Goal: Transaction & Acquisition: Book appointment/travel/reservation

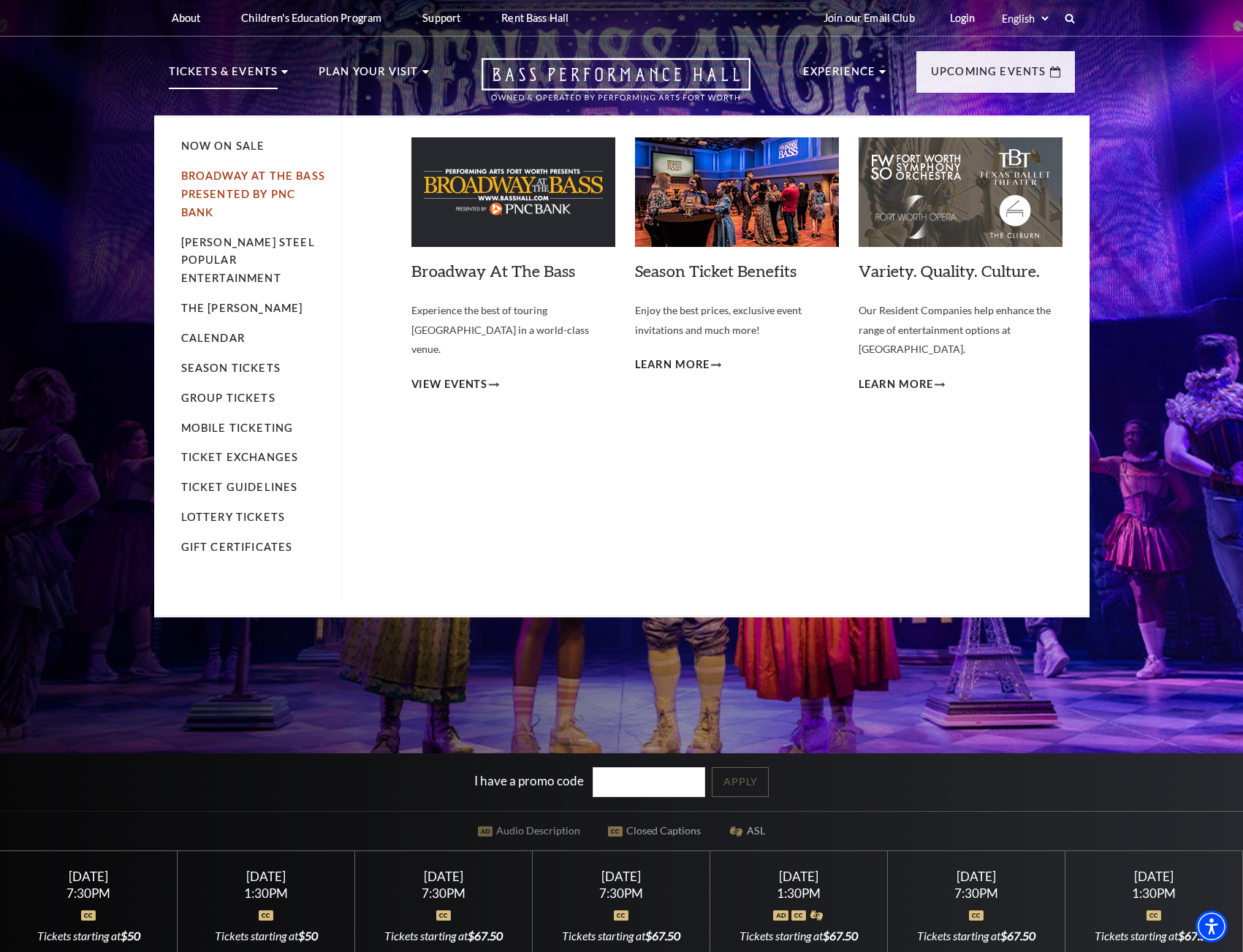
click at [245, 175] on link "Broadway At The Bass presented by PNC Bank" at bounding box center [252, 193] width 144 height 49
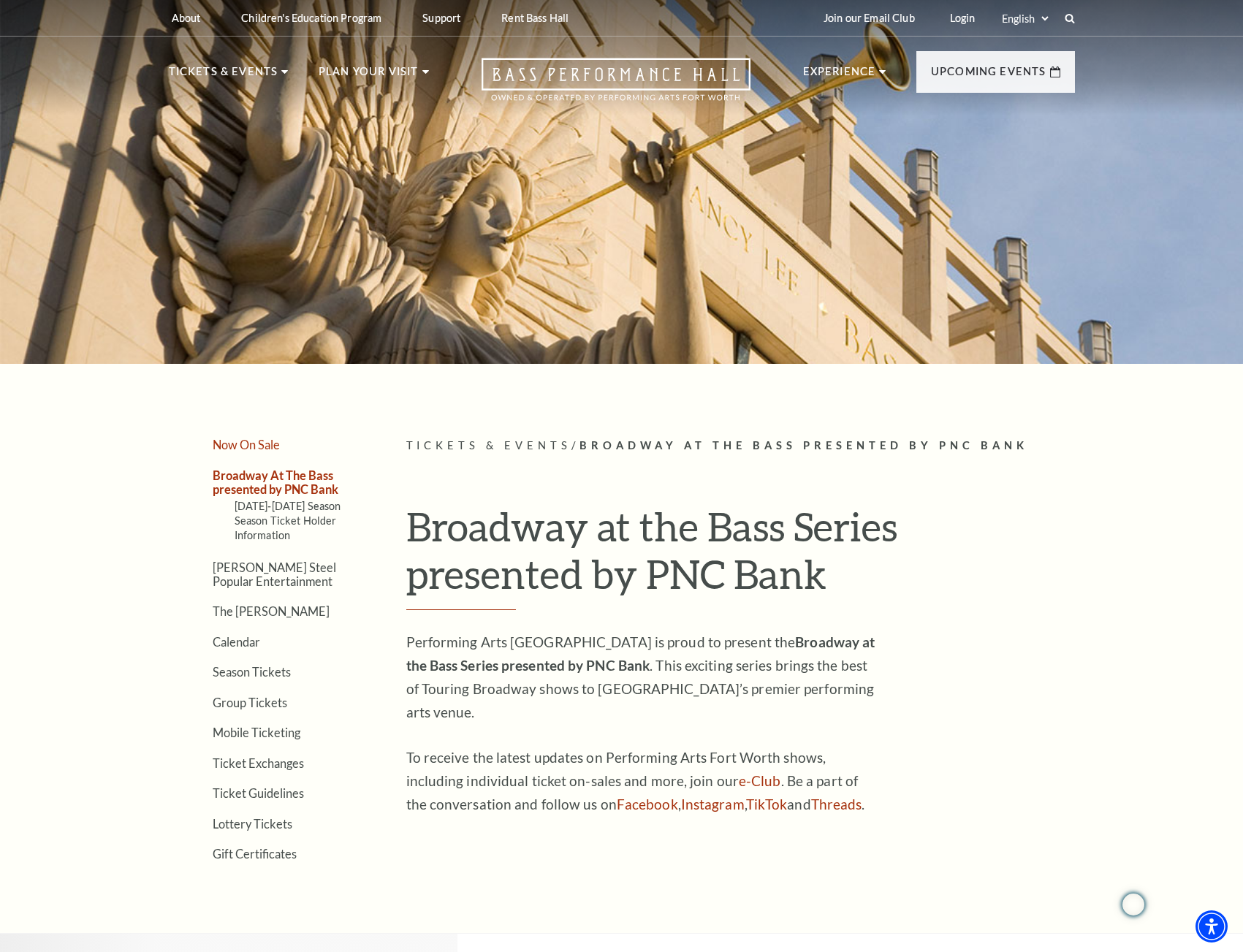
click at [269, 447] on link "Now On Sale" at bounding box center [245, 445] width 67 height 14
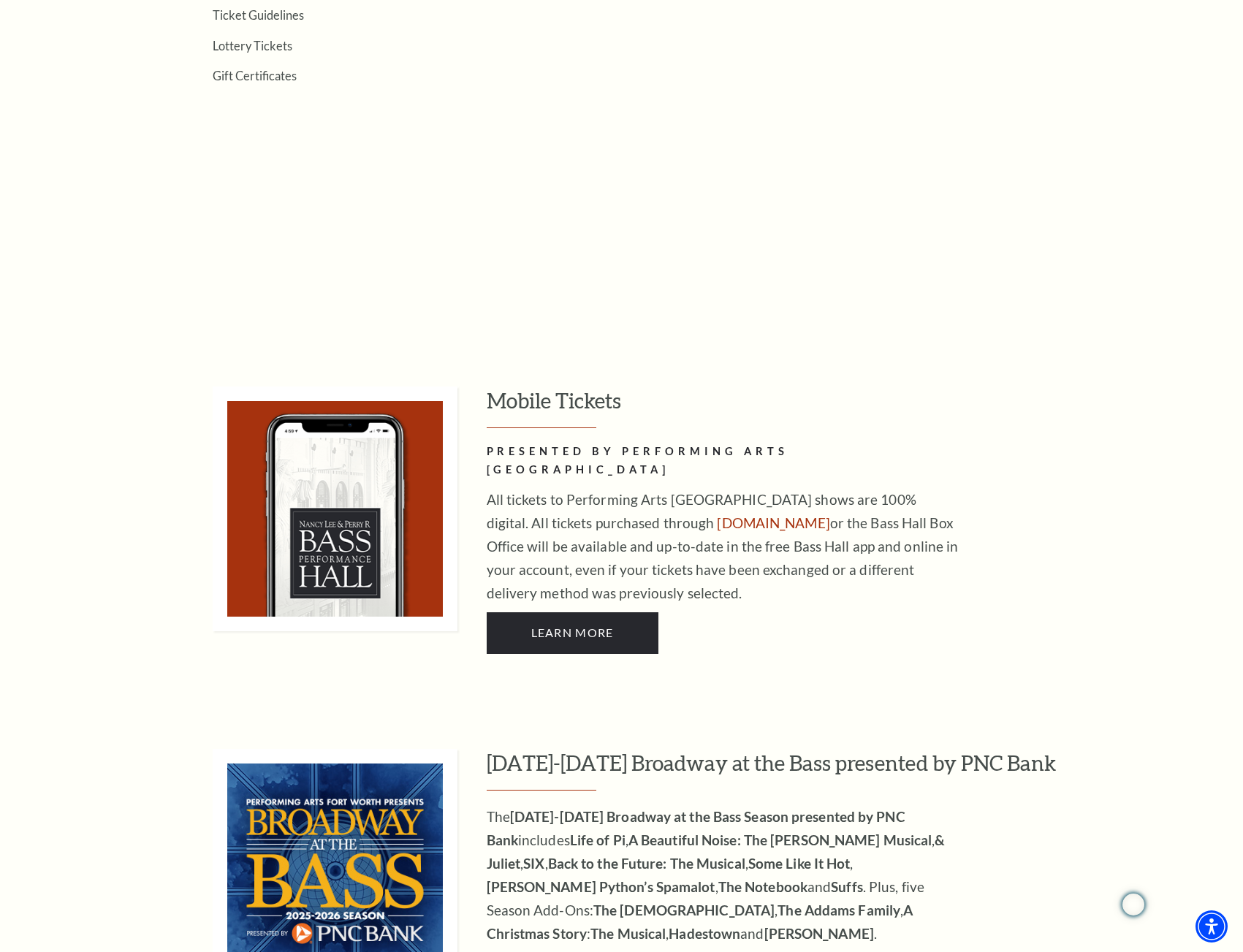
scroll to position [876, 0]
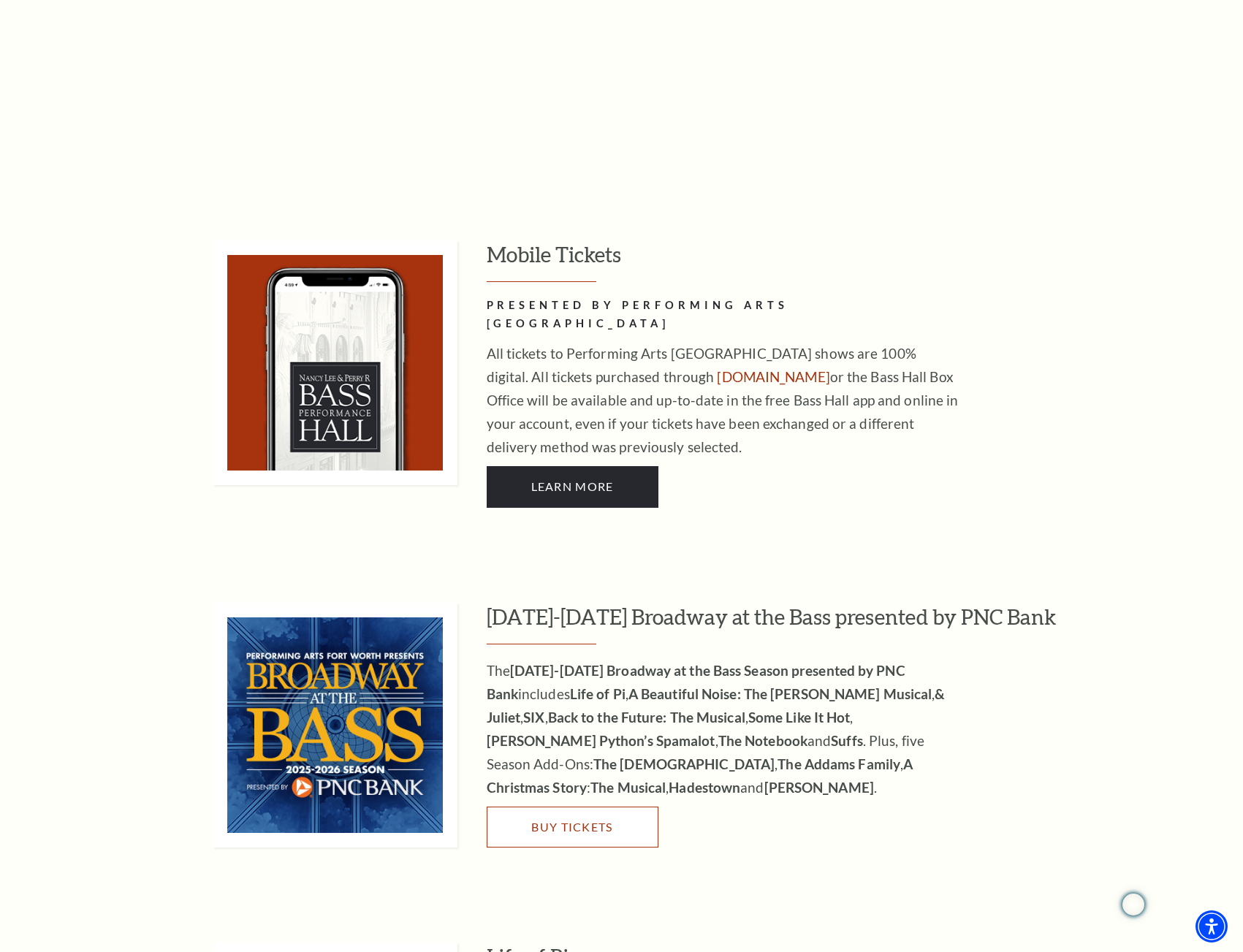
click at [586, 819] on span "Buy Tickets" at bounding box center [572, 826] width 81 height 14
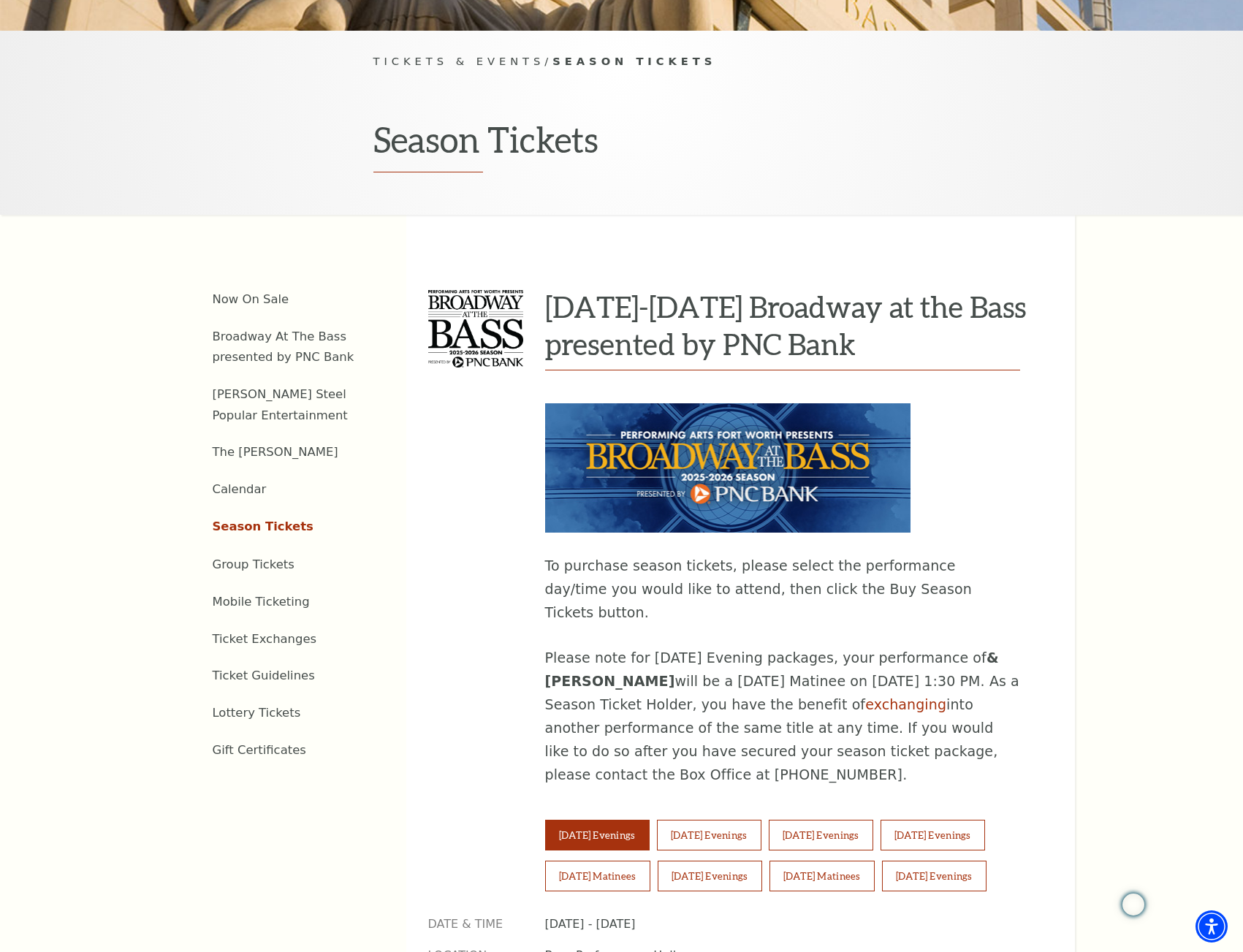
scroll to position [585, 0]
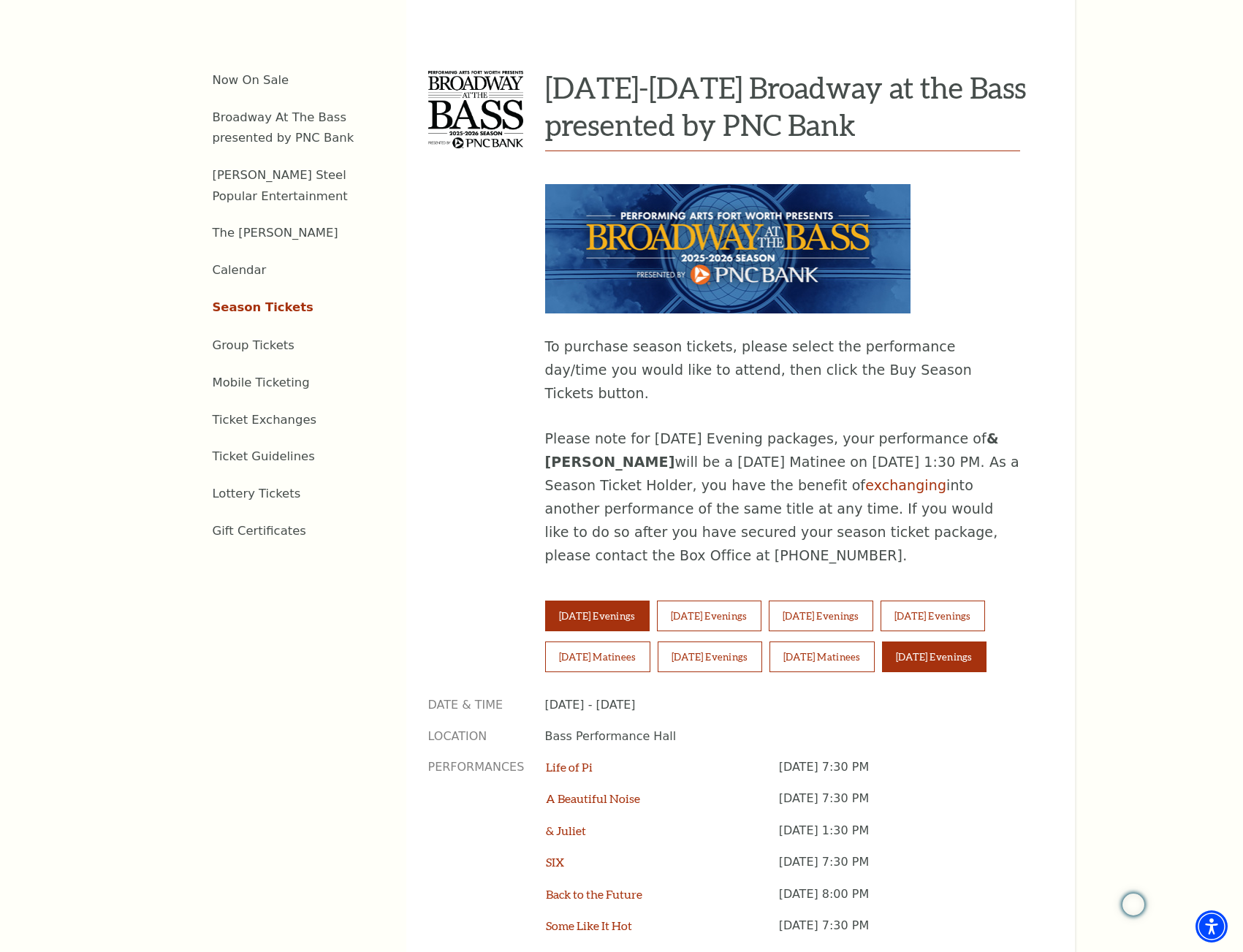
click at [952, 642] on button "Sunday Evenings" at bounding box center [934, 657] width 104 height 30
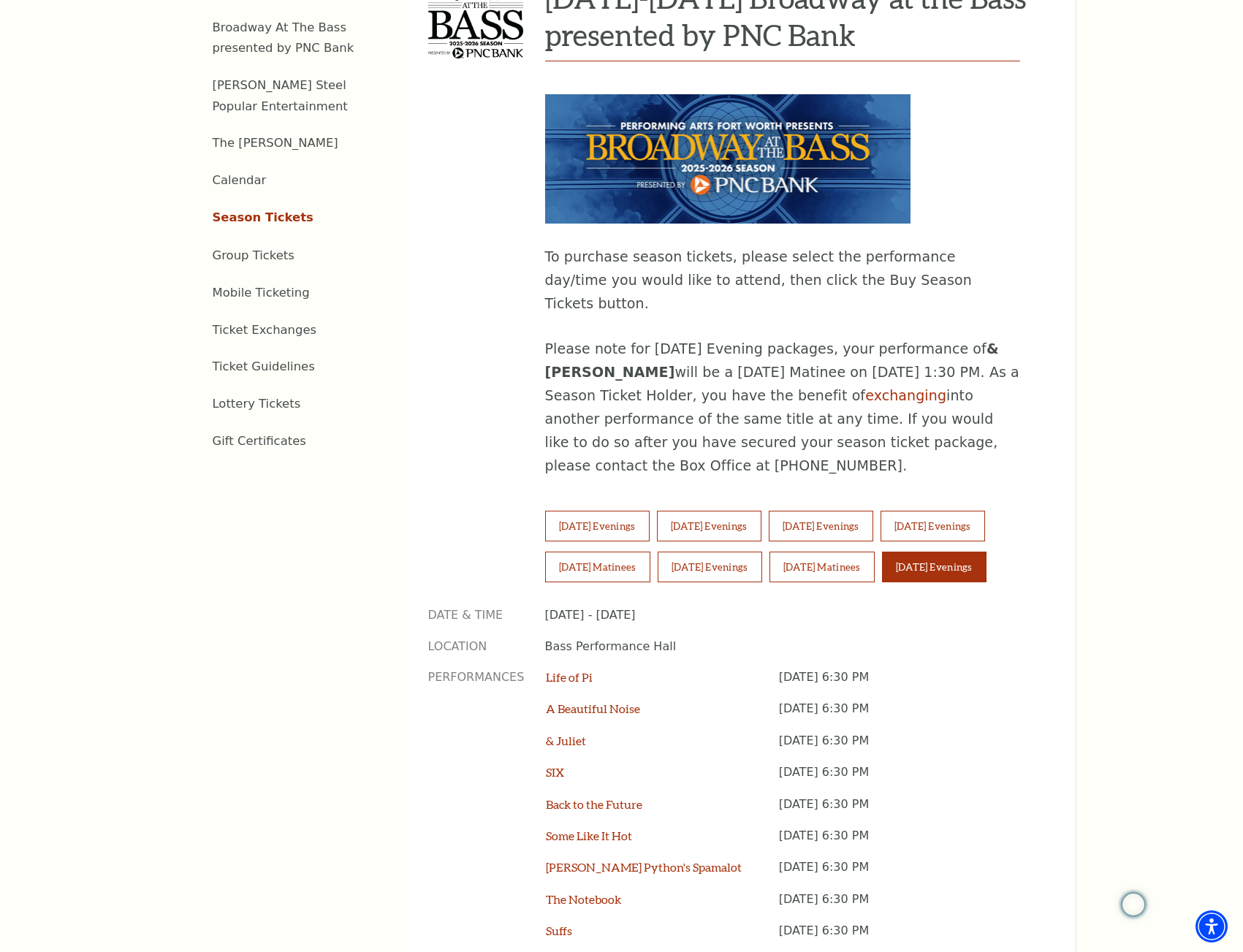
scroll to position [731, 0]
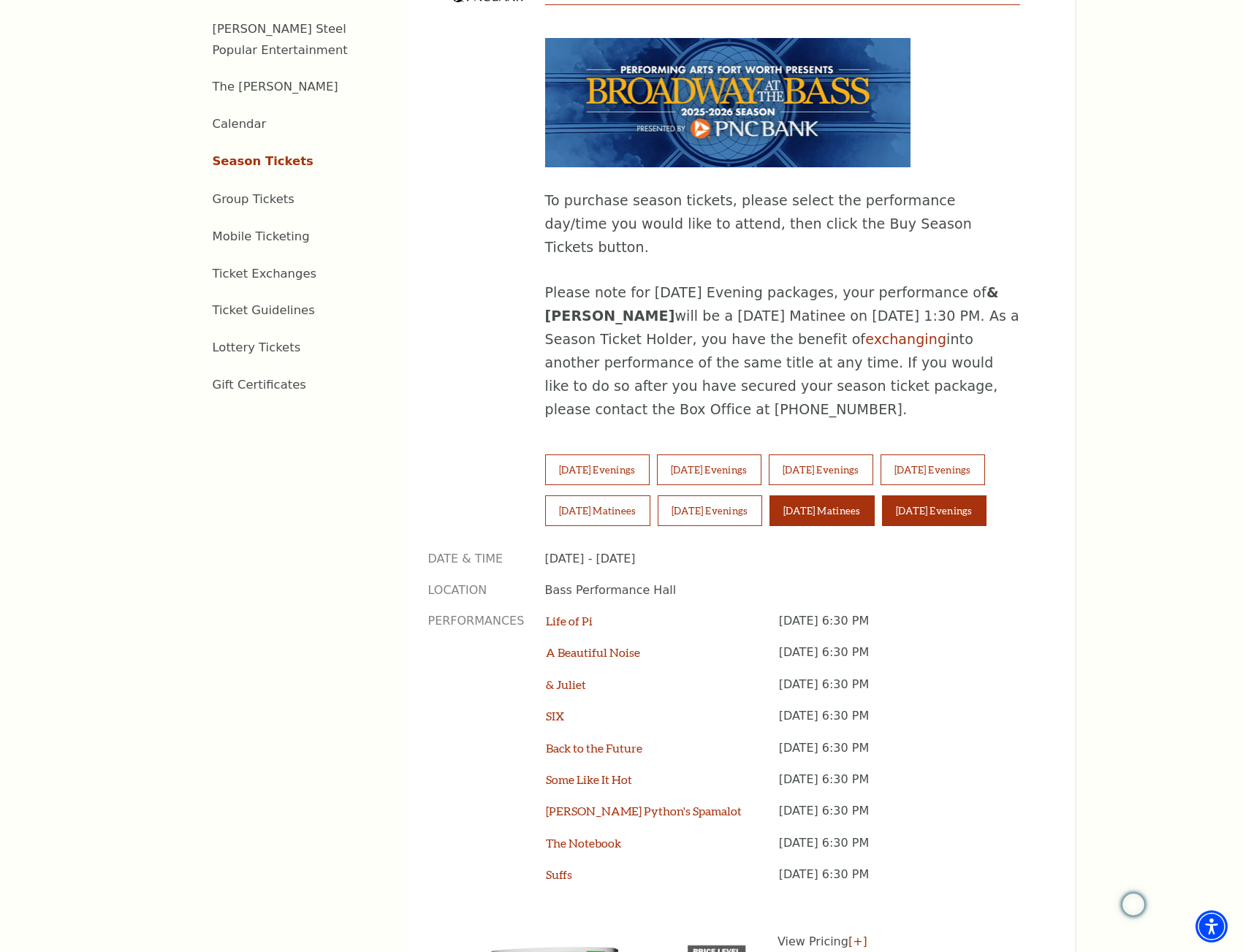
click at [833, 496] on button "Sunday Matinees" at bounding box center [822, 511] width 105 height 30
click at [928, 496] on button "Sunday Evenings" at bounding box center [934, 511] width 104 height 30
click at [574, 677] on link "& Juliet" at bounding box center [565, 685] width 40 height 14
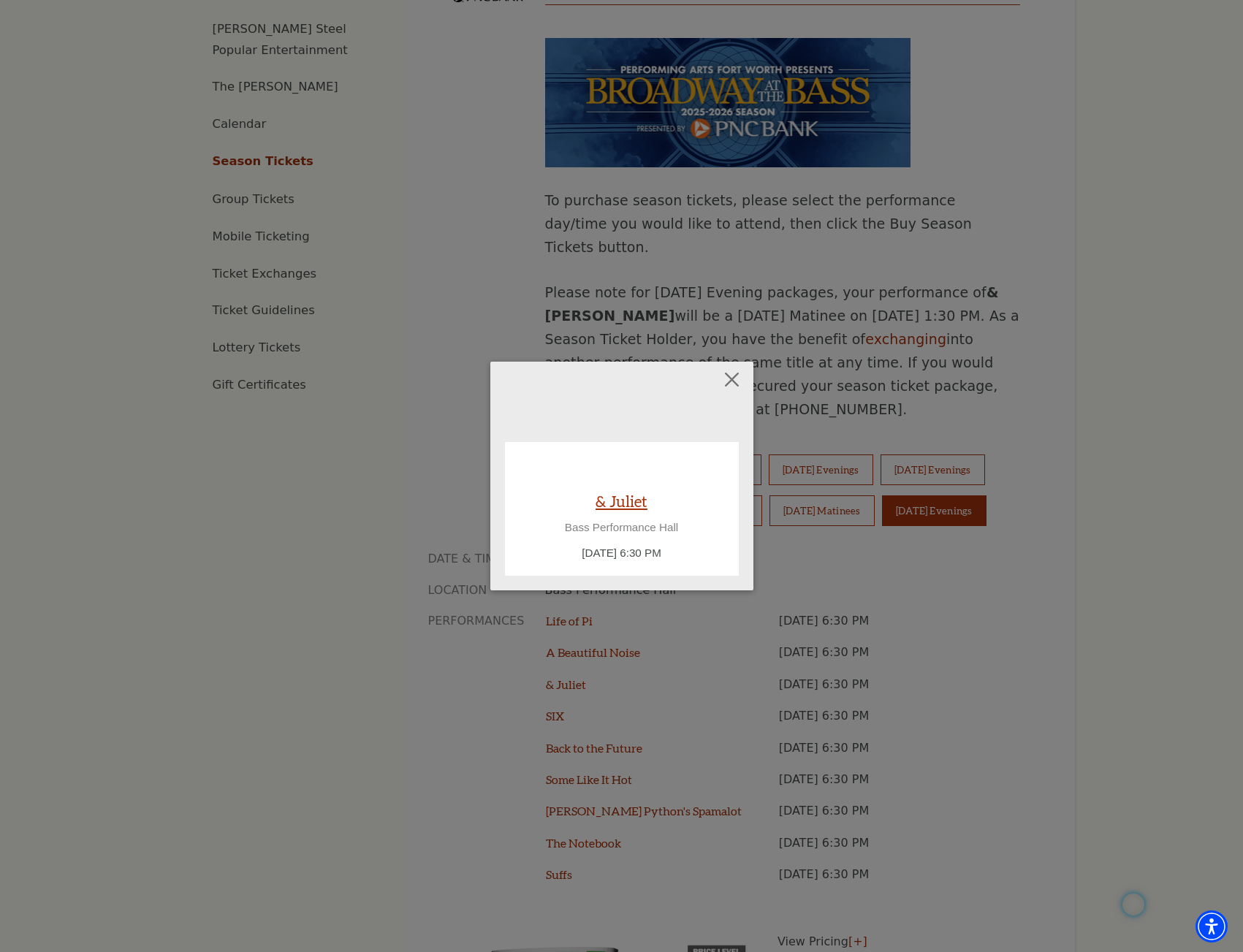
click at [625, 503] on link "& Juliet" at bounding box center [622, 501] width 52 height 20
click at [734, 378] on button "Close" at bounding box center [731, 379] width 28 height 28
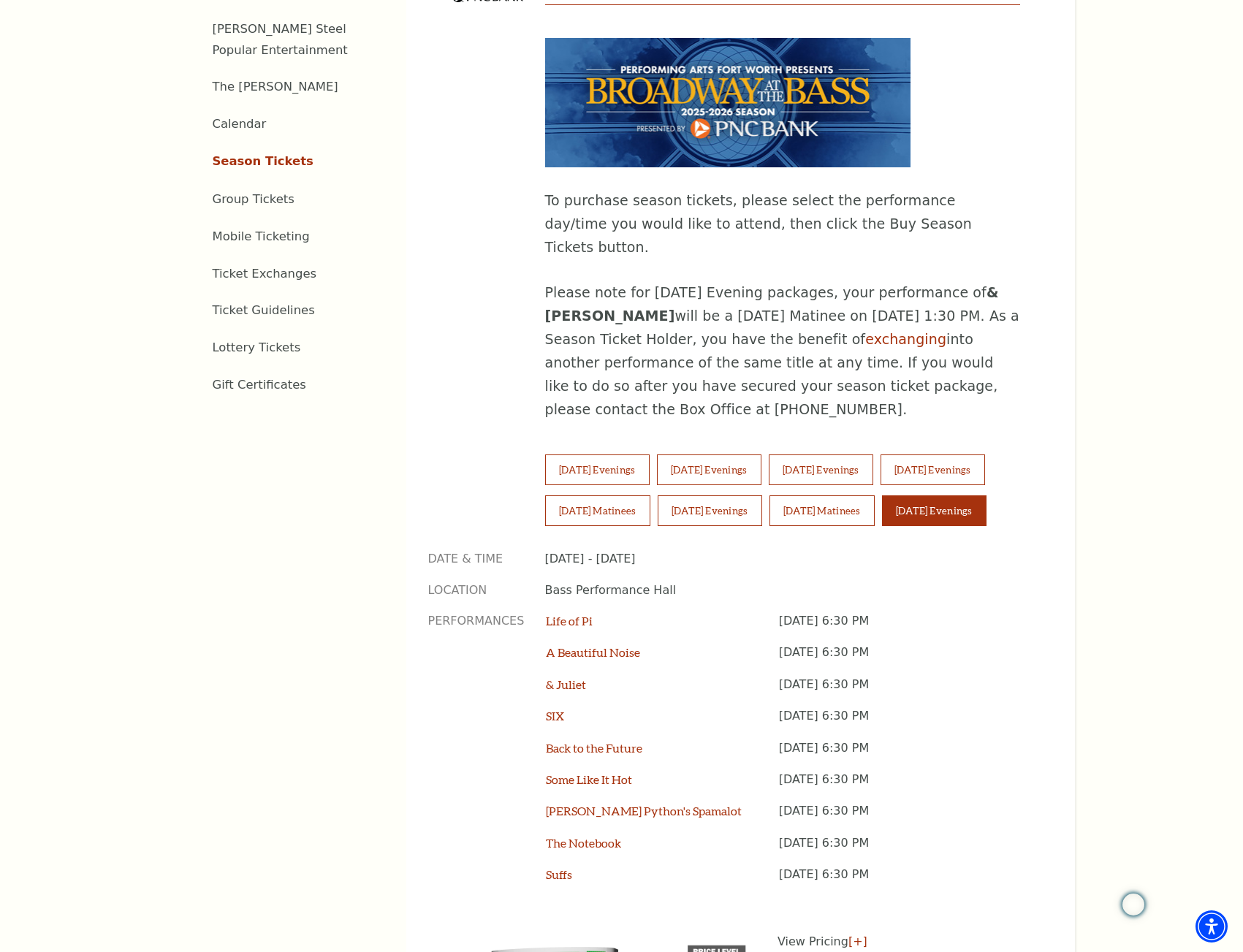
click at [253, 154] on link "Season Tickets" at bounding box center [262, 161] width 101 height 14
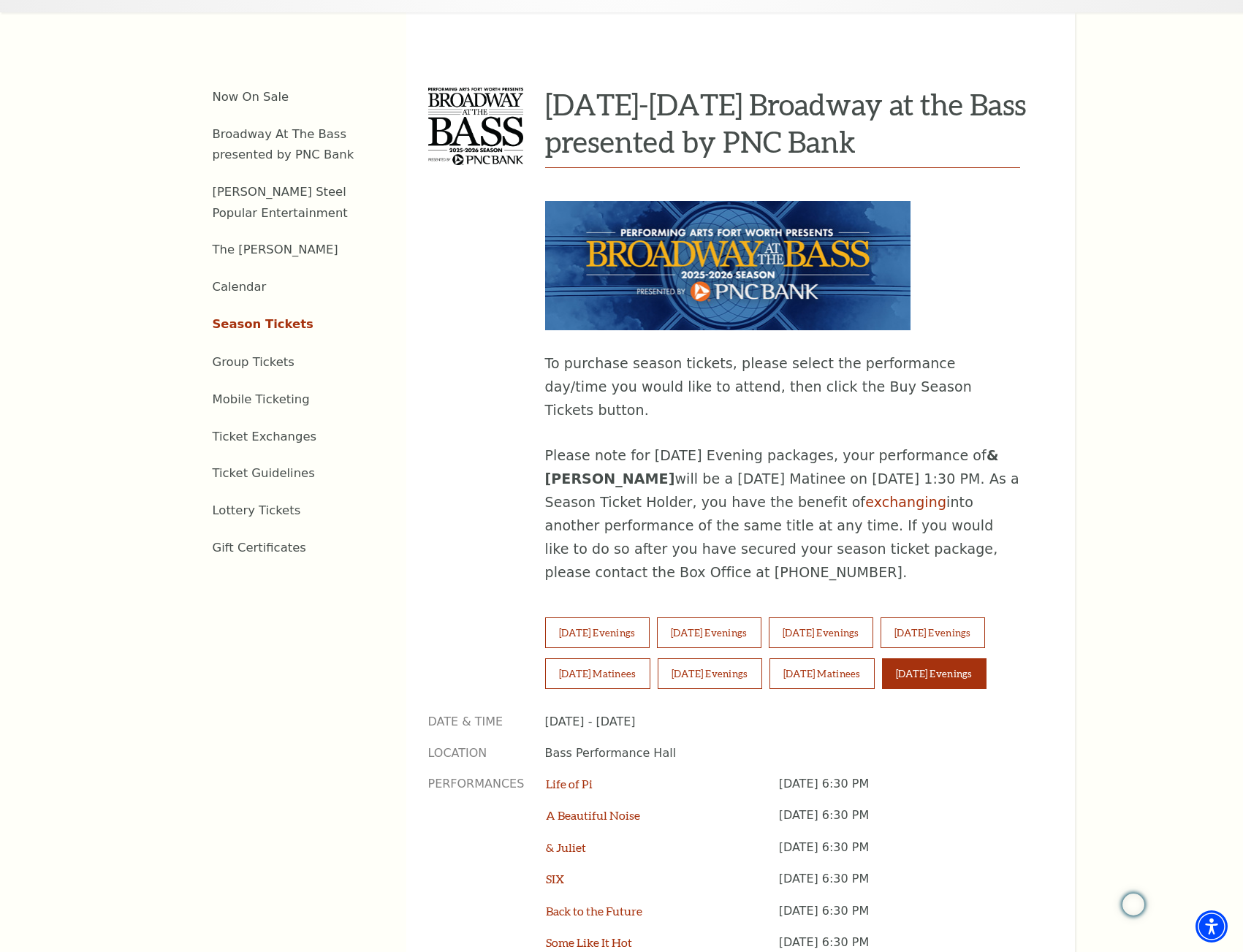
scroll to position [512, 0]
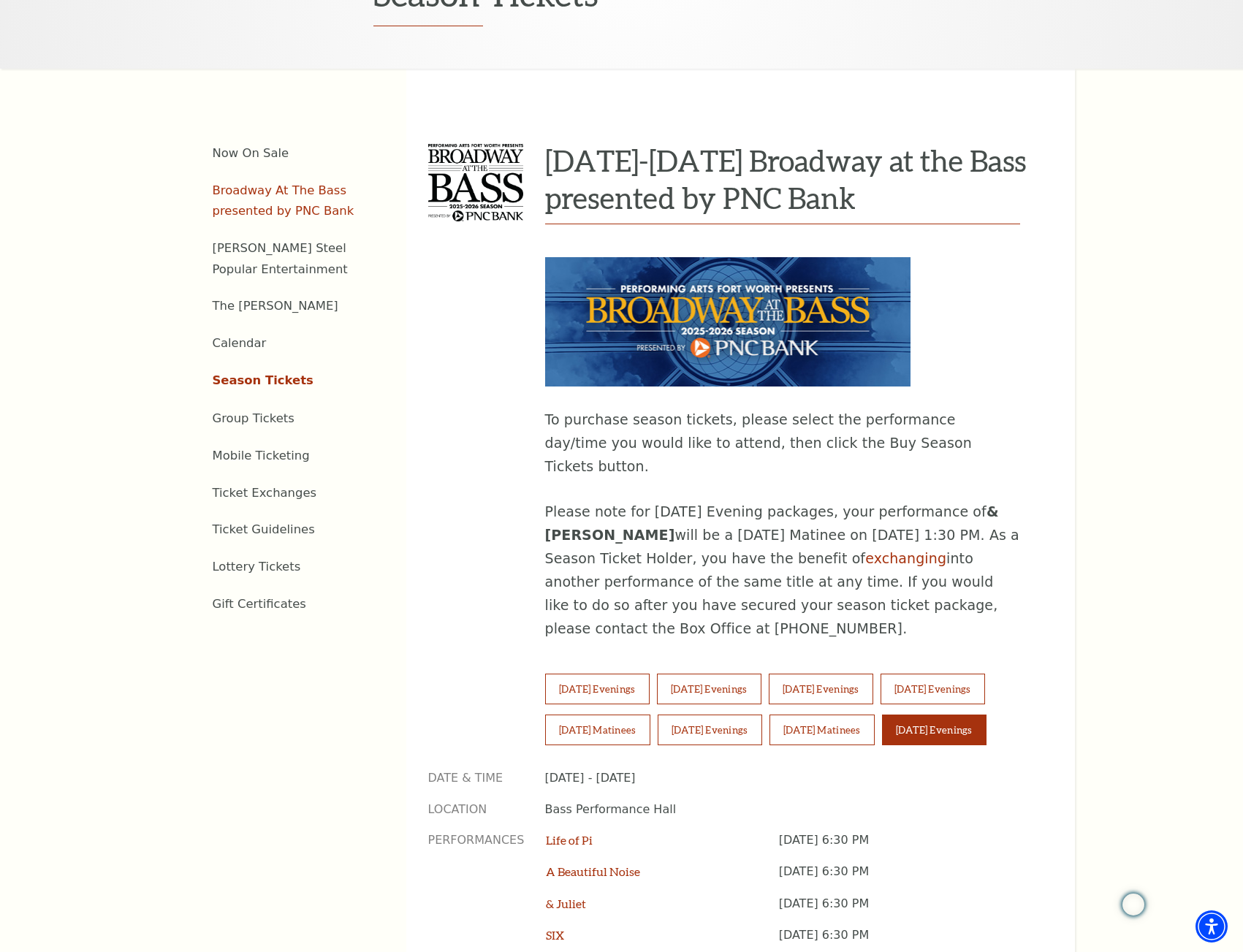
click at [223, 184] on link "Broadway At The Bass presented by PNC Bank" at bounding box center [283, 201] width 142 height 35
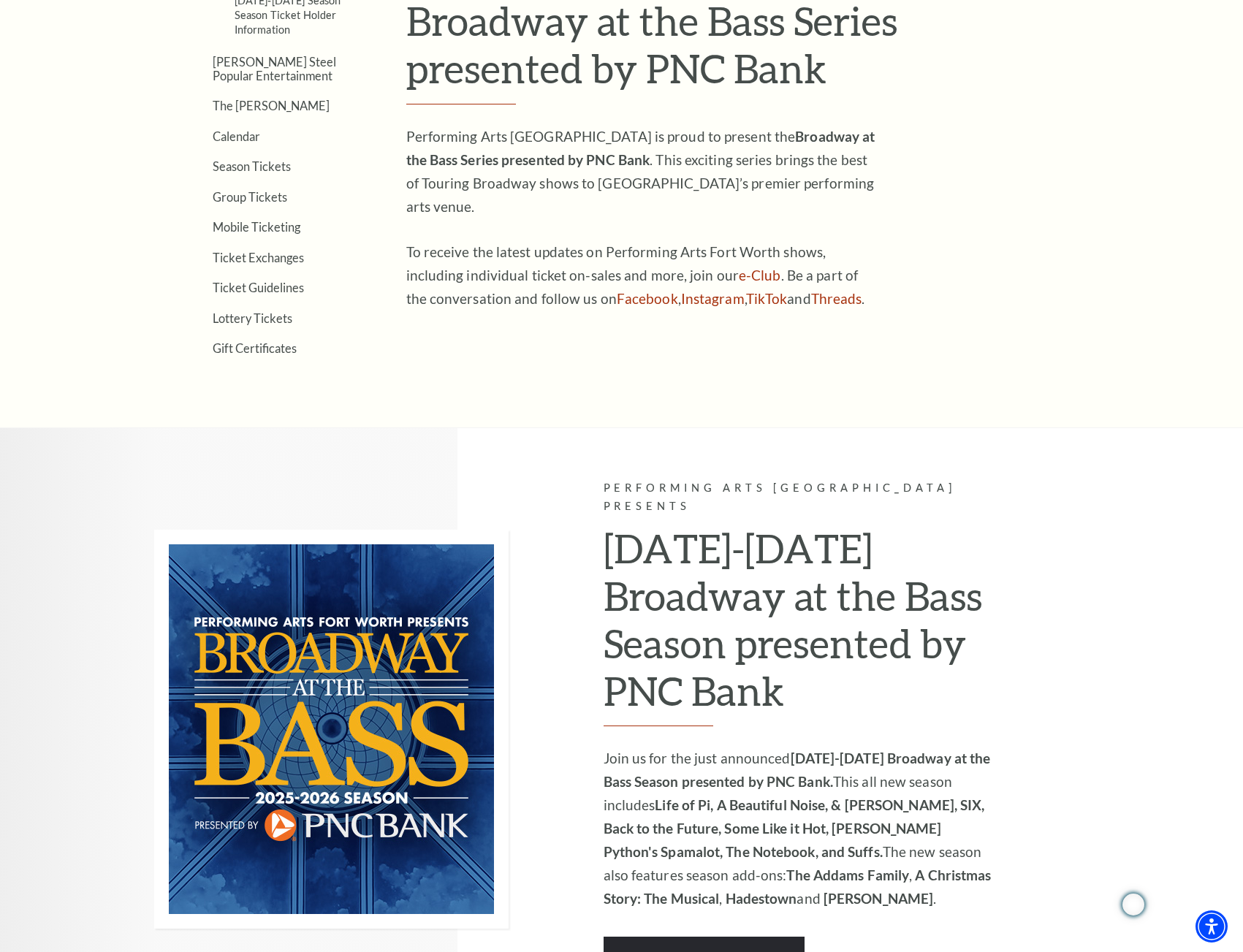
scroll to position [585, 0]
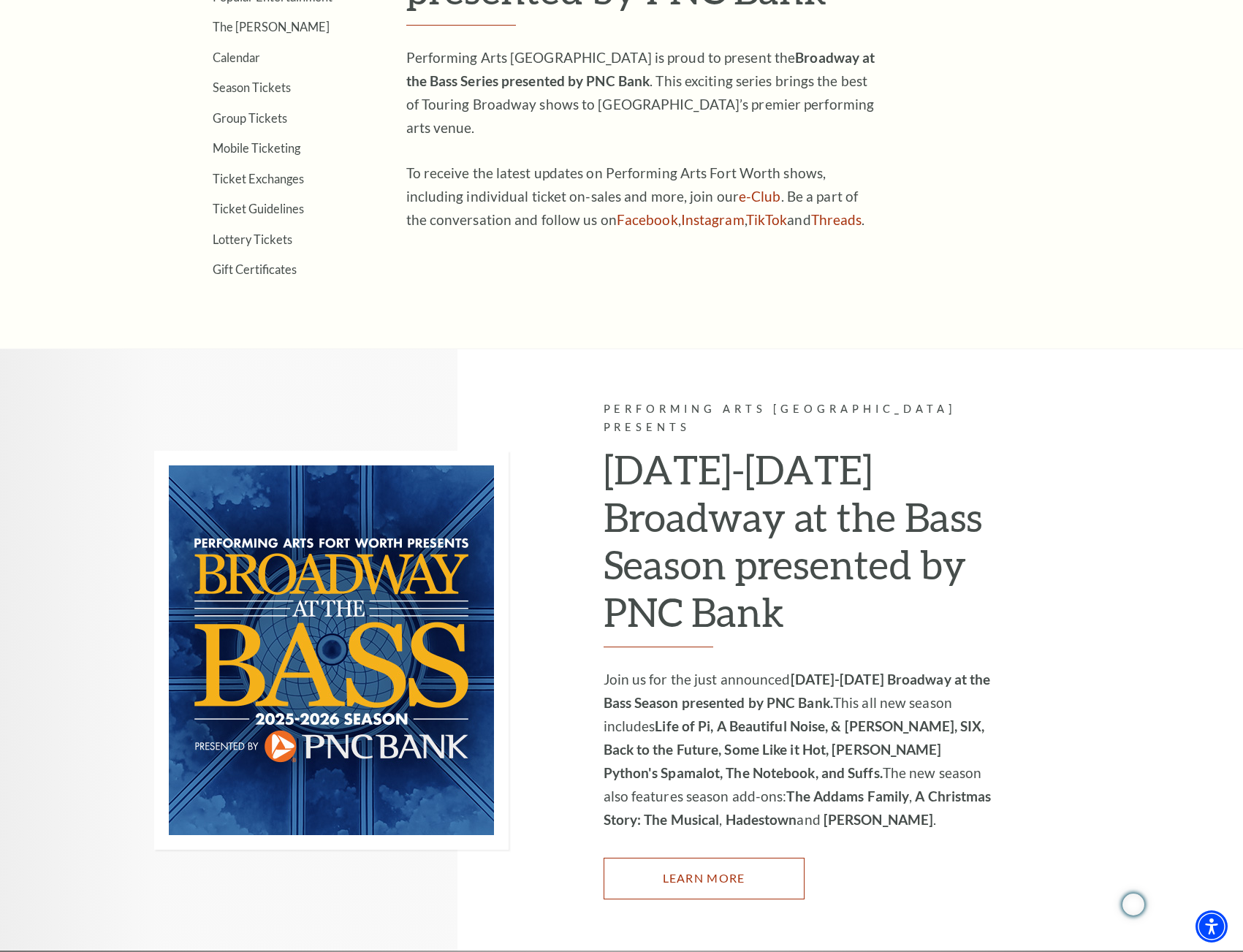
click at [735, 858] on link "Learn More" at bounding box center [704, 878] width 201 height 41
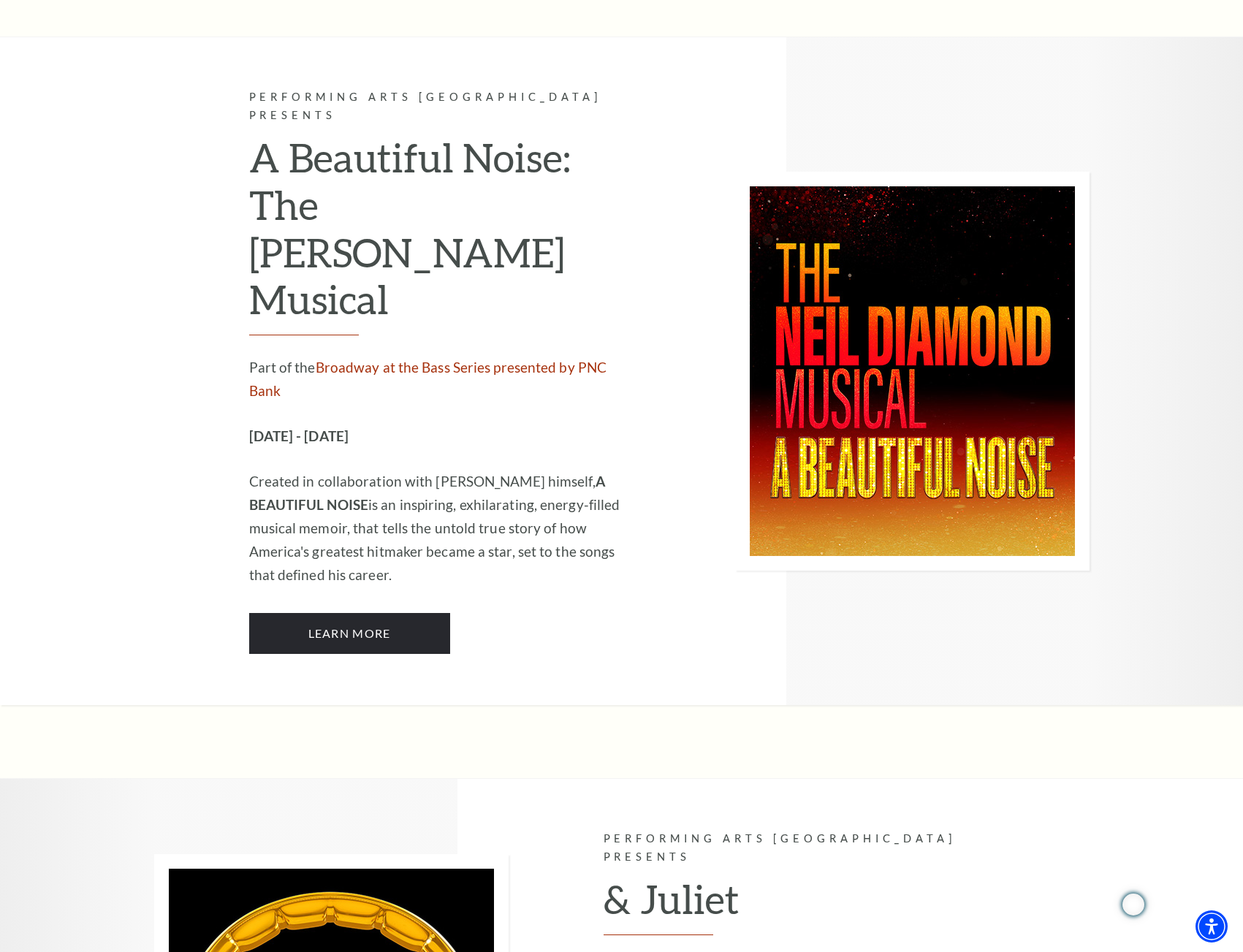
scroll to position [3653, 0]
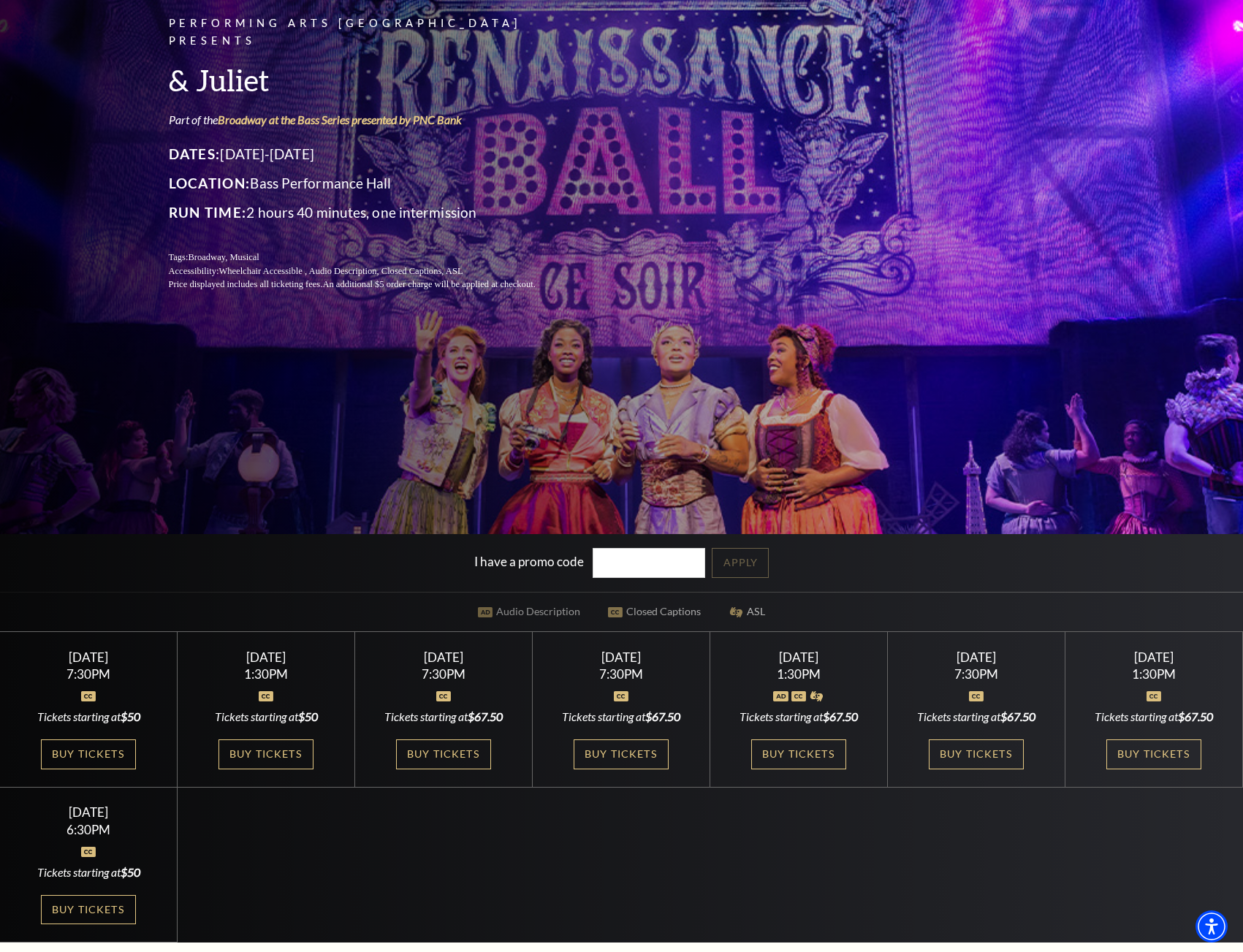
scroll to position [292, 0]
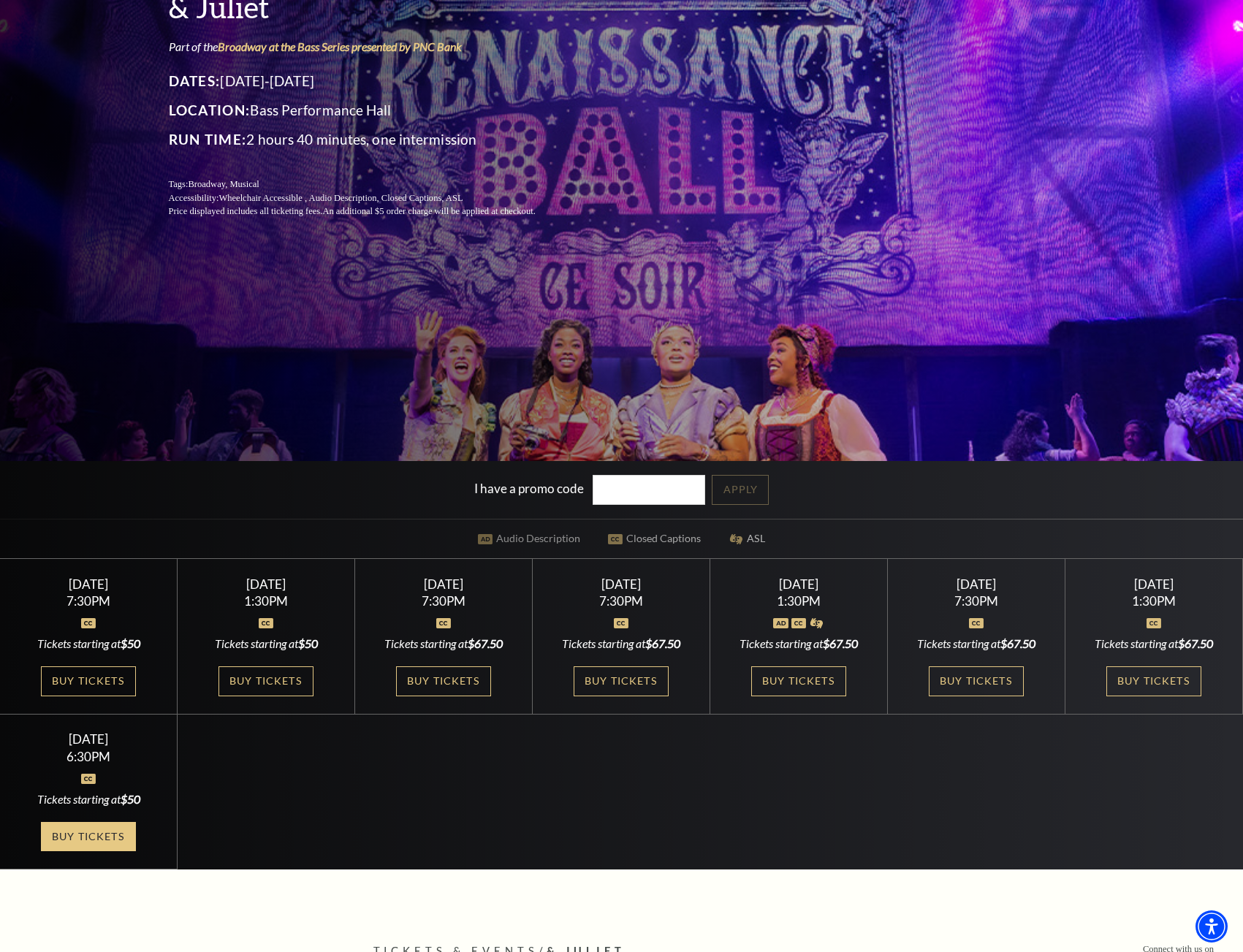
click at [88, 852] on link "Buy Tickets" at bounding box center [88, 837] width 95 height 30
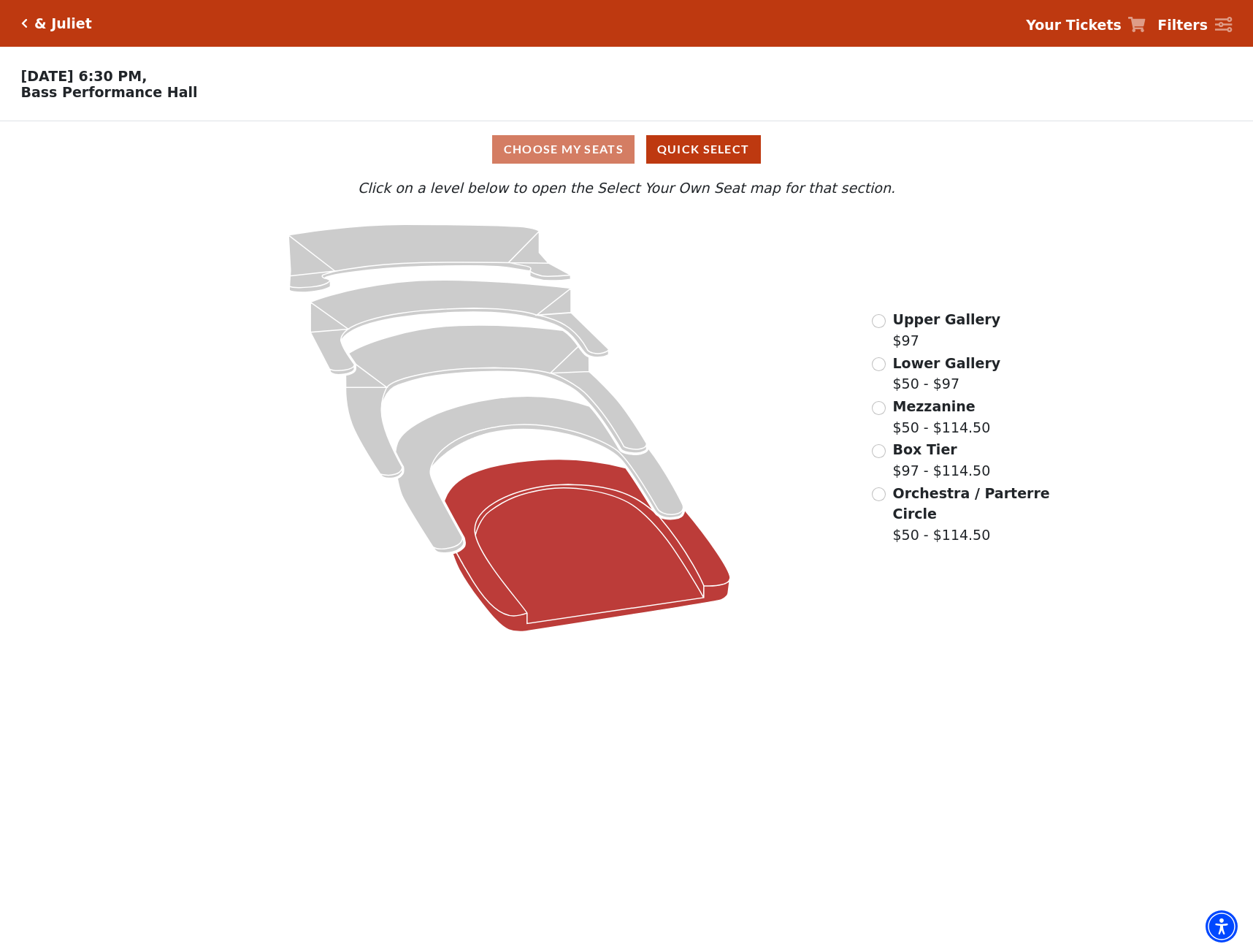
click at [559, 520] on icon at bounding box center [586, 545] width 285 height 172
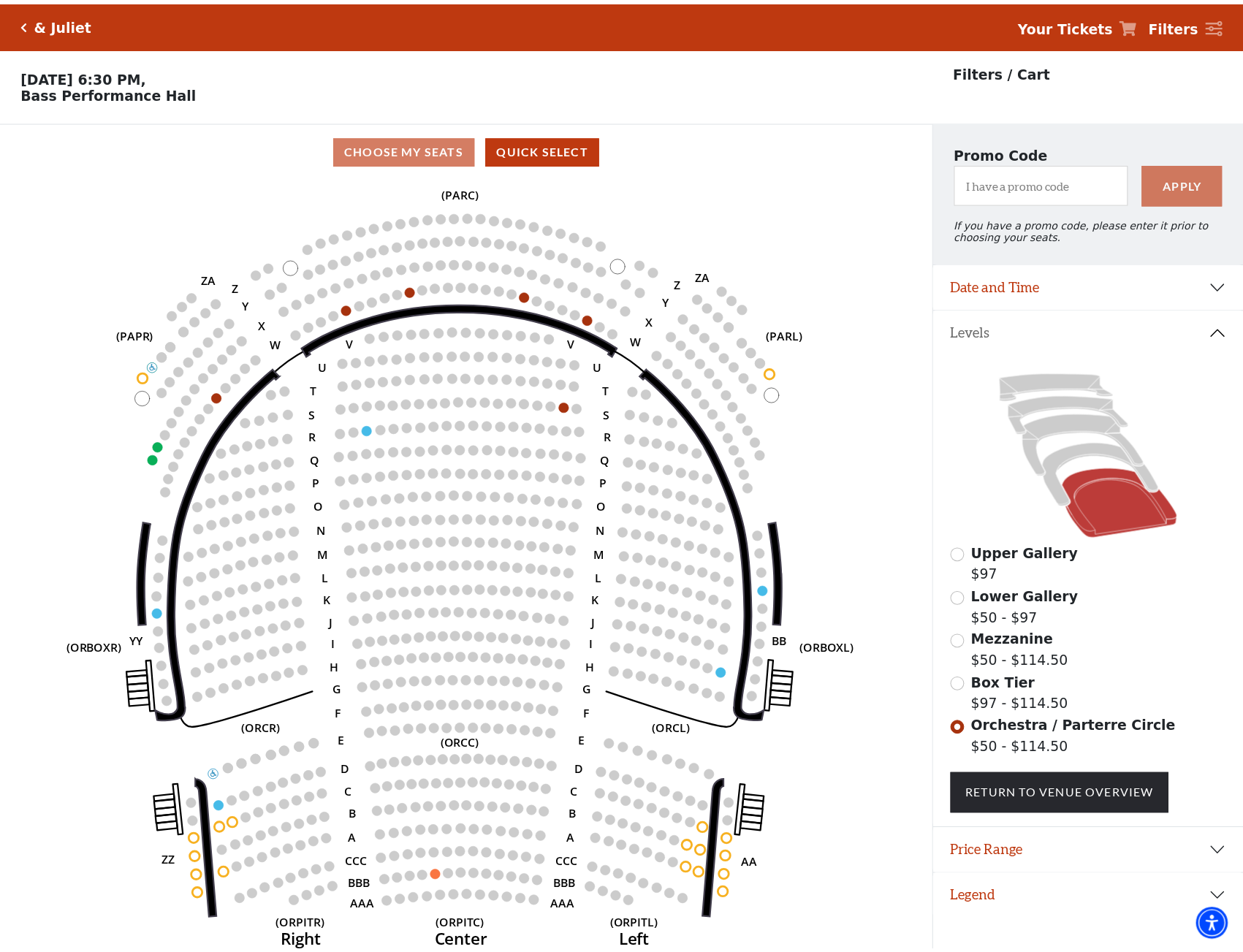
scroll to position [36, 0]
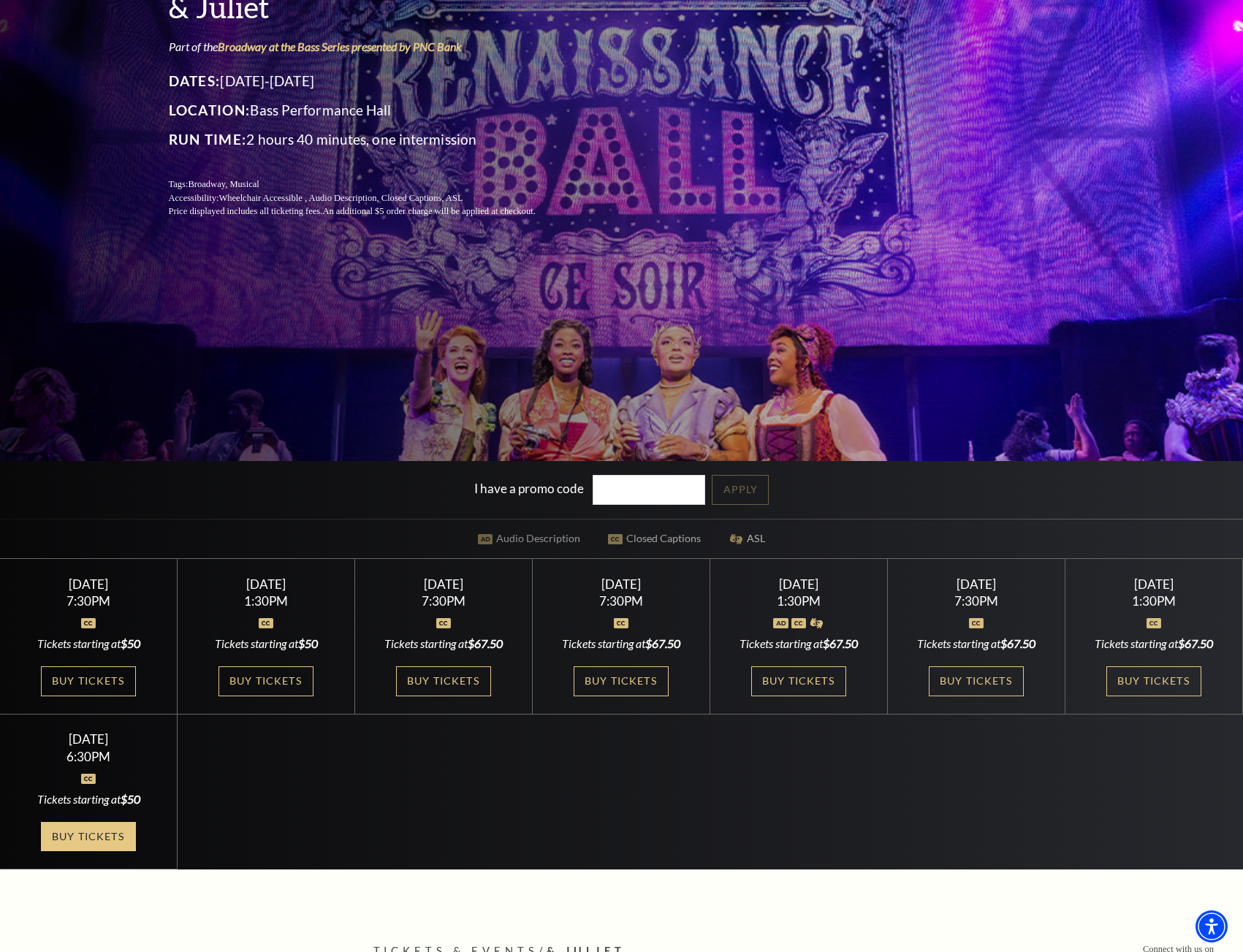
click at [103, 852] on link "Buy Tickets" at bounding box center [88, 837] width 95 height 30
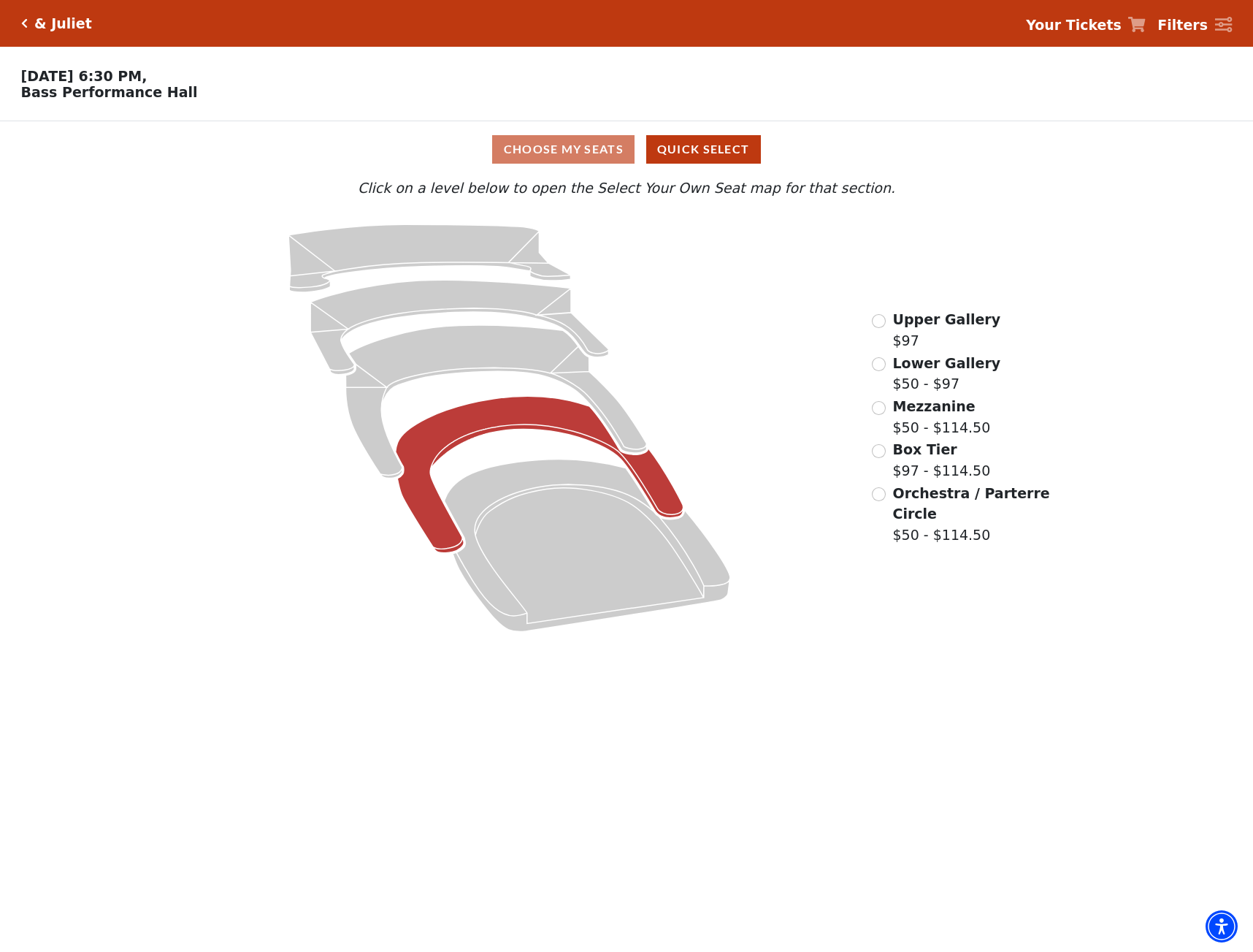
click at [521, 421] on icon at bounding box center [538, 474] width 288 height 157
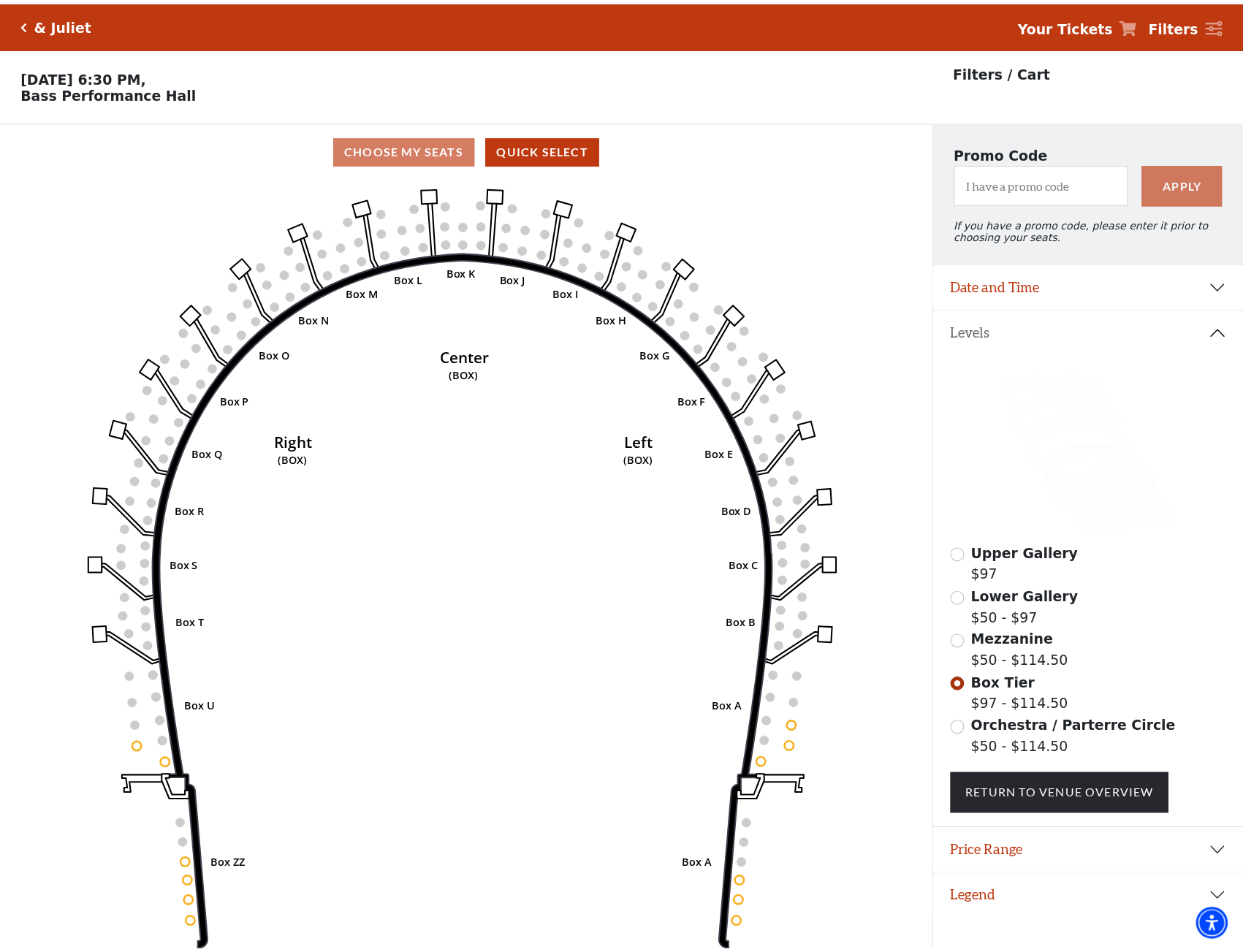
scroll to position [36, 0]
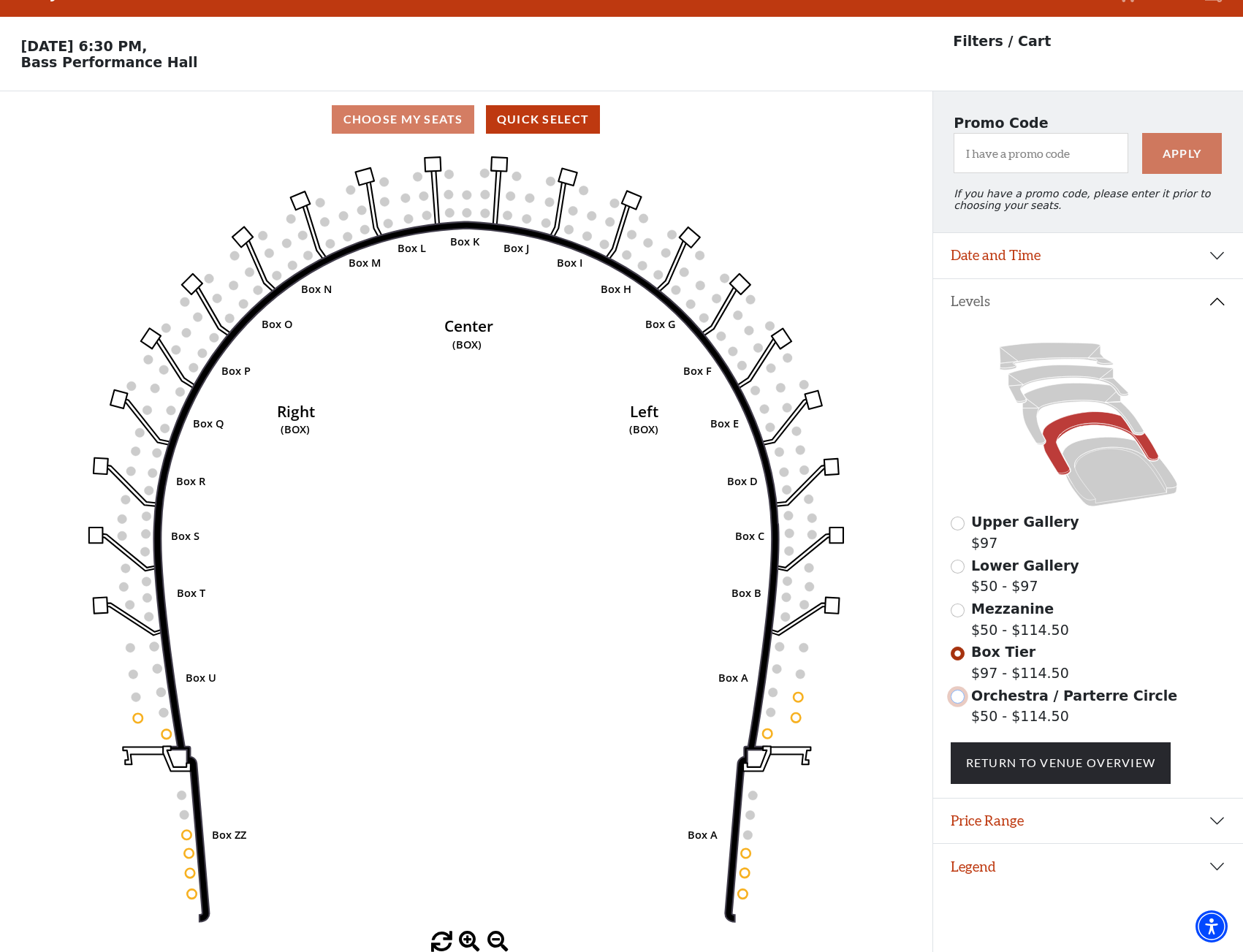
click at [956, 703] on input "Orchestra / Parterre Circle$50 - $114.50\a" at bounding box center [958, 697] width 14 height 14
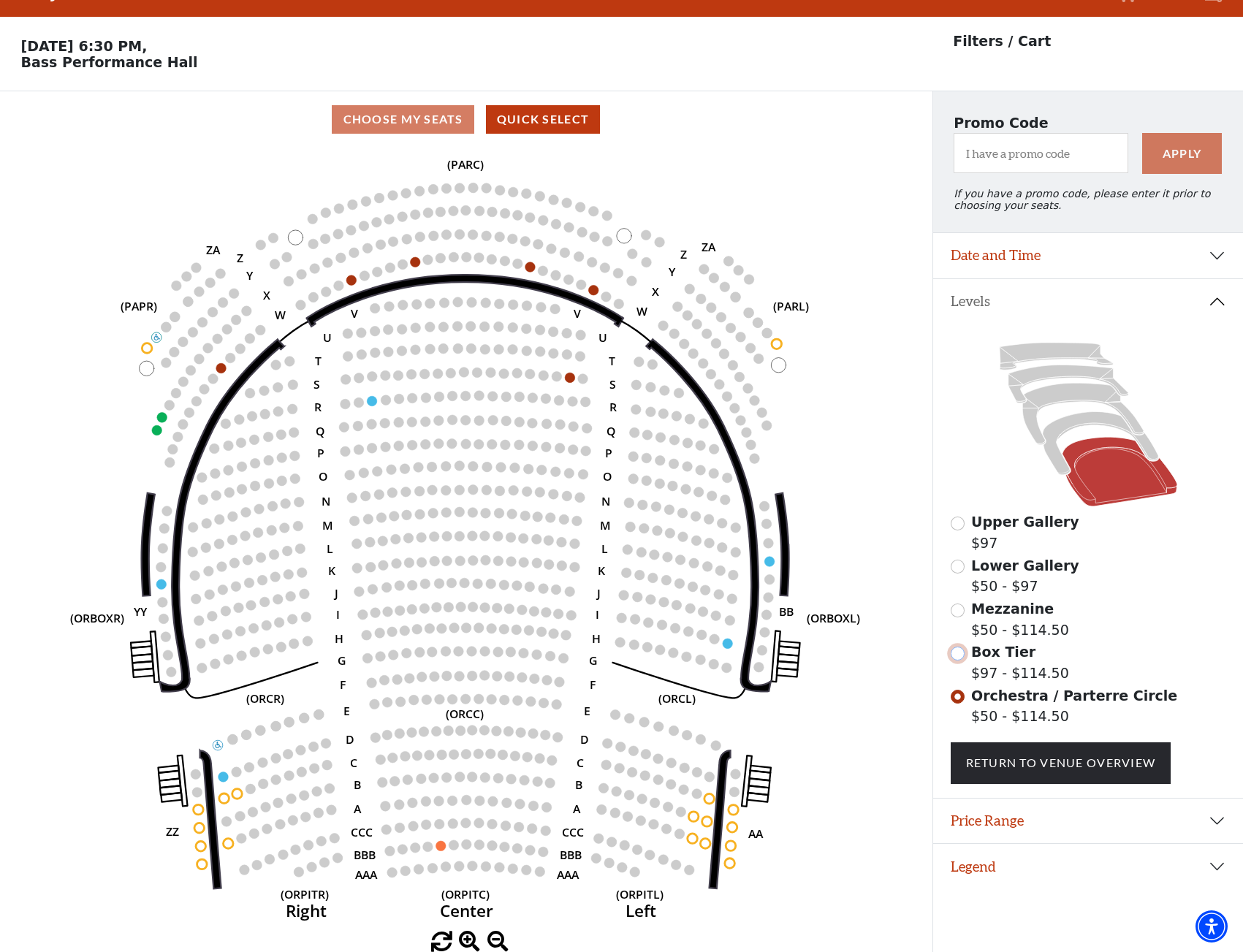
click at [961, 657] on input "Box Tier$97 - $114.50\a" at bounding box center [958, 653] width 14 height 14
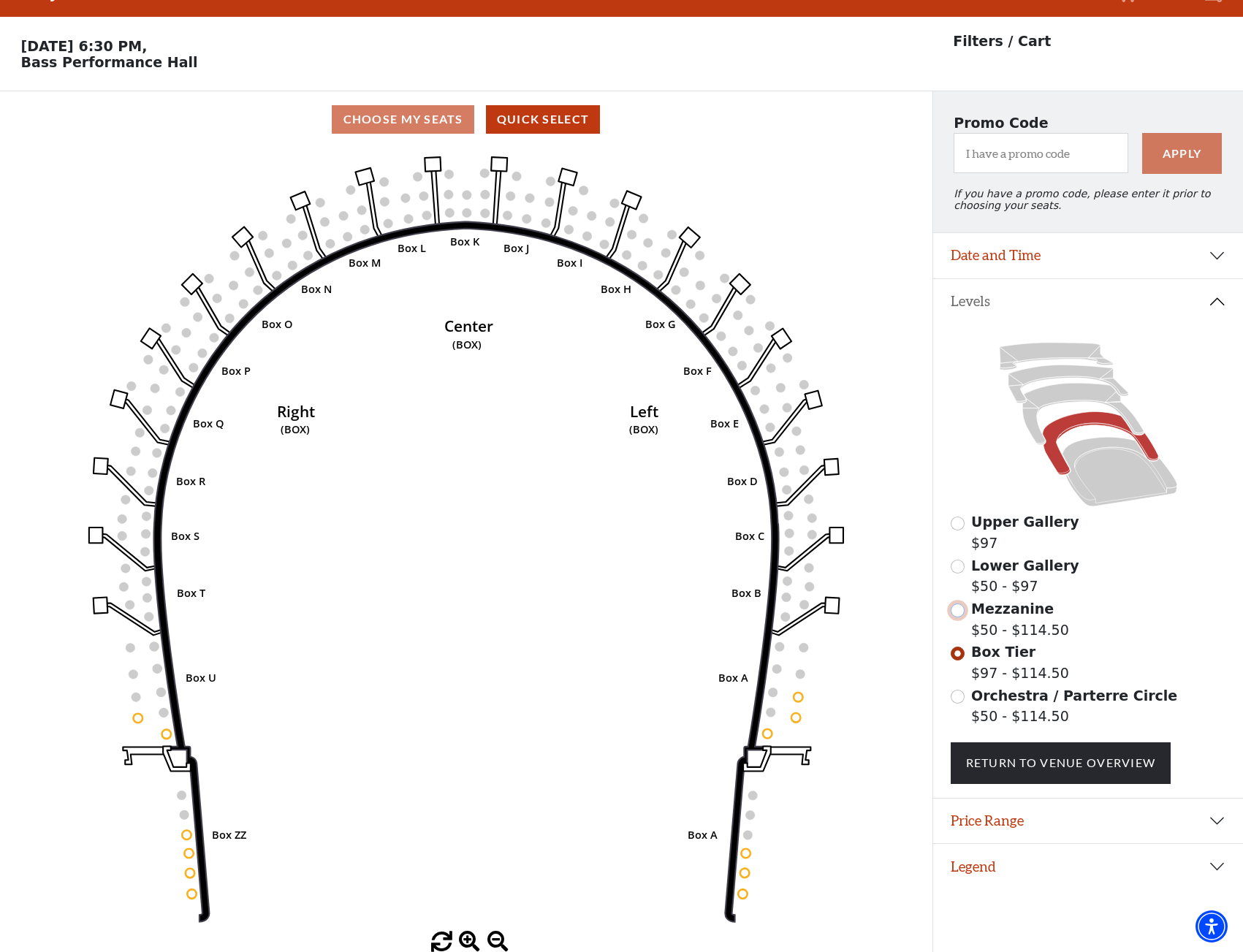
click at [961, 614] on input "Mezzanine$50 - $114.50\a" at bounding box center [958, 611] width 14 height 14
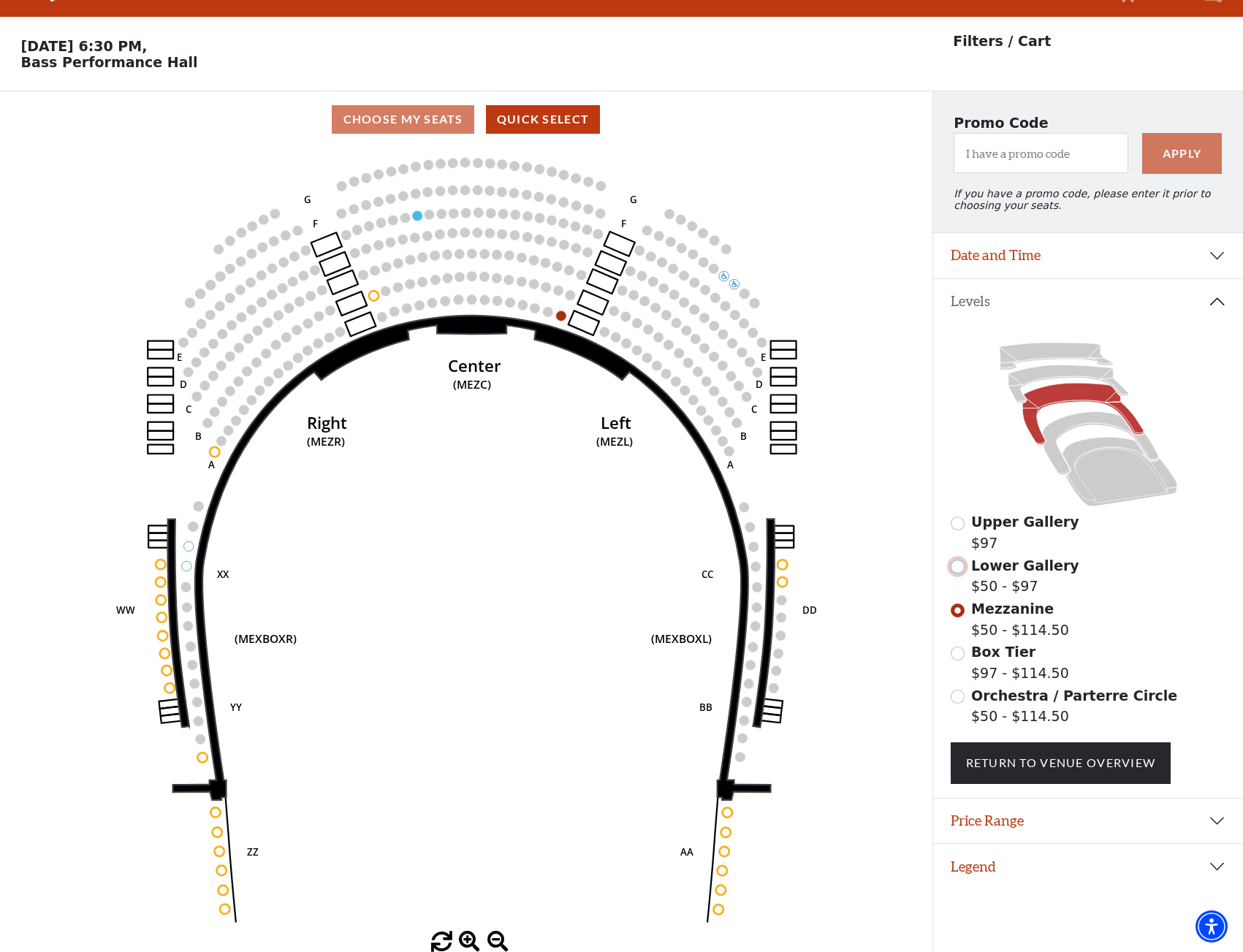
click at [958, 569] on input "Lower Gallery$50 - $97\a" at bounding box center [958, 567] width 14 height 14
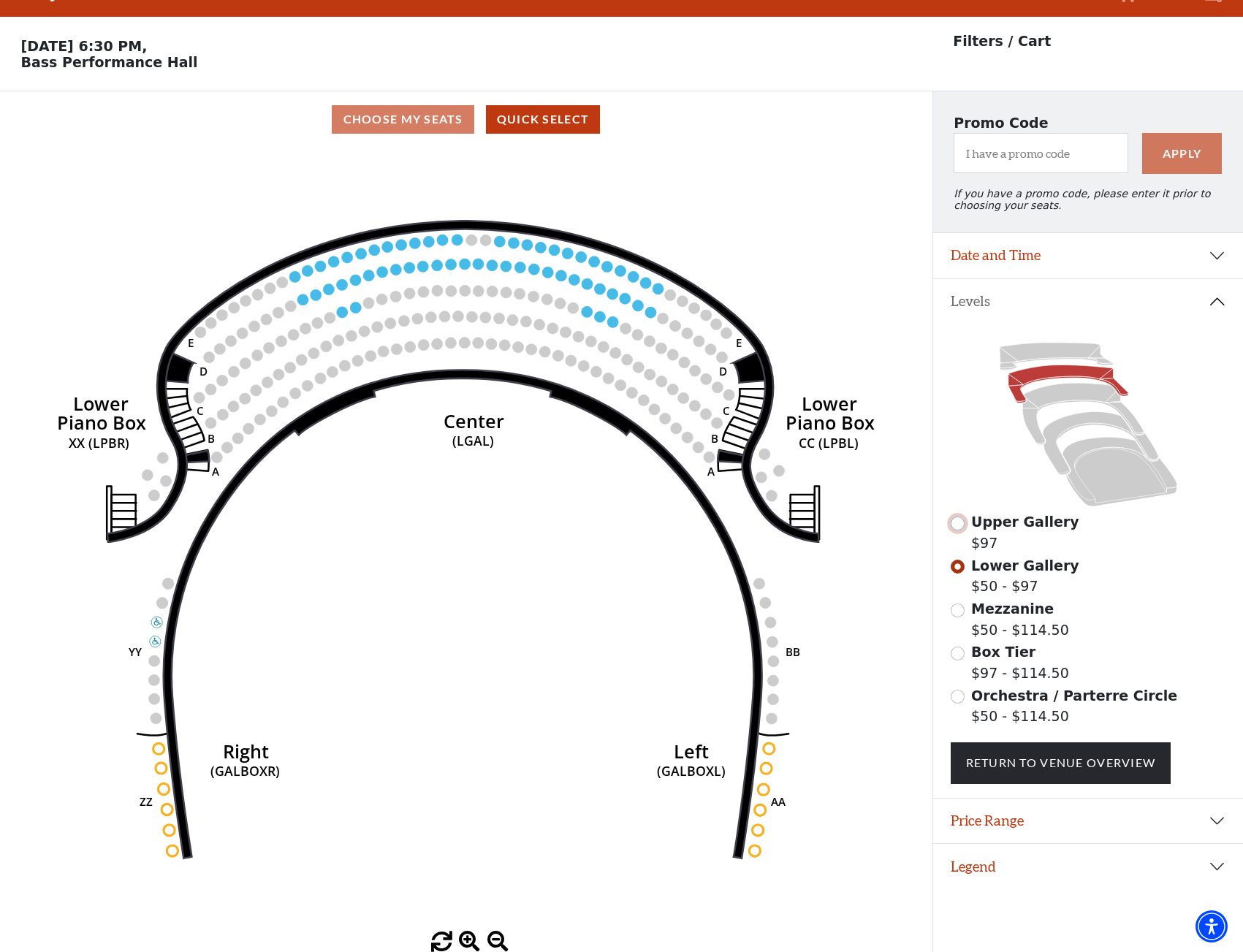
click at [958, 529] on input "Upper Gallery$97\a" at bounding box center [958, 523] width 14 height 14
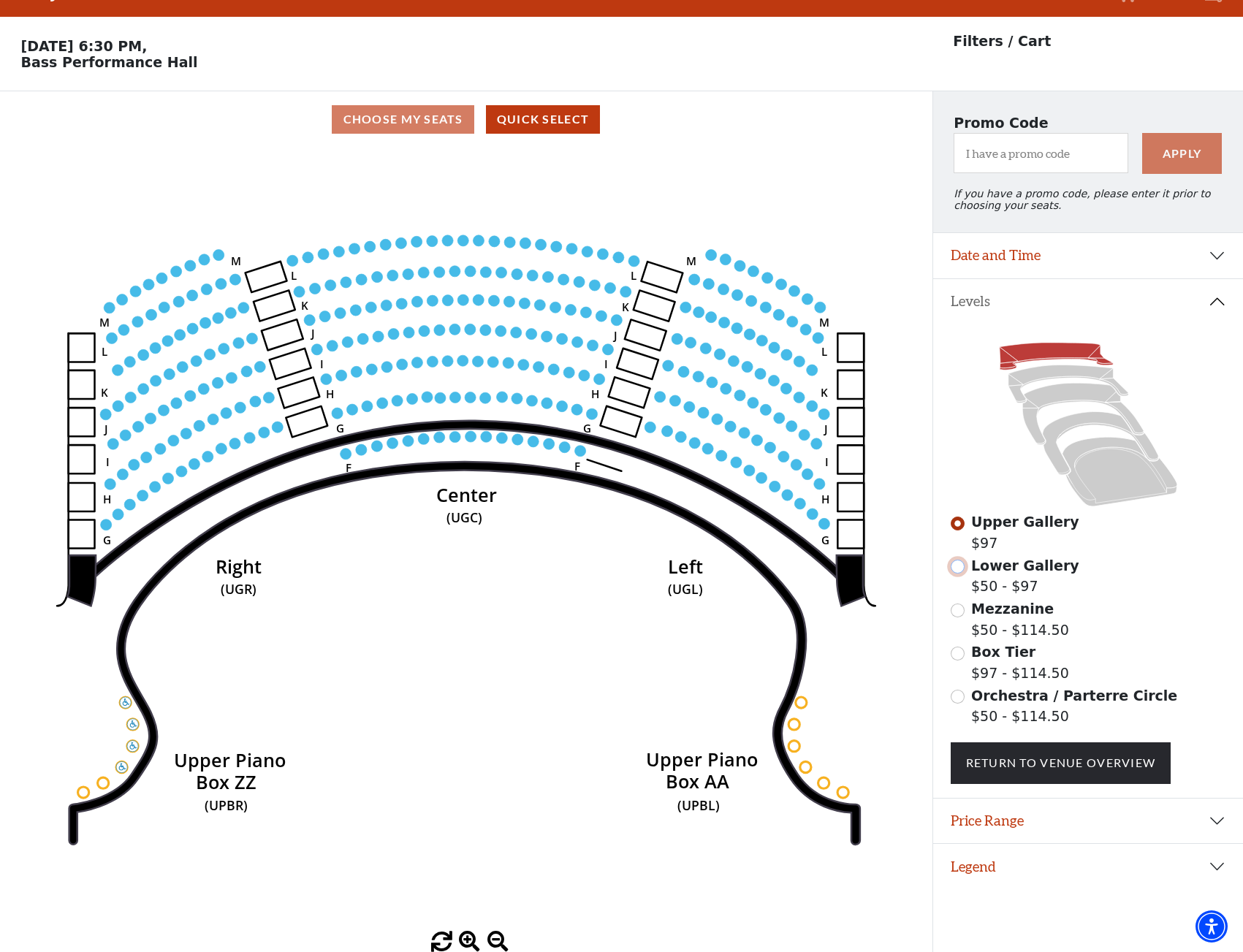
click at [958, 569] on input "Lower Gallery$50 - $97\a" at bounding box center [958, 567] width 14 height 14
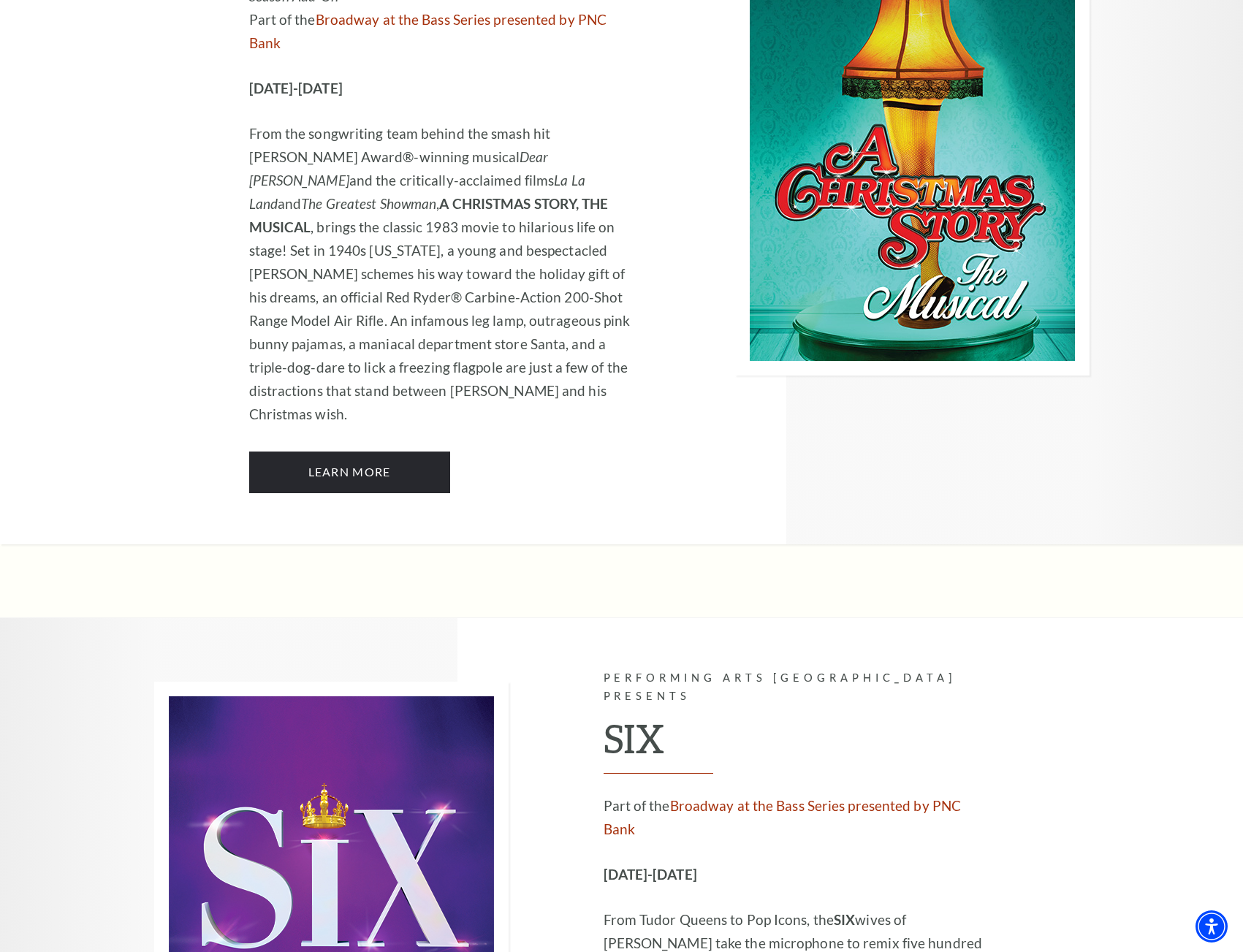
scroll to position [5114, 0]
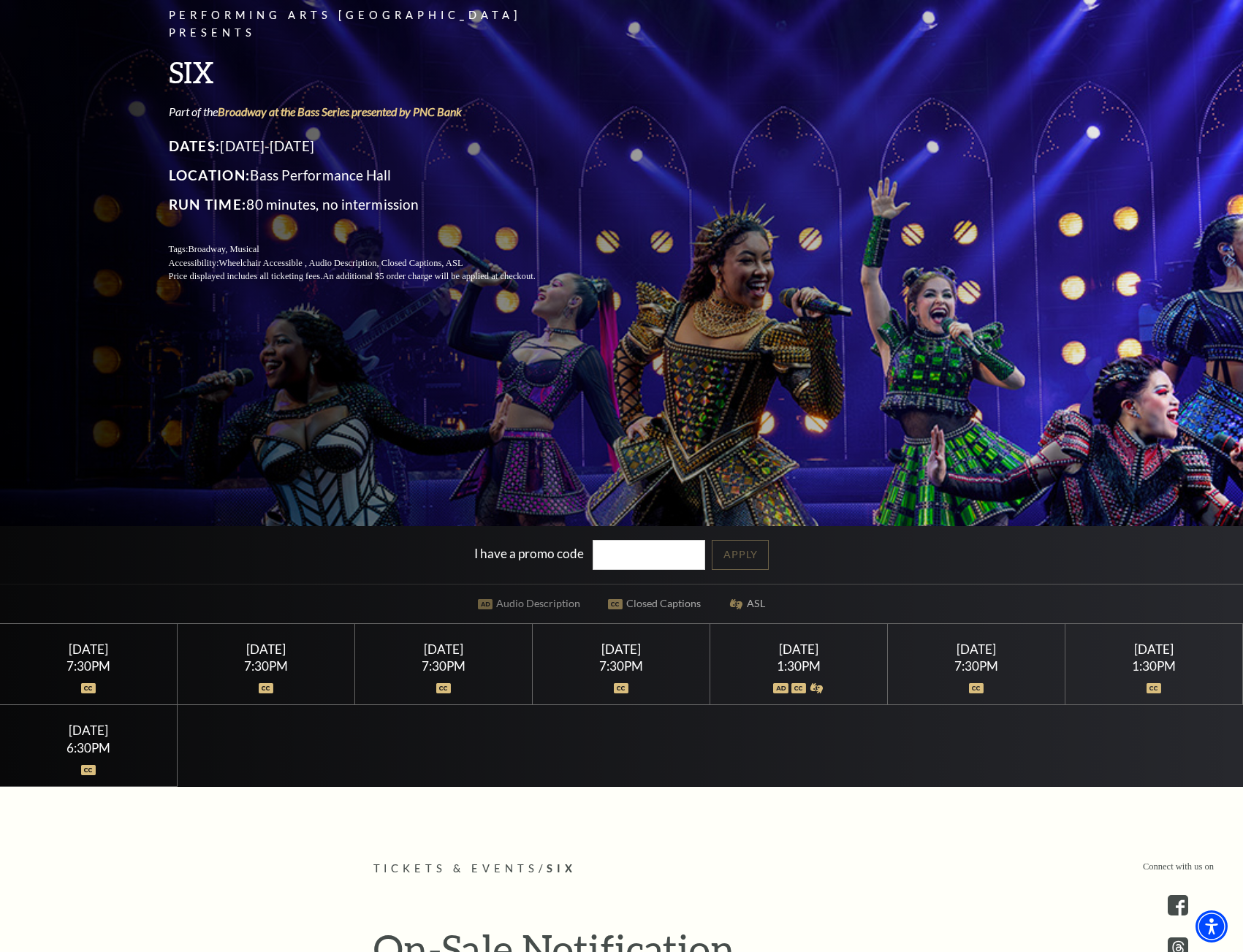
scroll to position [292, 0]
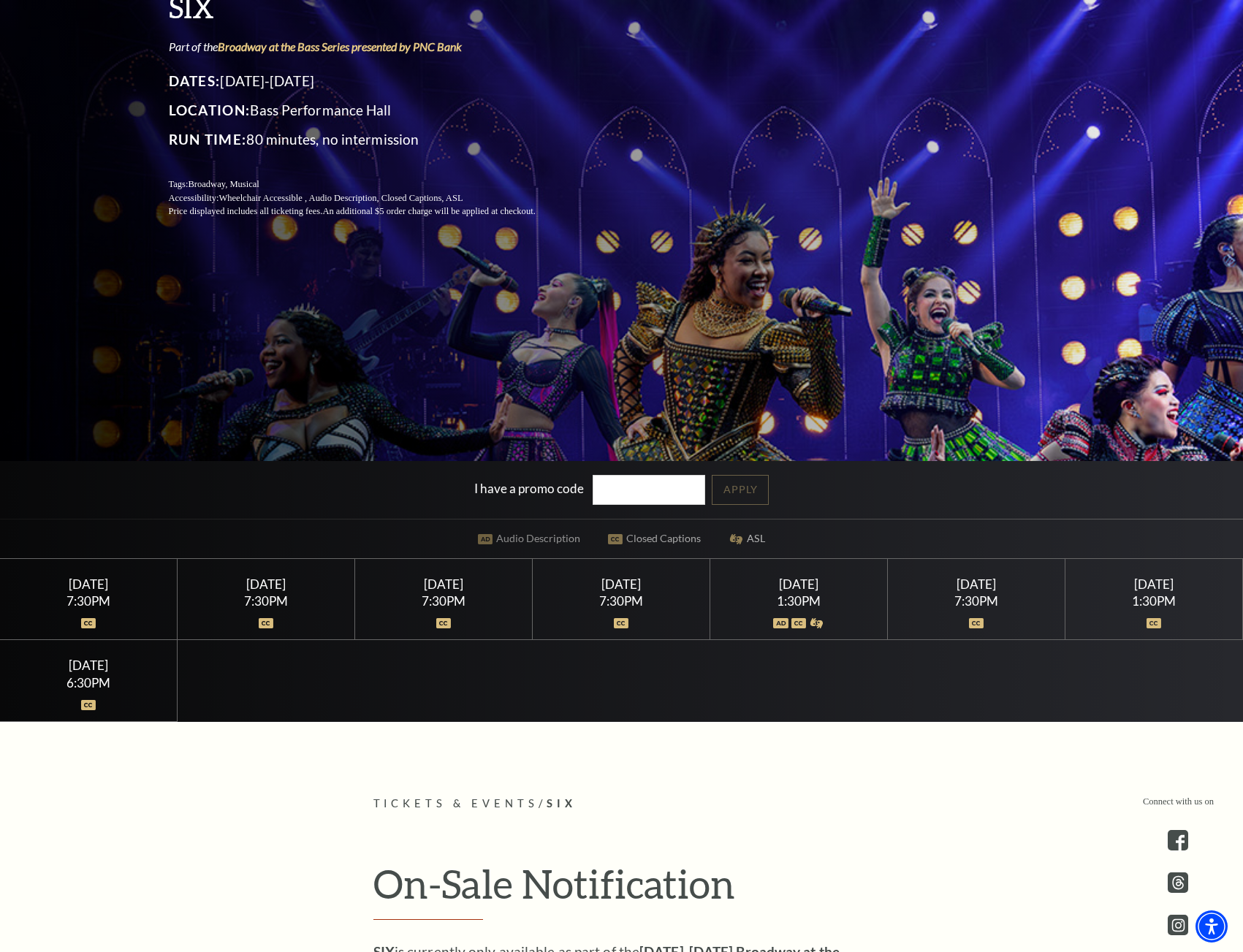
click at [86, 674] on div "Sunday February 15 6:30PM" at bounding box center [88, 680] width 177 height 81
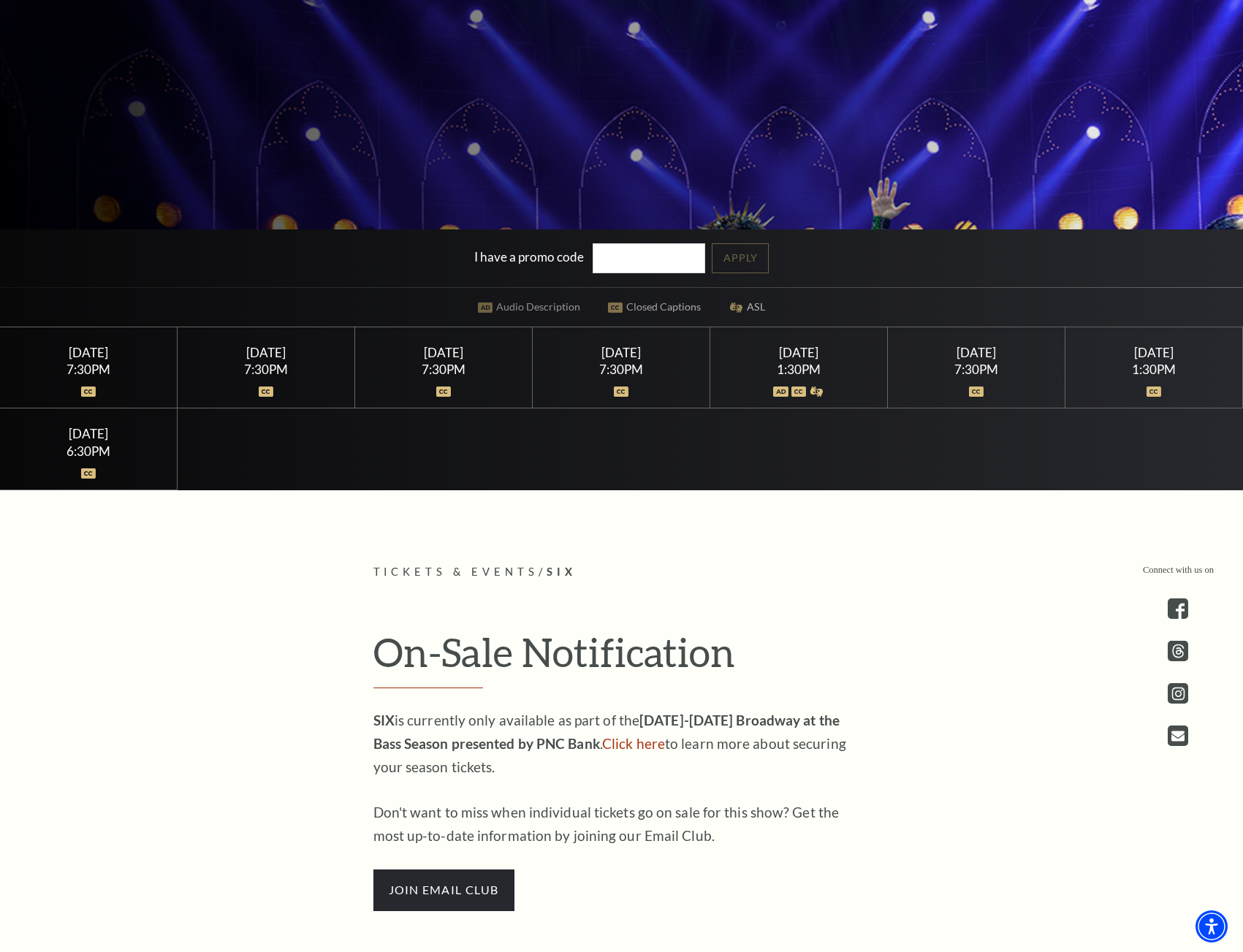
scroll to position [439, 0]
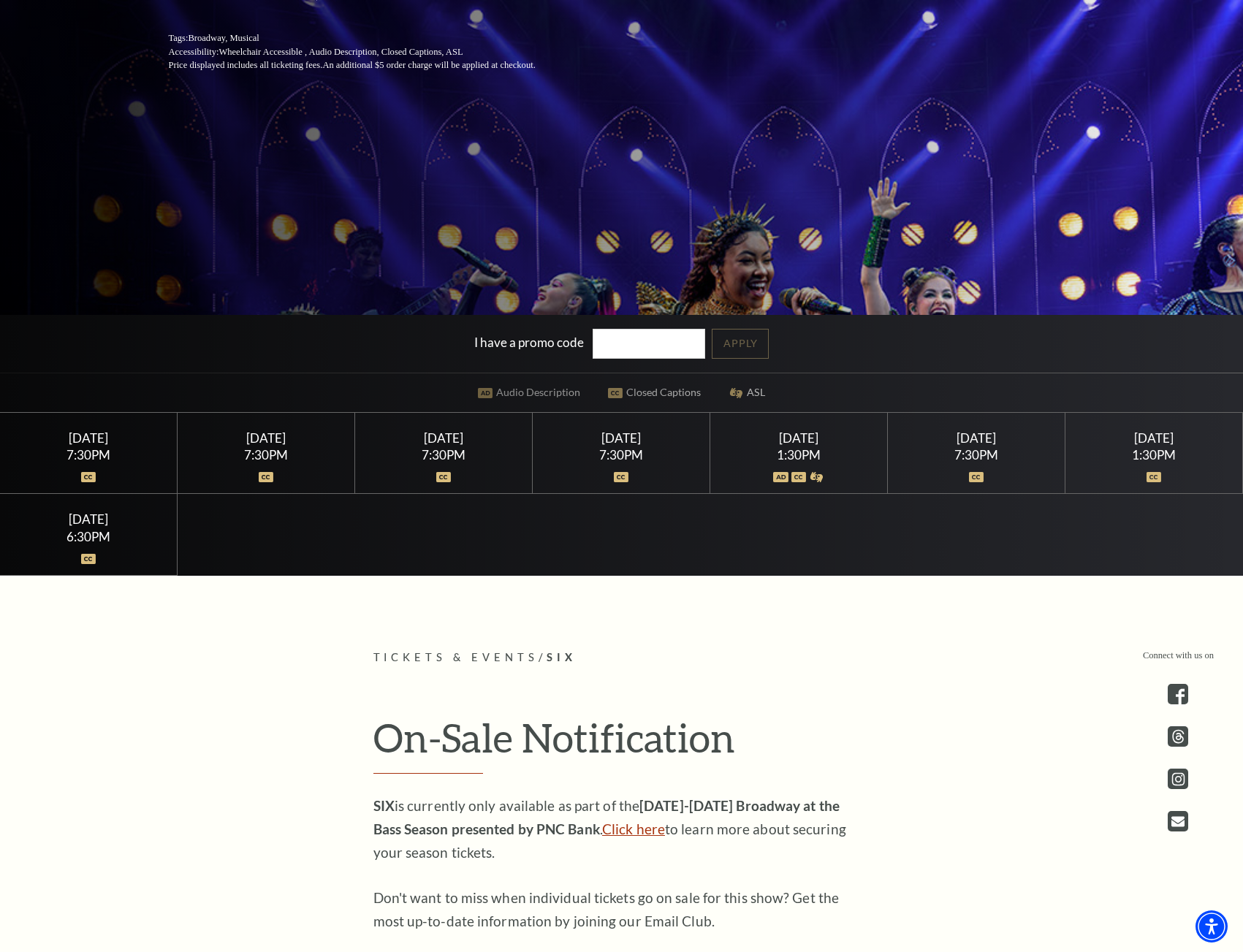
click at [610, 829] on link "Click here" at bounding box center [633, 828] width 62 height 17
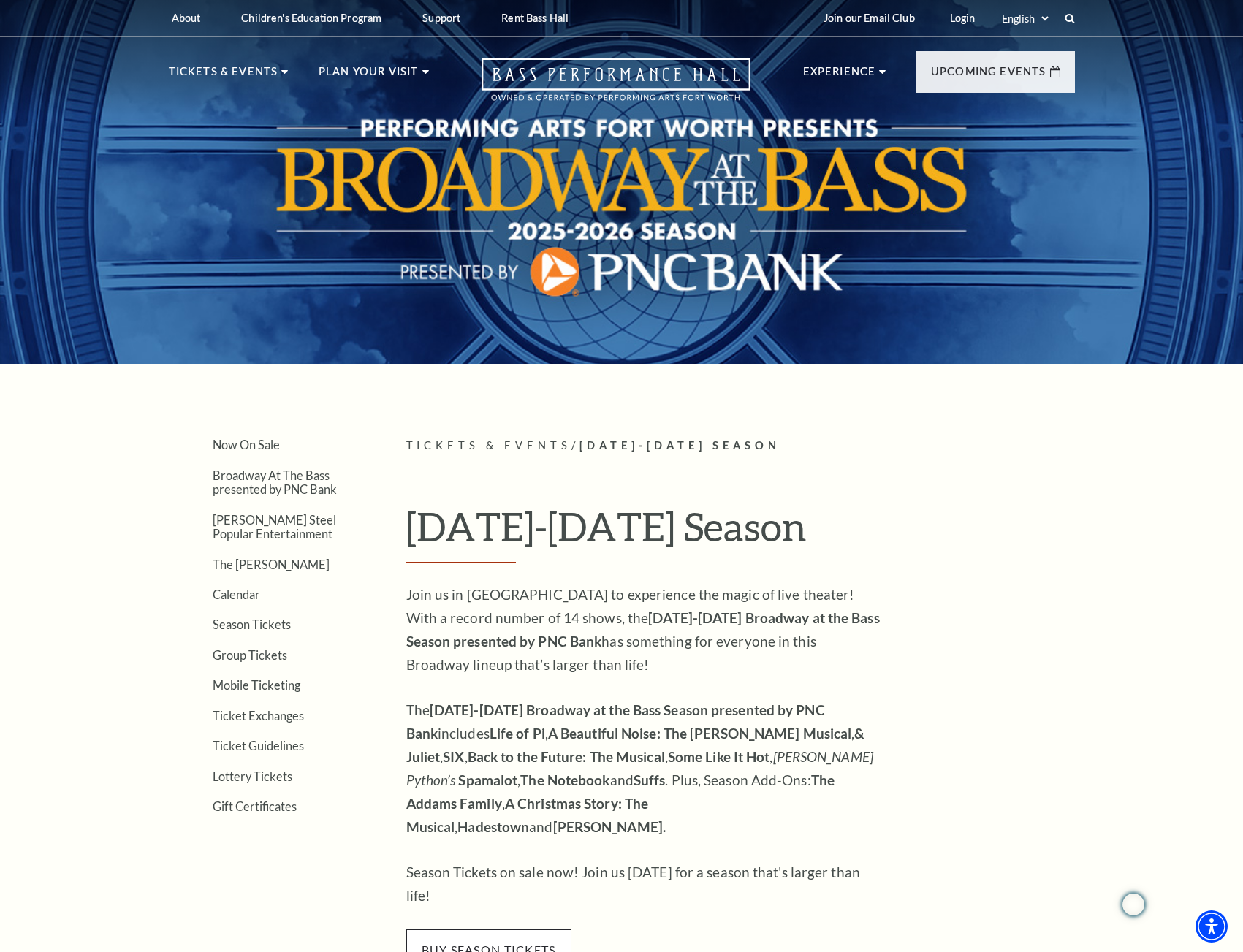
click at [548, 929] on span "buy season tickets" at bounding box center [489, 949] width 165 height 41
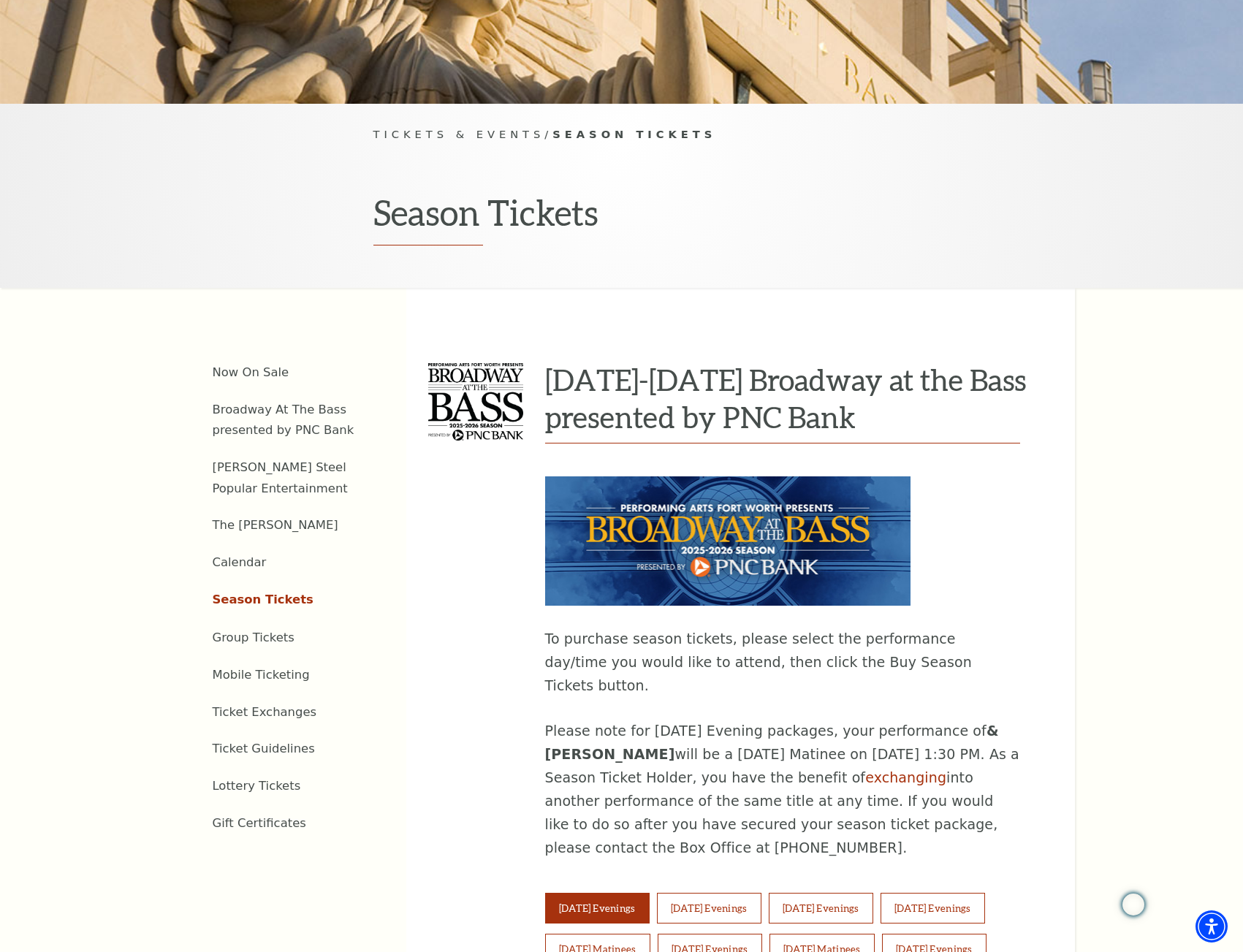
scroll to position [439, 0]
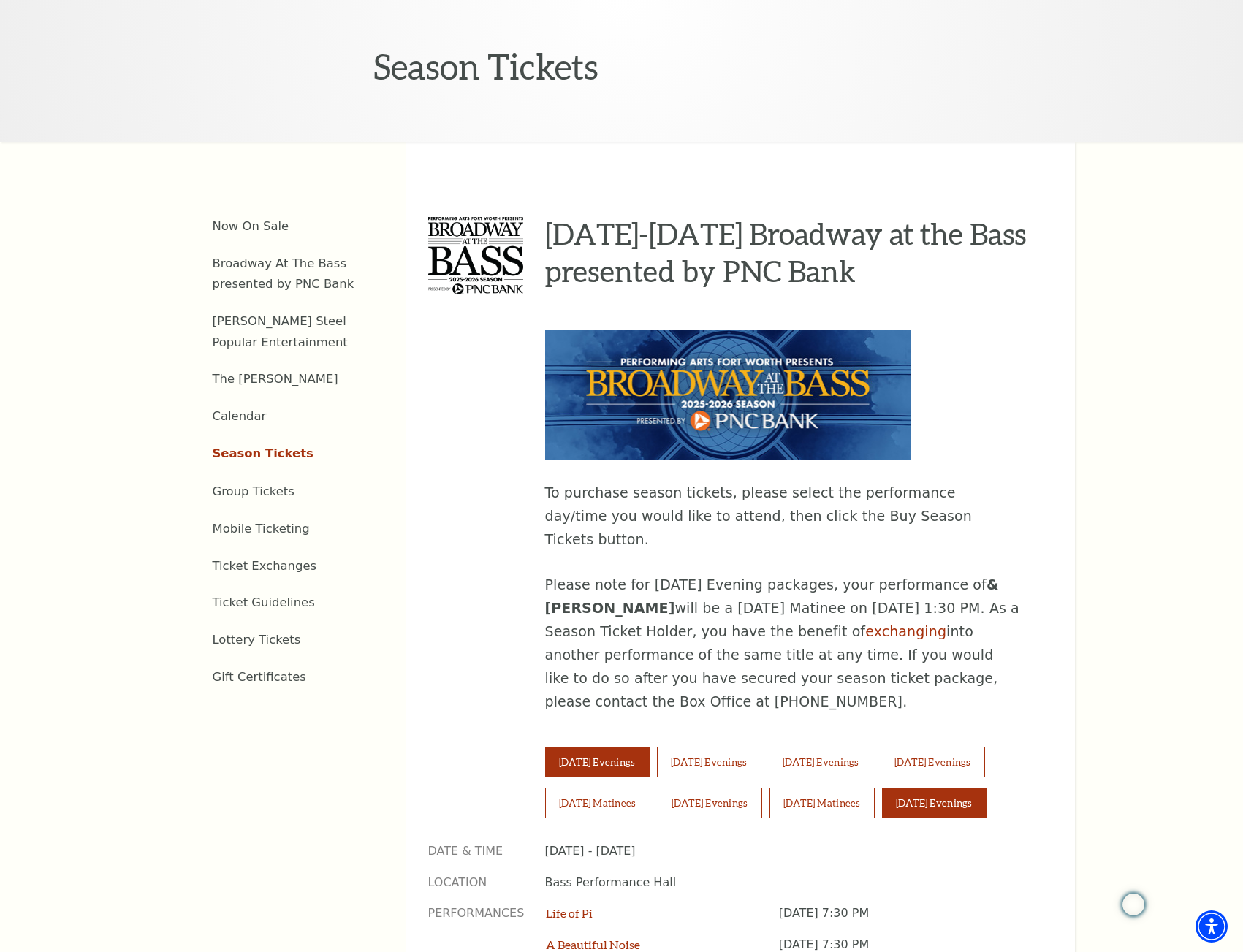
click at [935, 787] on button "[DATE] Evenings" at bounding box center [934, 802] width 104 height 30
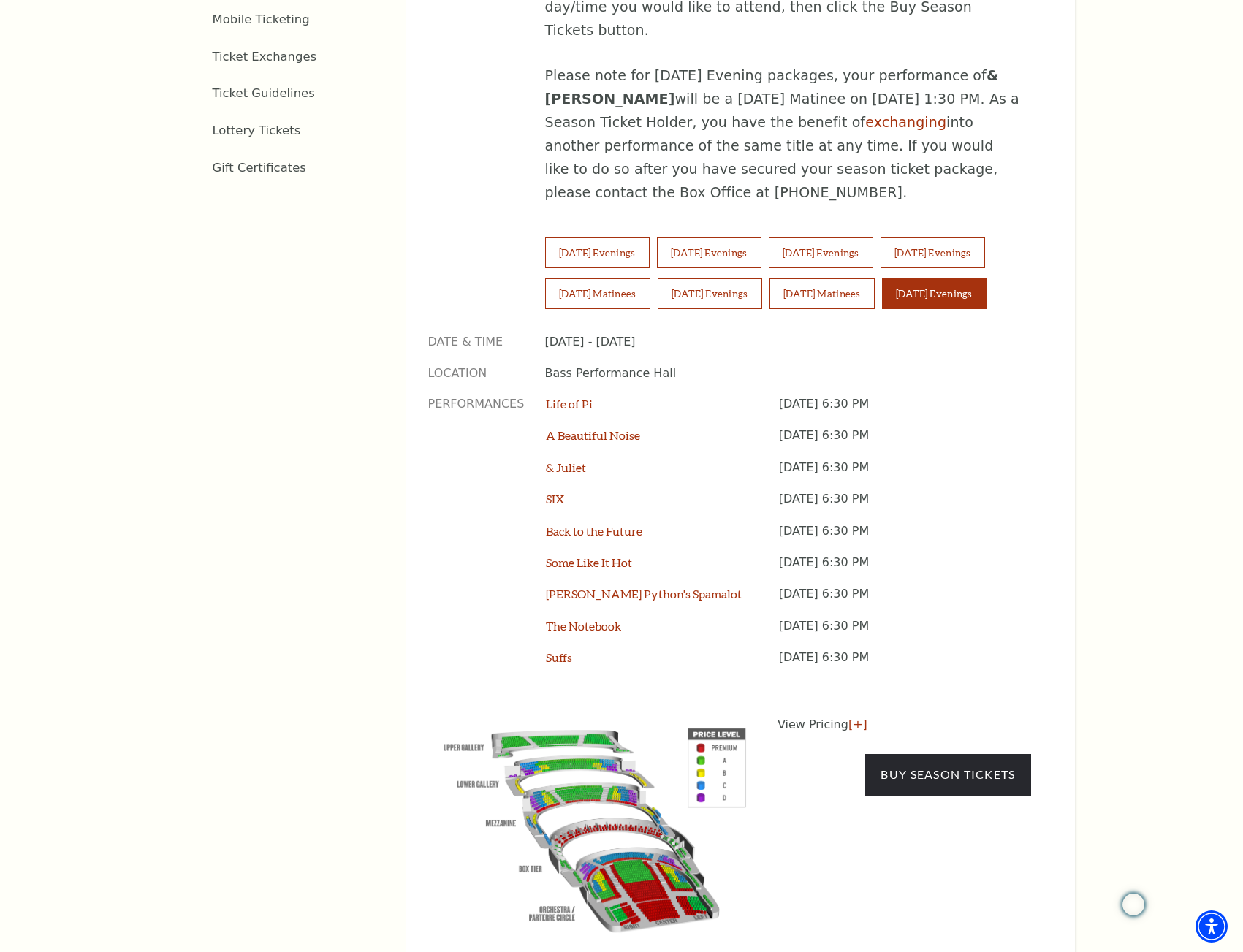
scroll to position [949, 0]
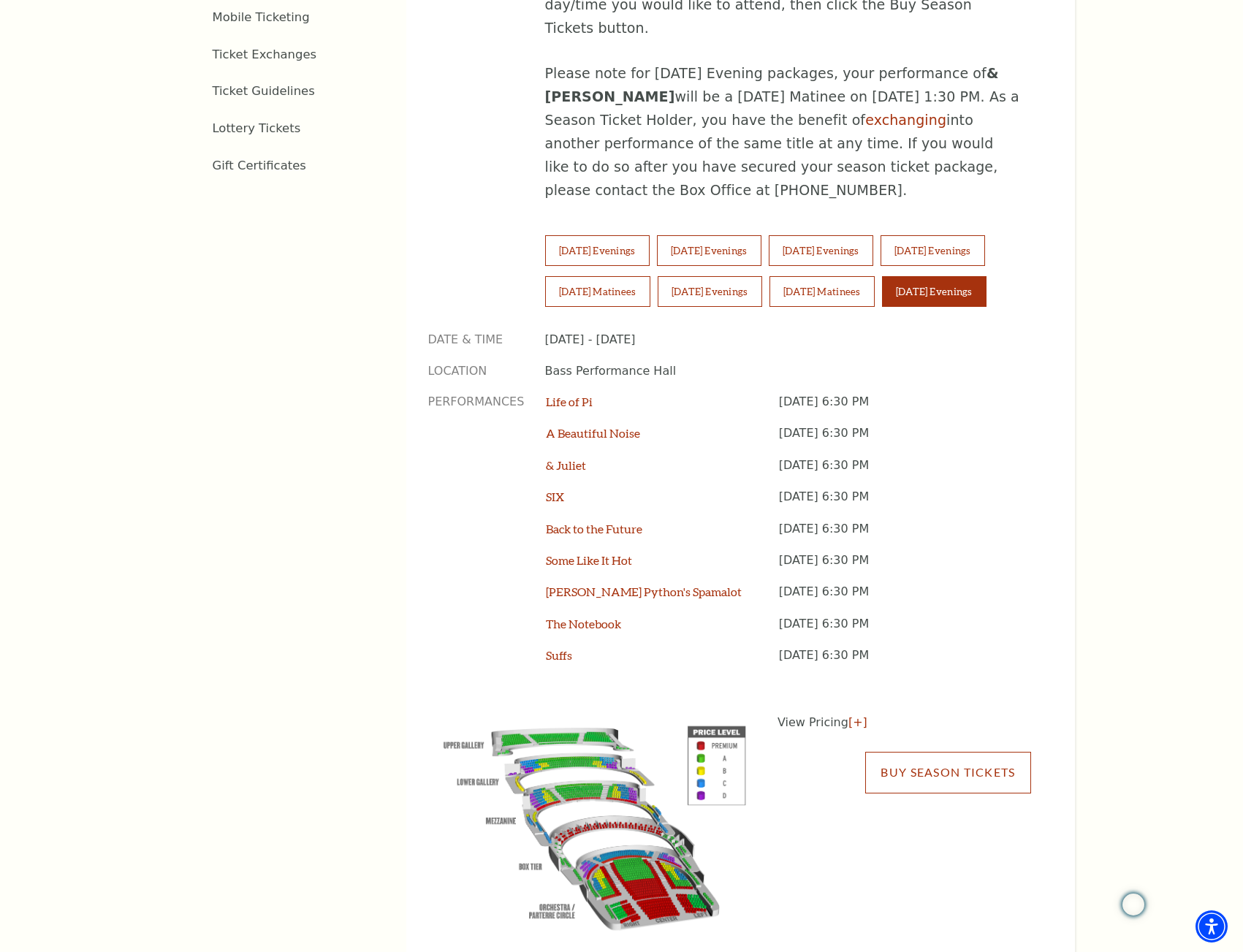
click at [937, 751] on link "Buy Season Tickets" at bounding box center [947, 772] width 165 height 41
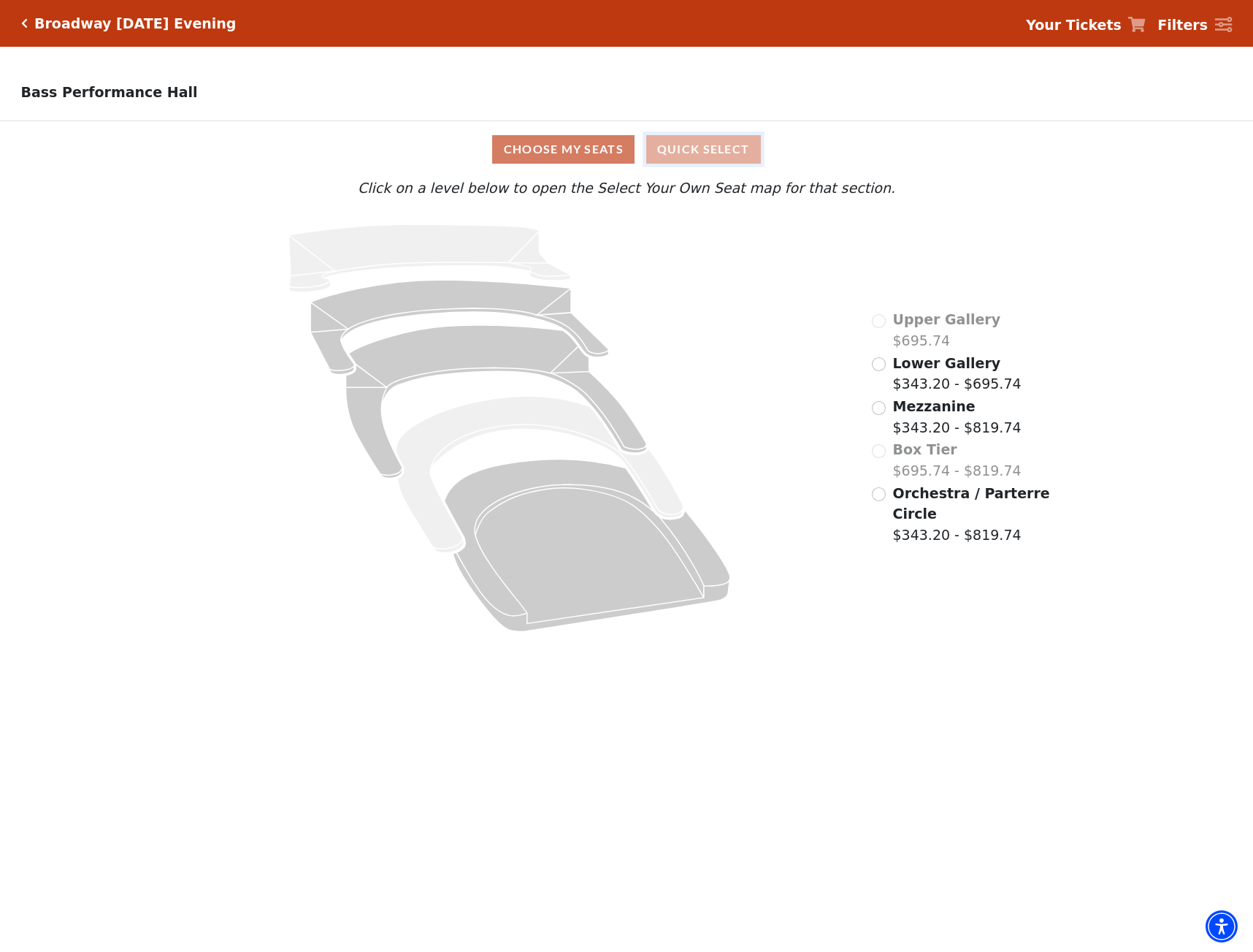
click at [698, 155] on button "Quick Select" at bounding box center [703, 150] width 115 height 29
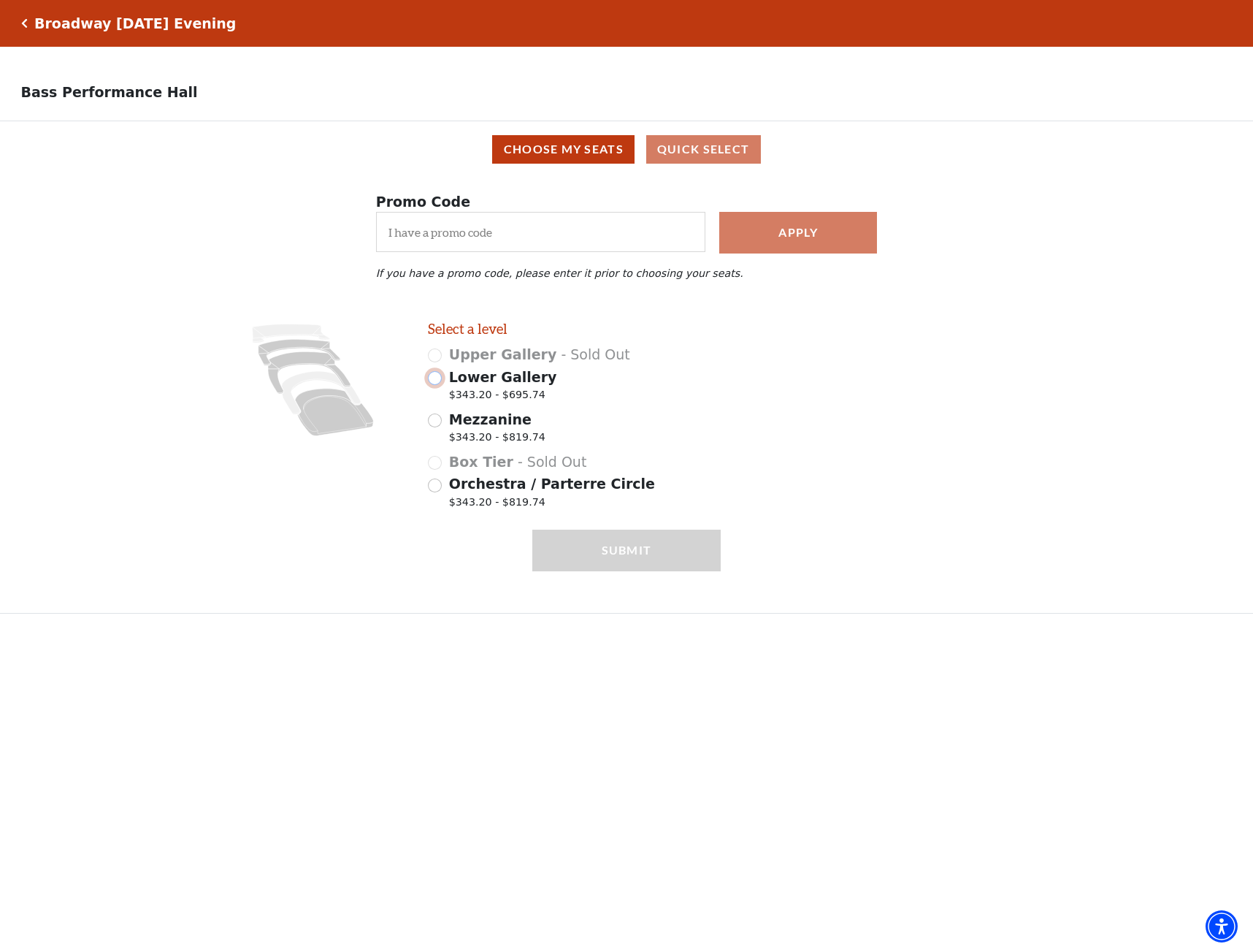
click at [435, 385] on input "Lower Gallery $343.20 - $695.74" at bounding box center [435, 378] width 14 height 14
radio input "true"
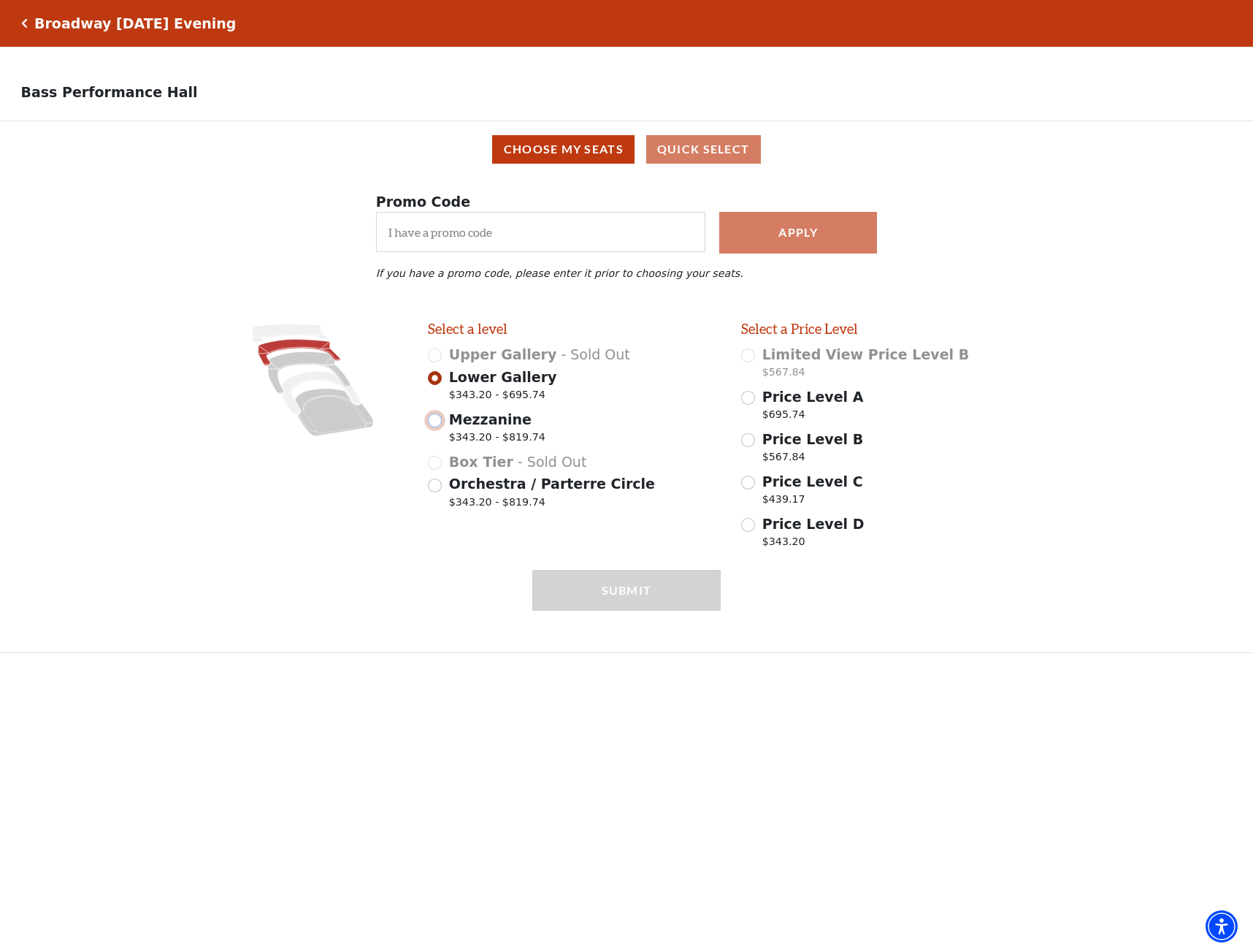
click at [435, 427] on input "Mezzanine $343.20 - $819.74" at bounding box center [435, 421] width 14 height 14
radio input "true"
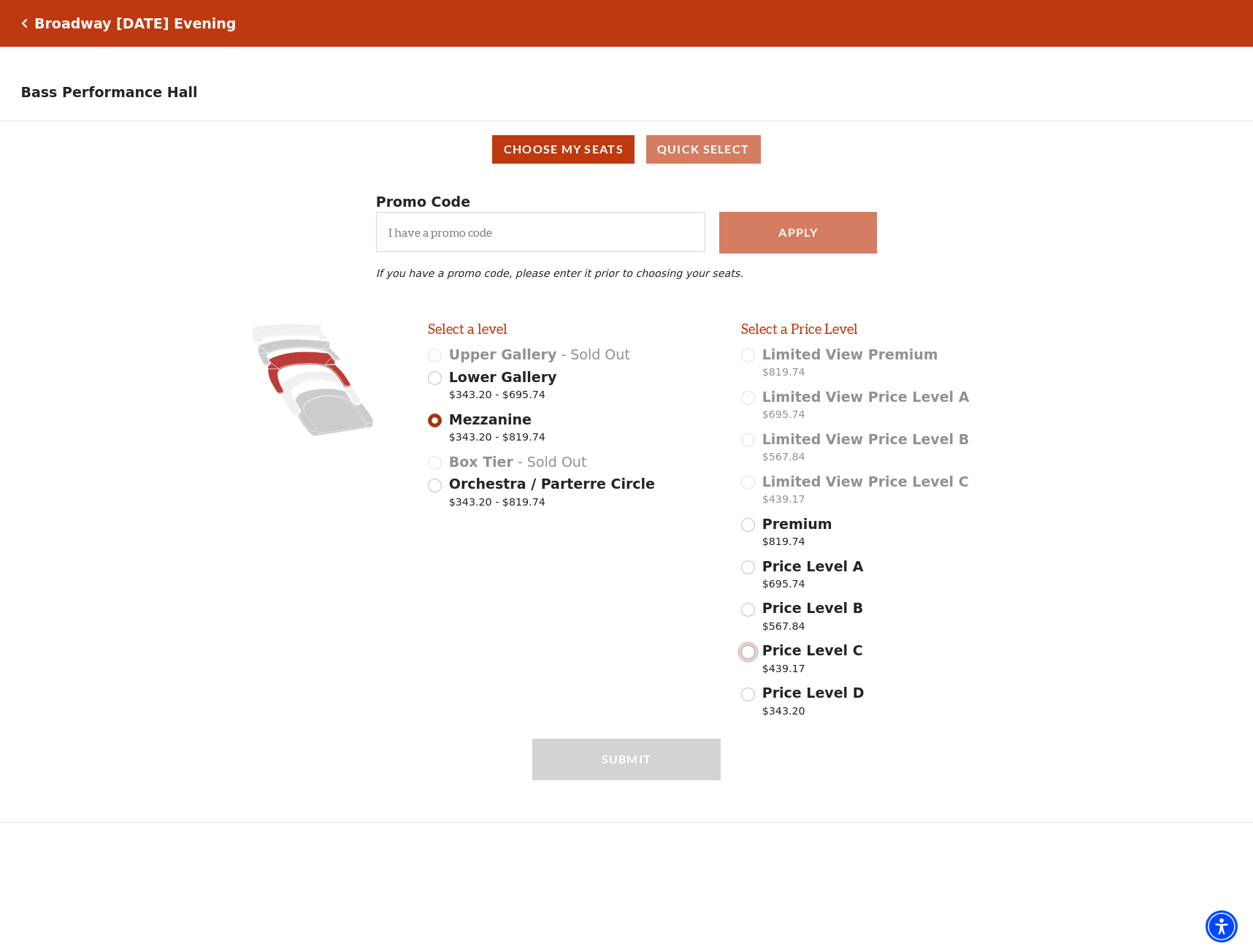
click at [747, 659] on input "Price Level C $439.17" at bounding box center [749, 652] width 14 height 14
radio input "true"
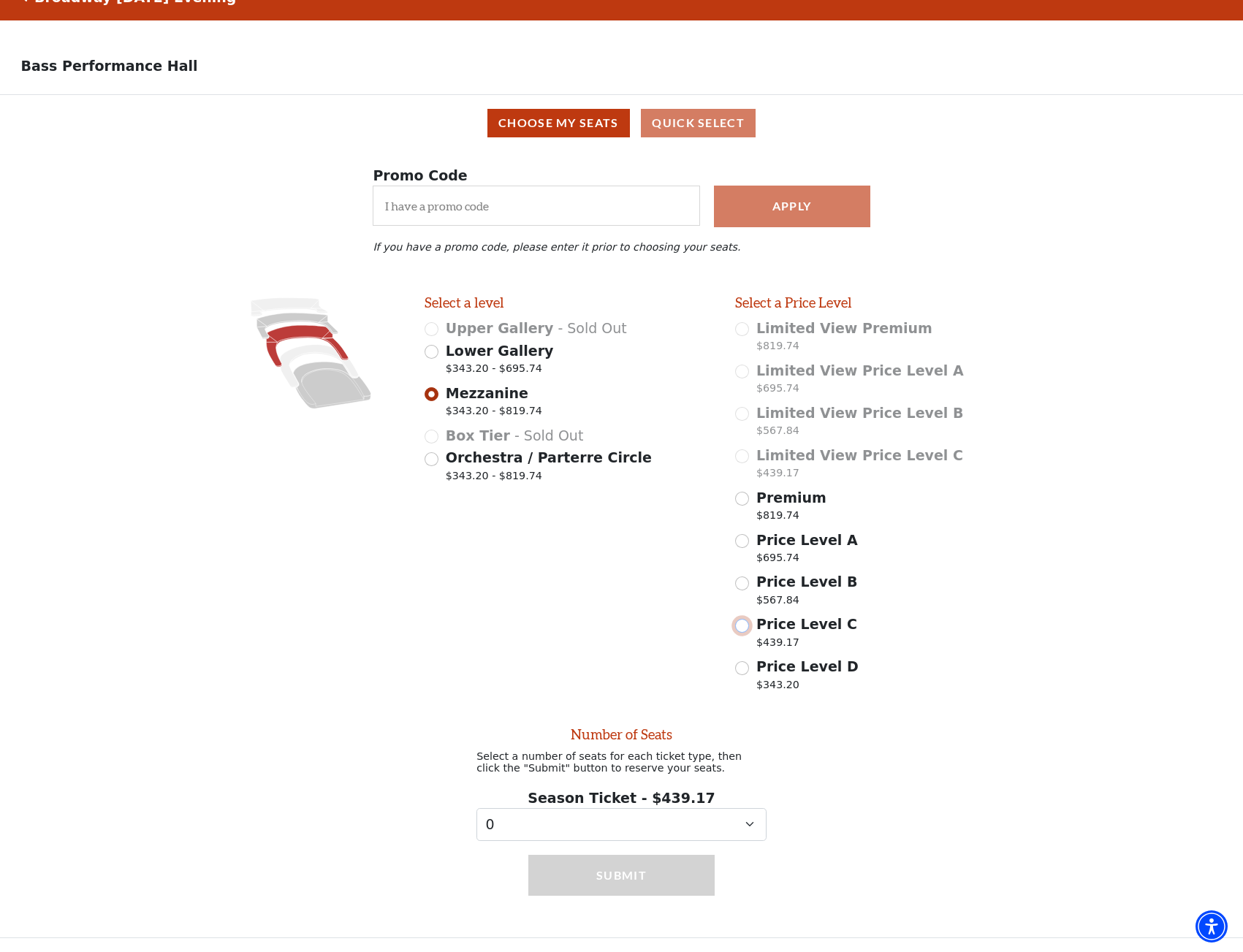
scroll to position [38, 0]
click at [747, 820] on select "0 1 2 3 4 5 6 7 8 9" at bounding box center [621, 824] width 290 height 33
select select "3"
click at [476, 808] on select "0 1 2 3 4 5 6 7 8 9" at bounding box center [621, 824] width 290 height 33
click at [666, 879] on button "Submit" at bounding box center [621, 875] width 186 height 41
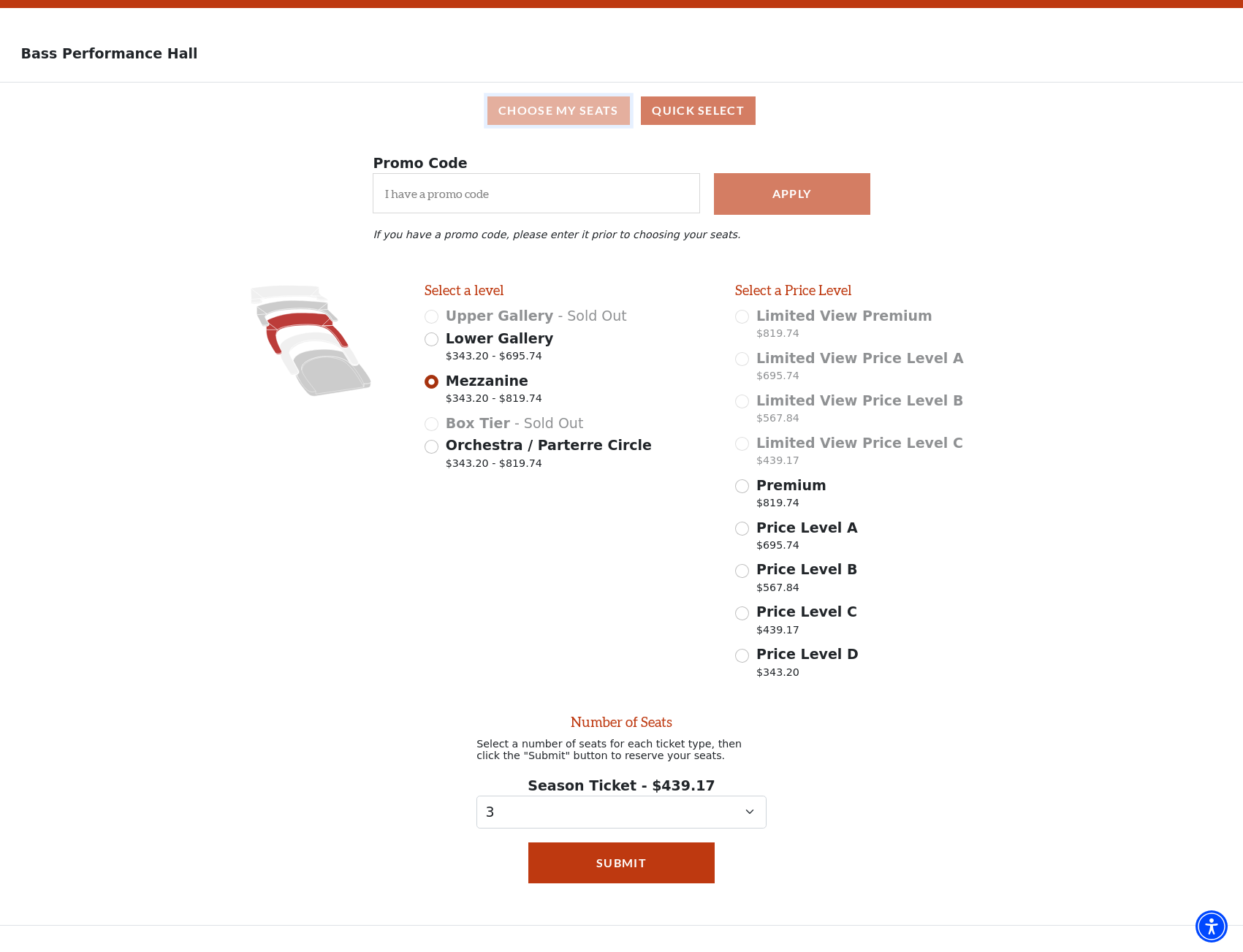
click at [581, 117] on button "Choose My Seats" at bounding box center [559, 111] width 143 height 29
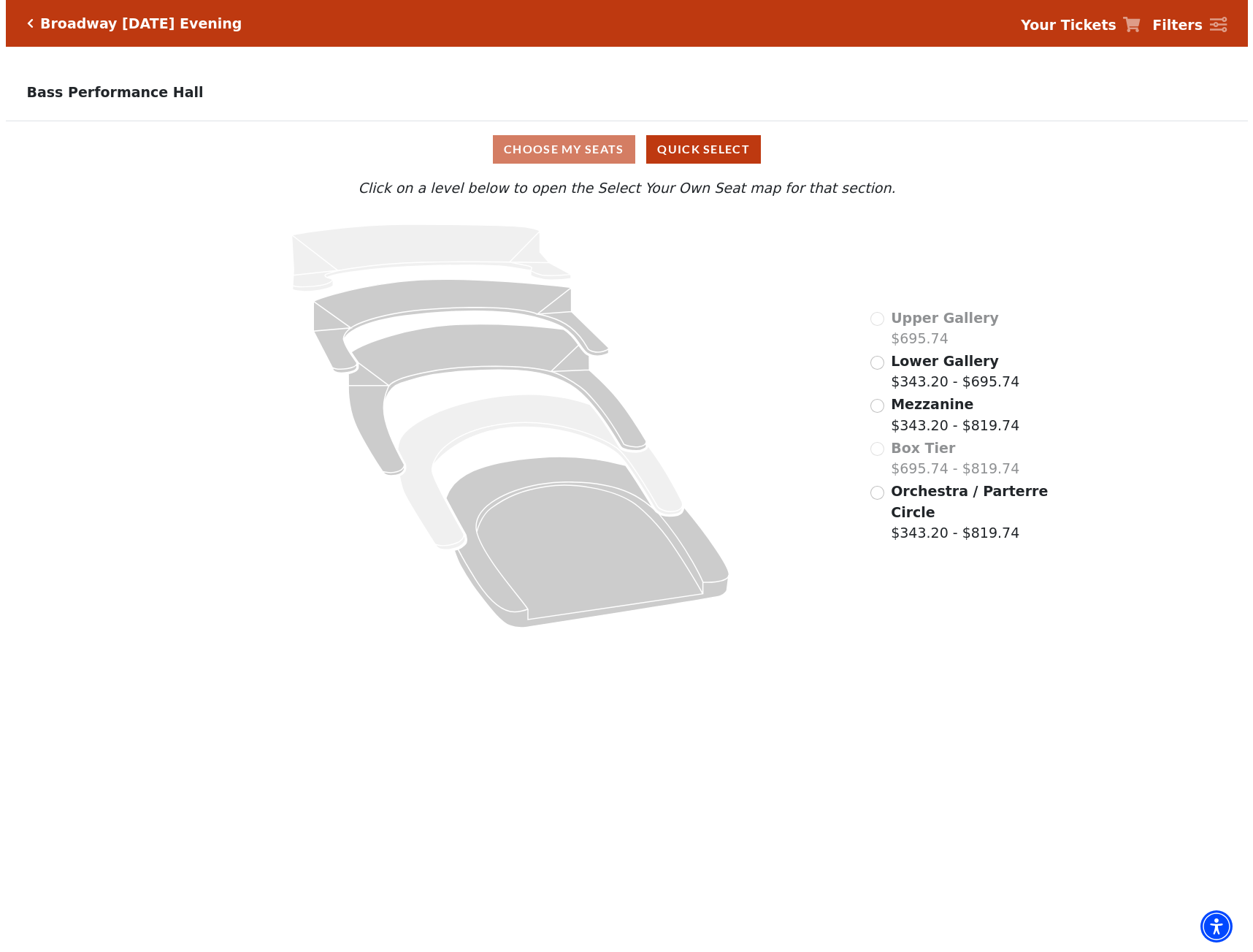
scroll to position [0, 0]
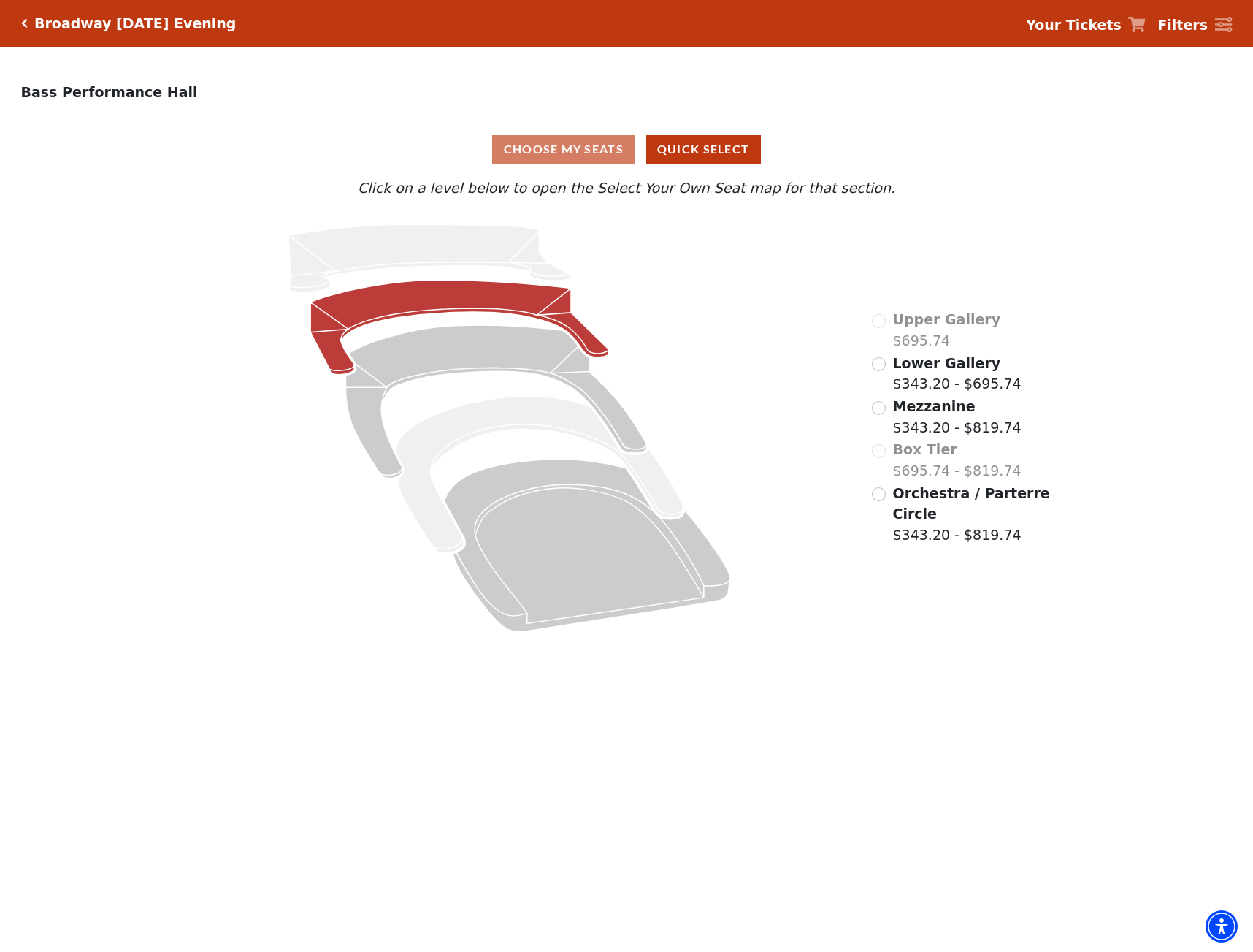
click at [521, 292] on icon at bounding box center [459, 327] width 298 height 94
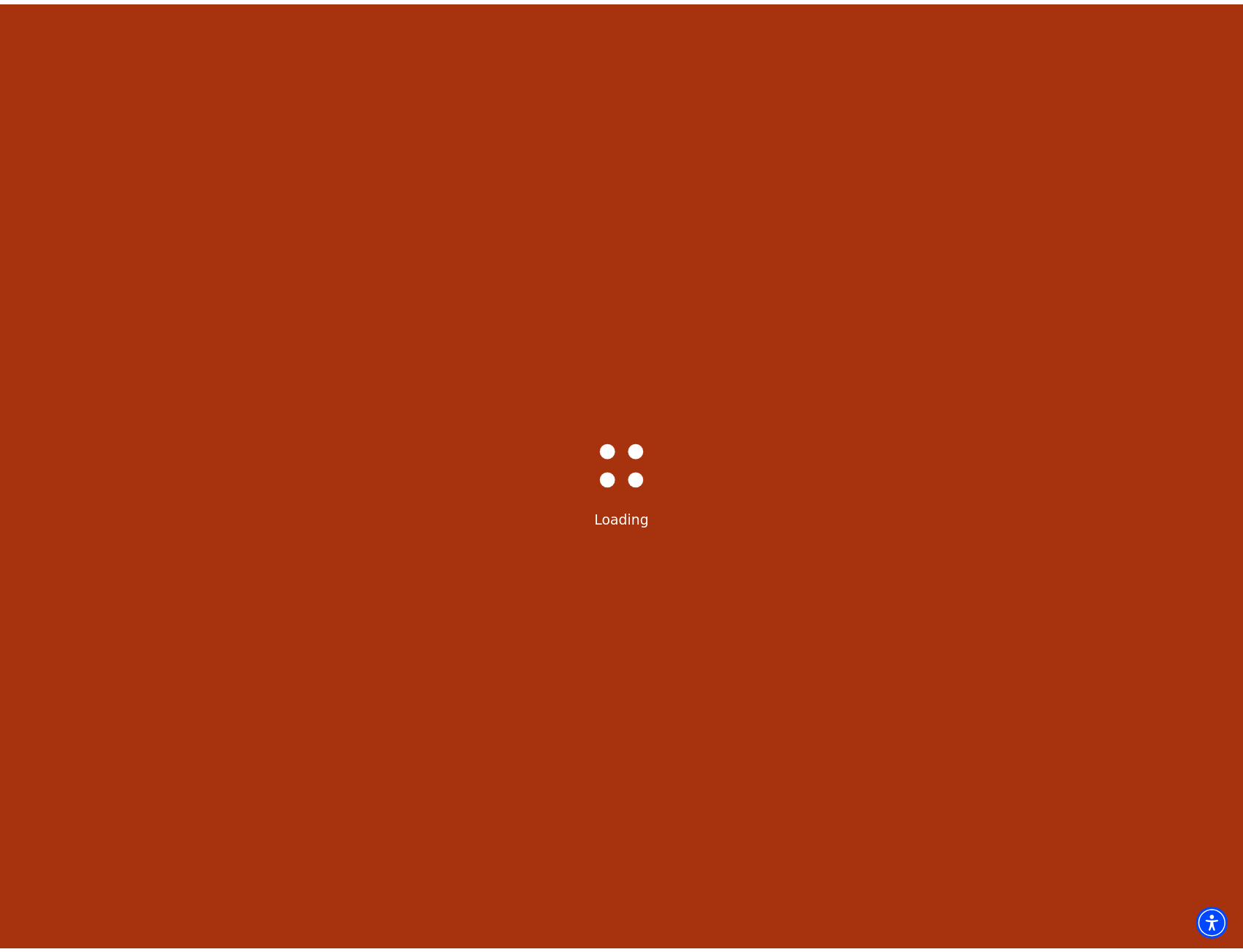
scroll to position [36, 0]
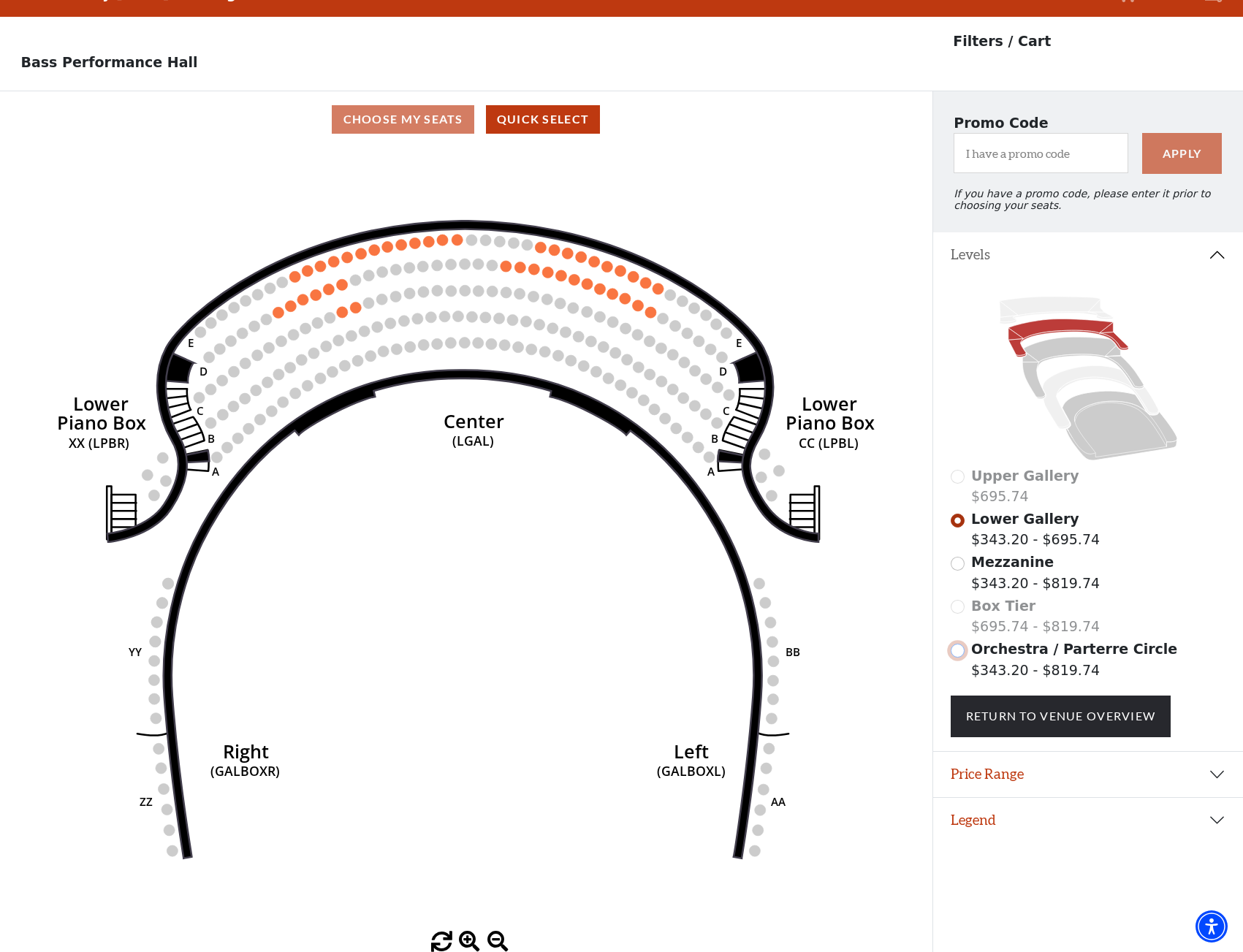
click at [963, 653] on input "Orchestra / Parterre Circle$343.20 - $819.74\a" at bounding box center [958, 651] width 14 height 14
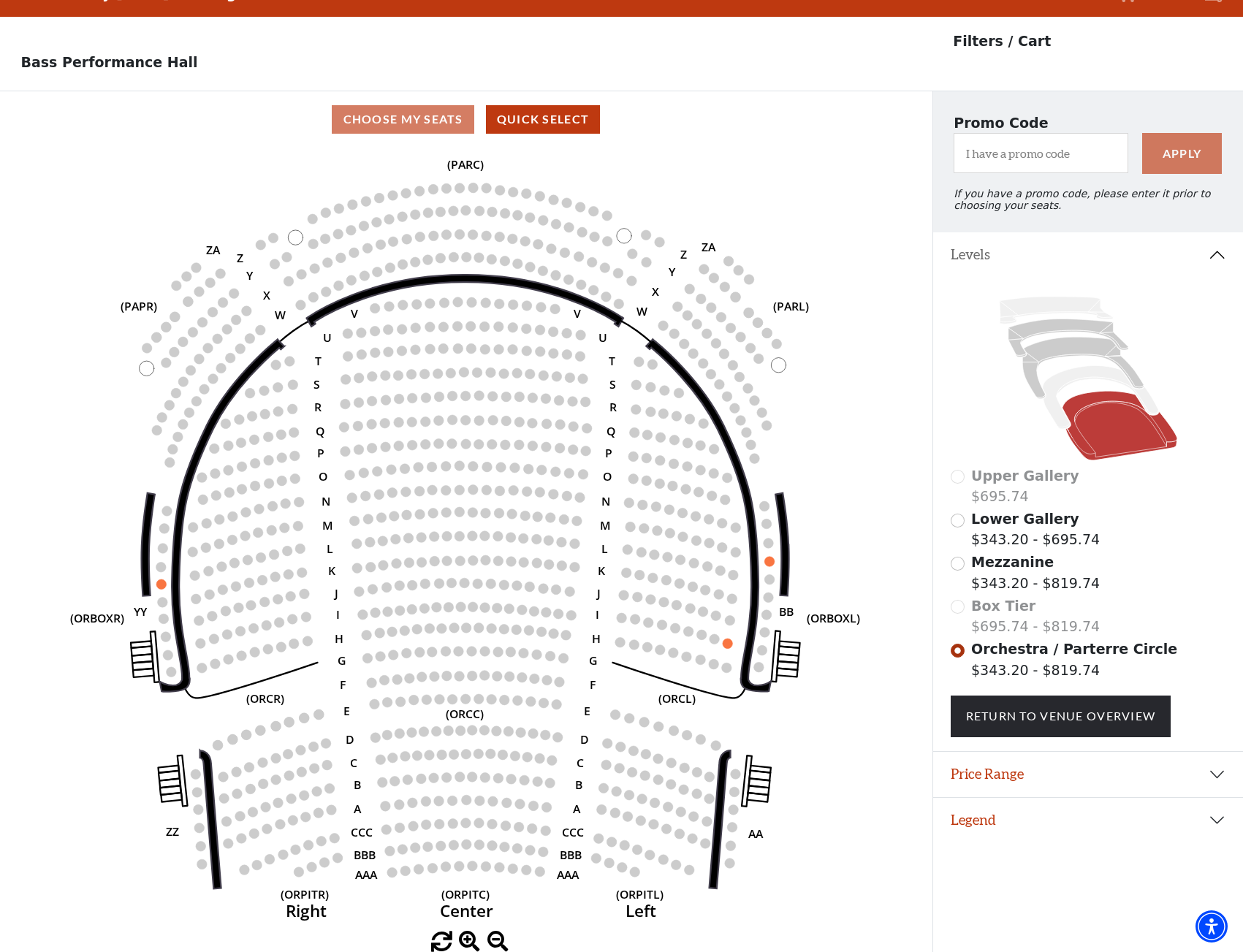
click at [958, 611] on div "Box Tier $695.74 - $819.74" at bounding box center [1088, 616] width 276 height 42
click at [958, 568] on input "Mezzanine$343.20 - $819.74\a" at bounding box center [958, 563] width 14 height 14
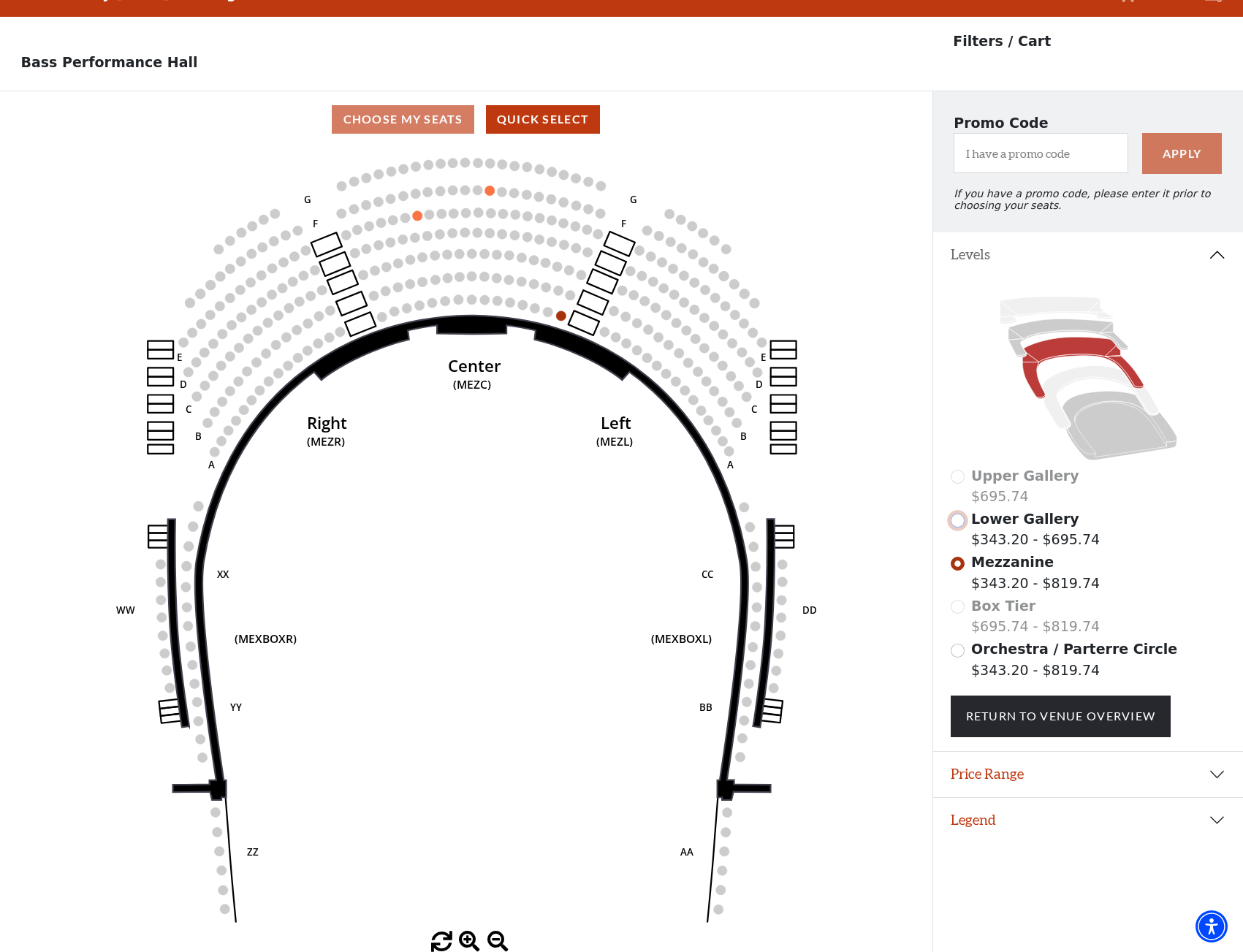
click at [957, 524] on input "Lower Gallery$343.20 - $695.74\a" at bounding box center [958, 521] width 14 height 14
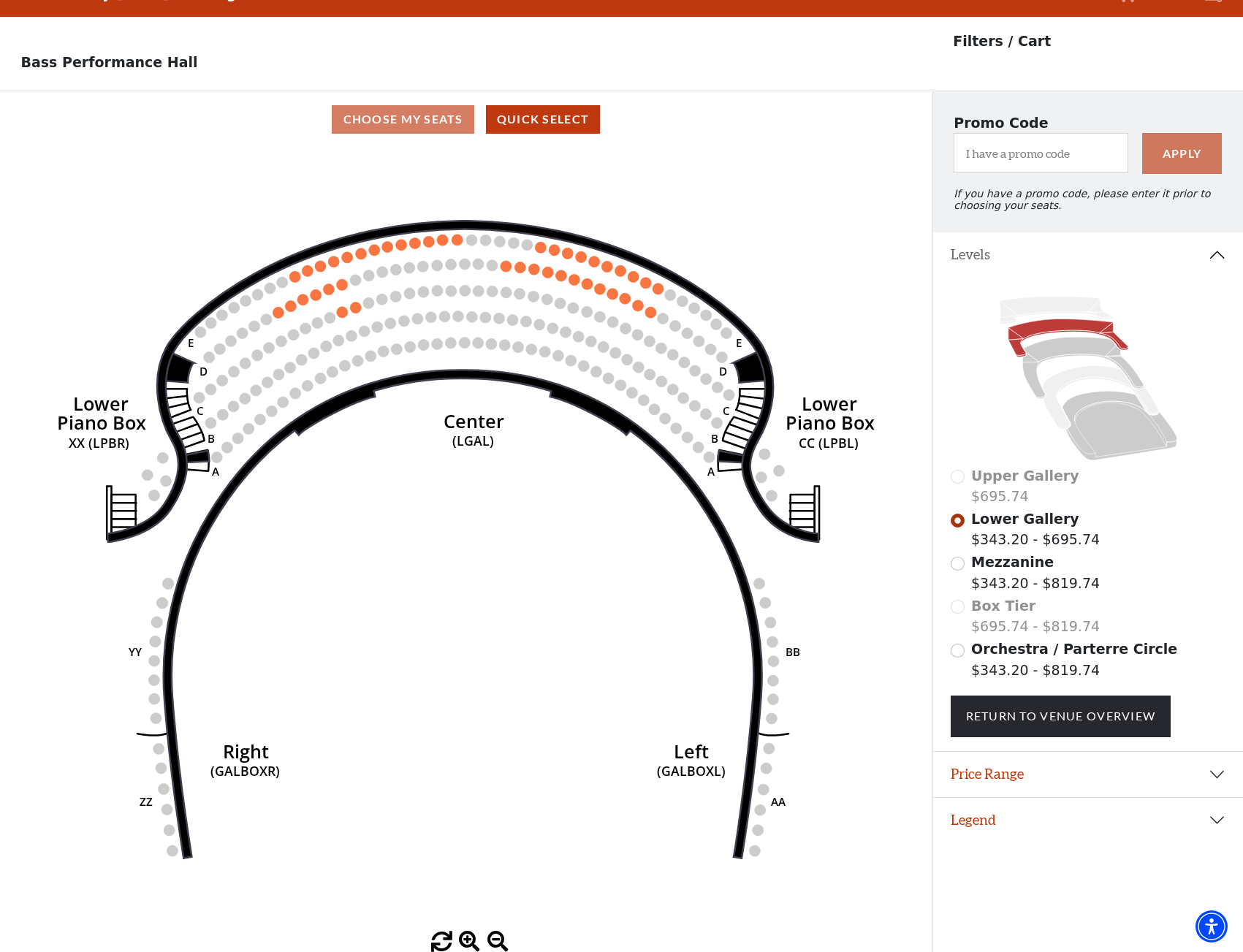
click at [961, 478] on div "Upper Gallery $695.74" at bounding box center [1088, 486] width 276 height 42
click at [958, 481] on div "Upper Gallery $695.74" at bounding box center [1088, 486] width 276 height 42
click at [1214, 819] on button "Legend" at bounding box center [1088, 820] width 309 height 45
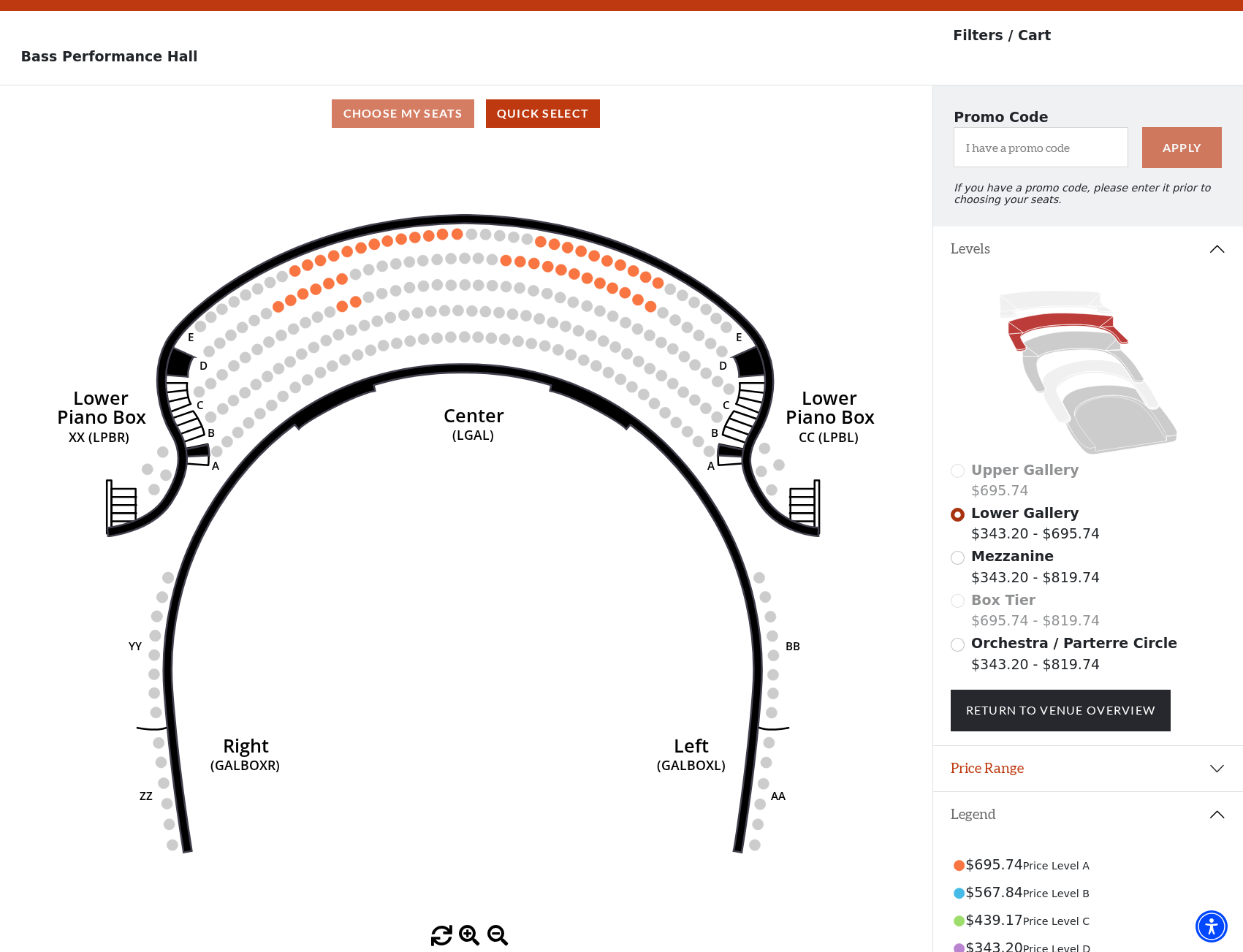
scroll to position [180, 0]
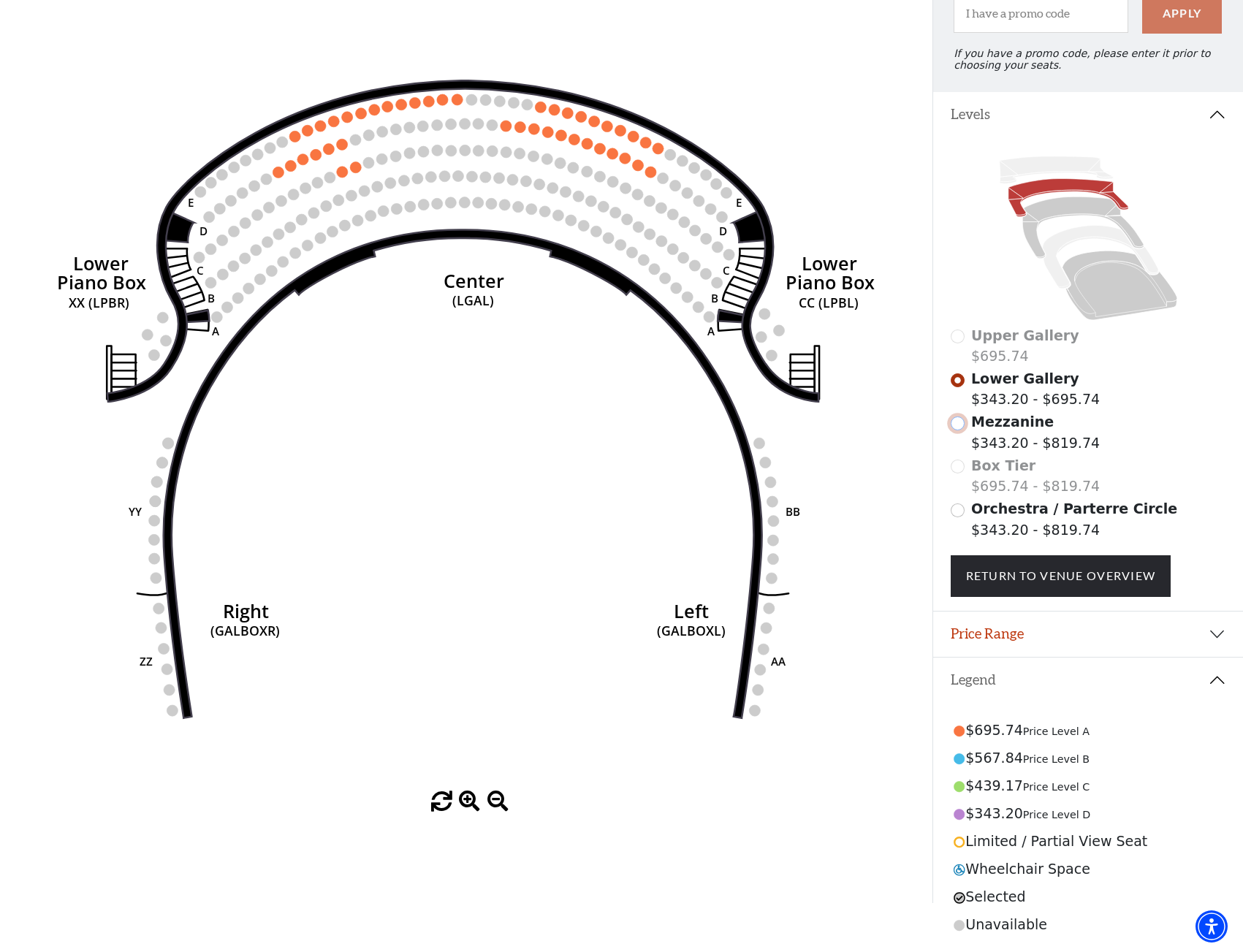
click at [959, 419] on input "Mezzanine$343.20 - $819.74\a" at bounding box center [958, 423] width 14 height 14
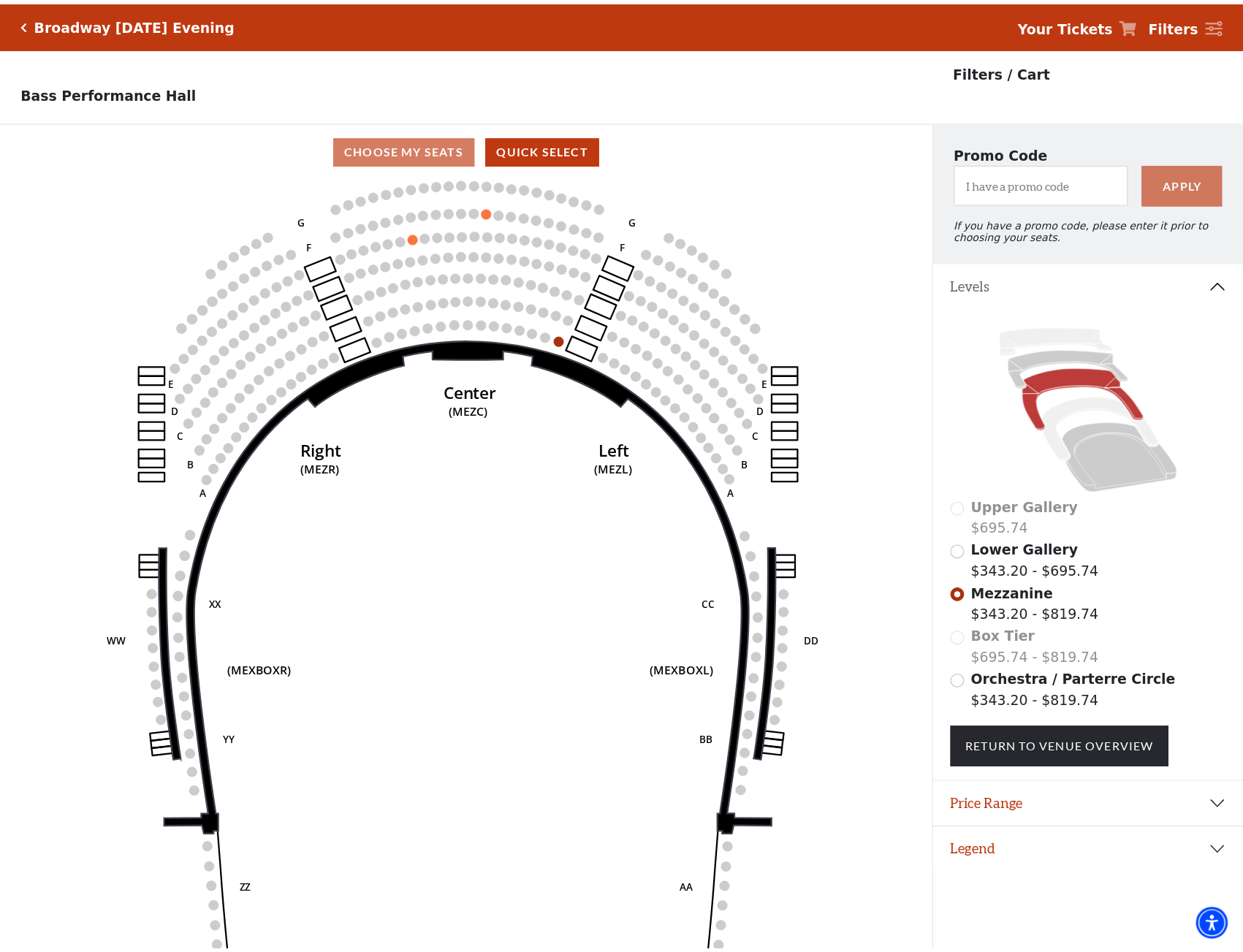
scroll to position [36, 0]
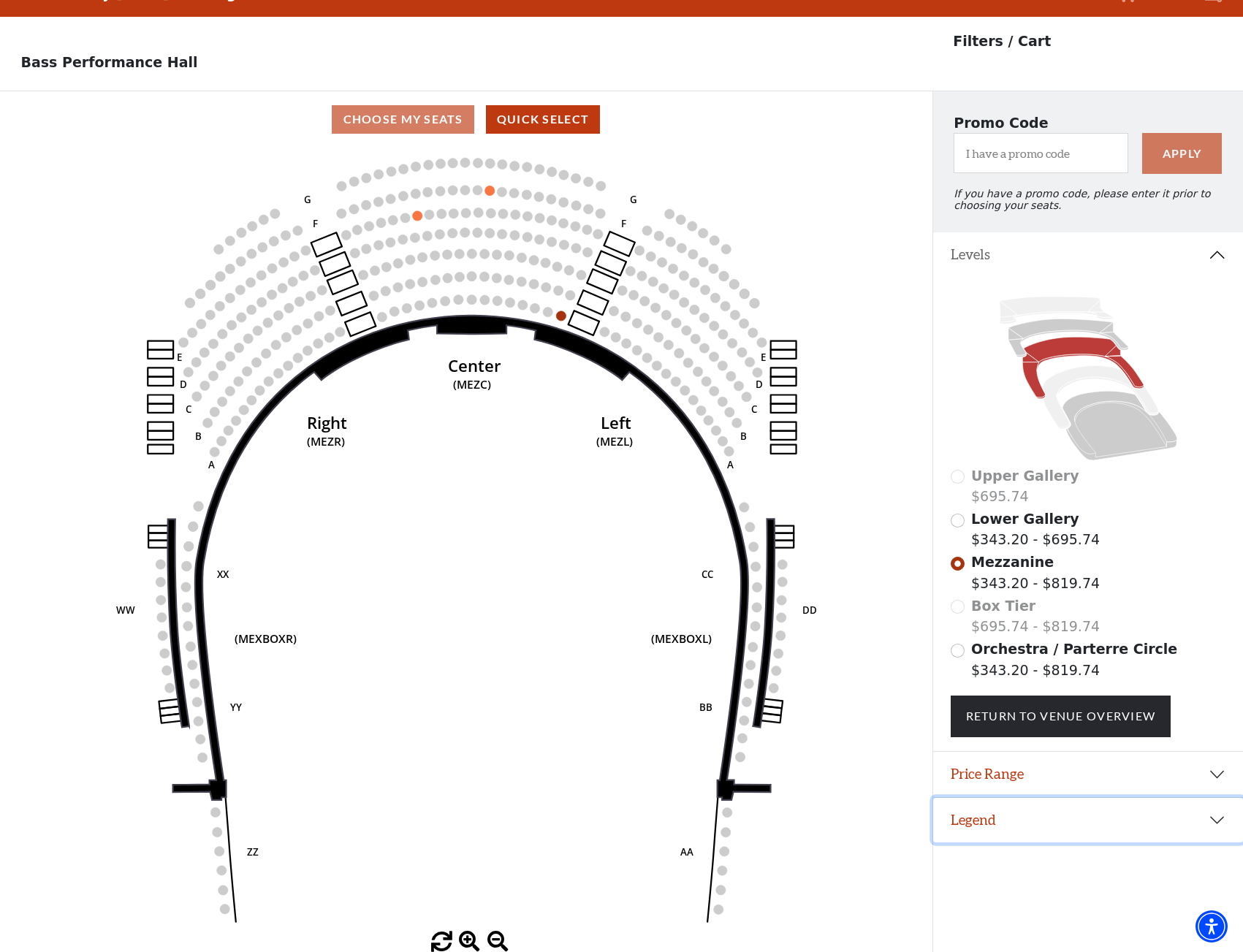
click at [1218, 825] on button "Legend" at bounding box center [1088, 820] width 309 height 45
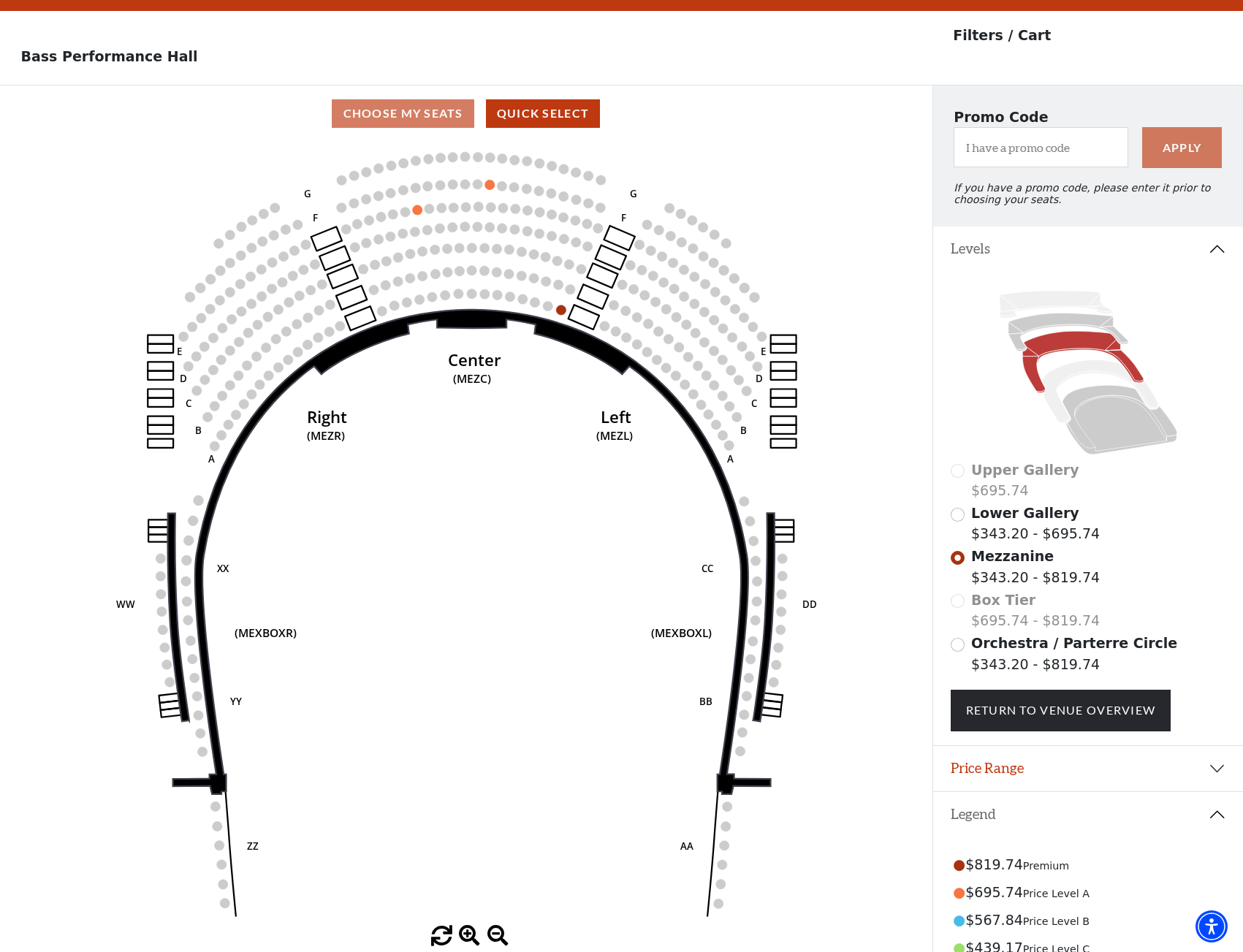
scroll to position [109, 0]
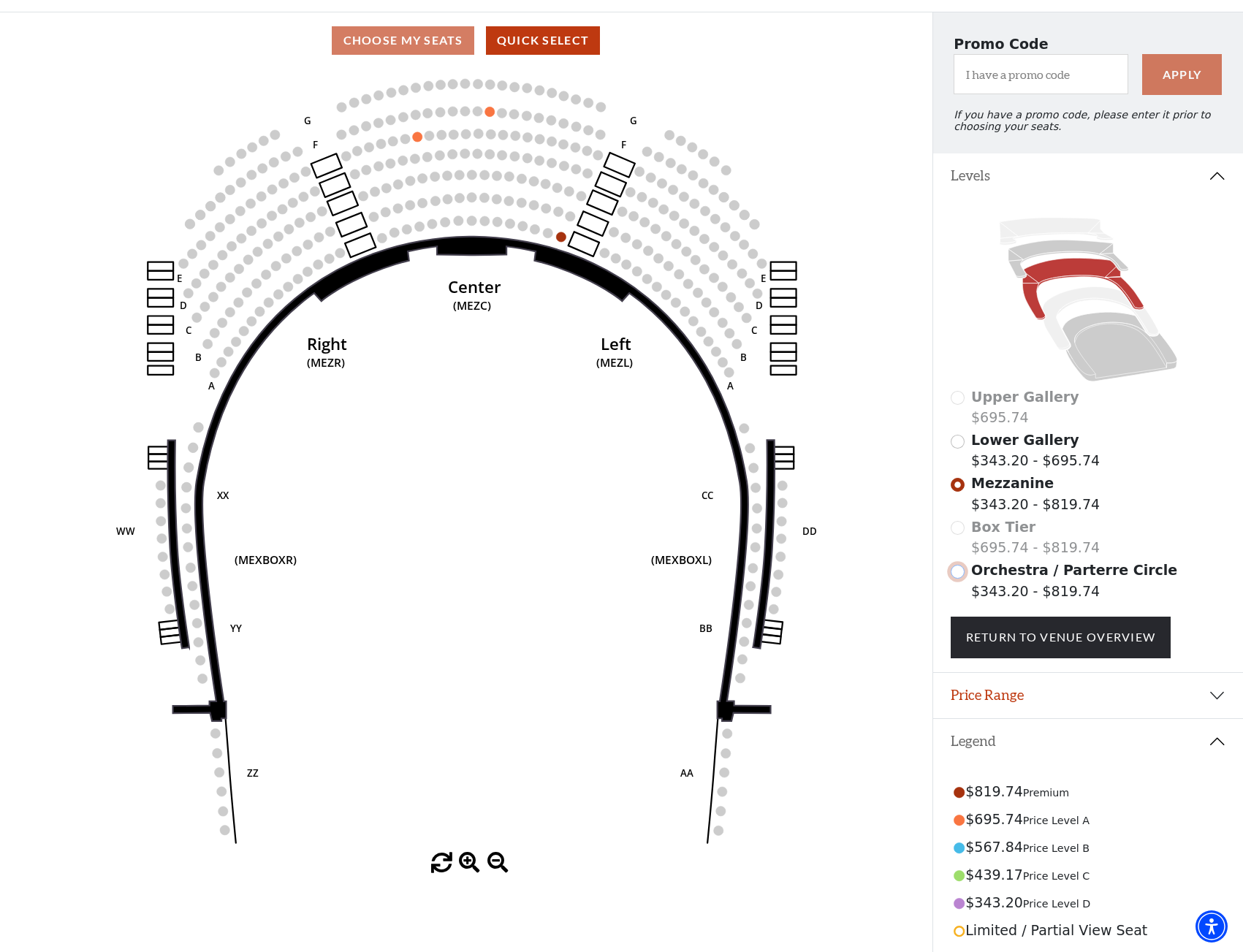
click at [963, 579] on input "Orchestra / Parterre Circle$343.20 - $819.74\a" at bounding box center [958, 571] width 14 height 14
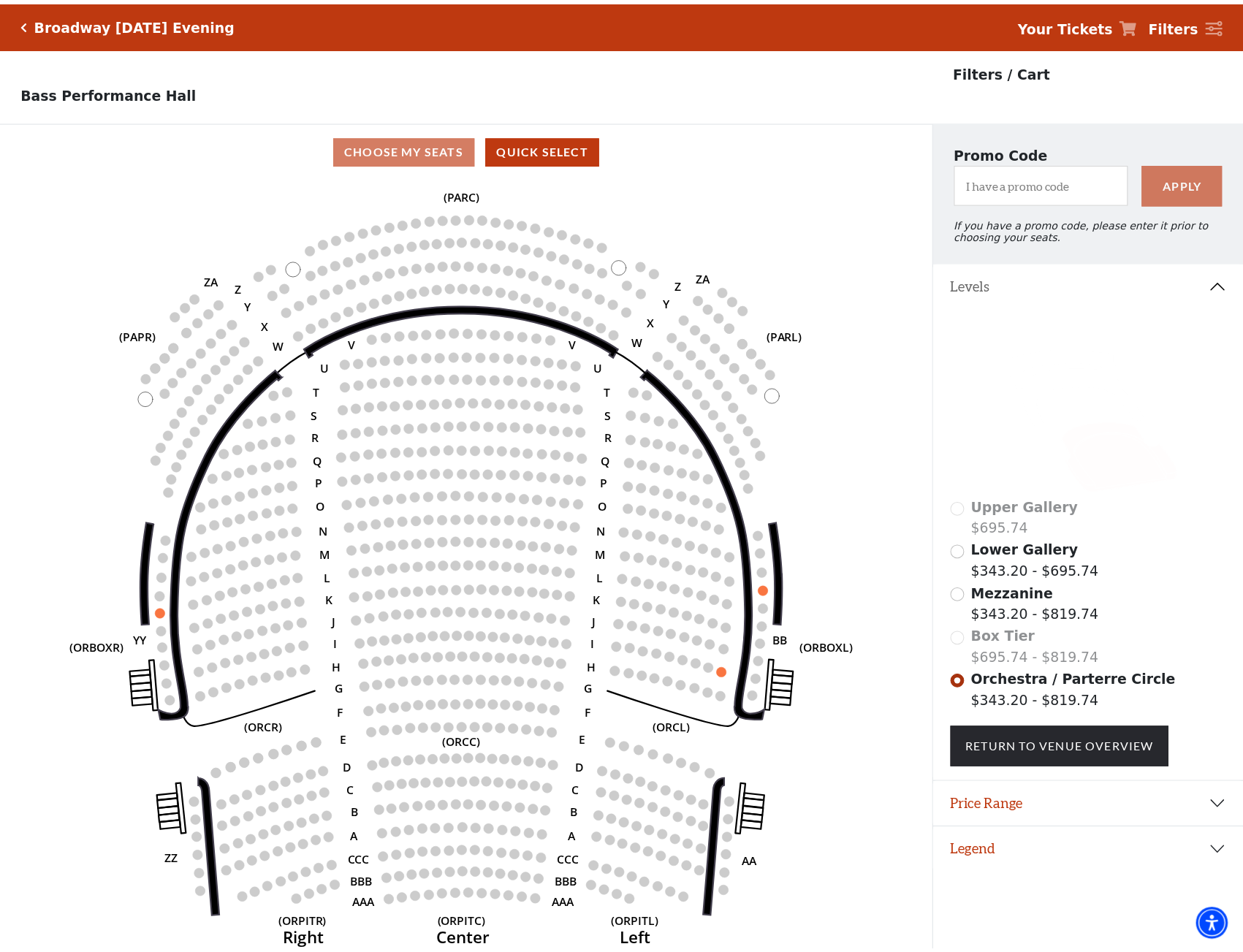
scroll to position [36, 0]
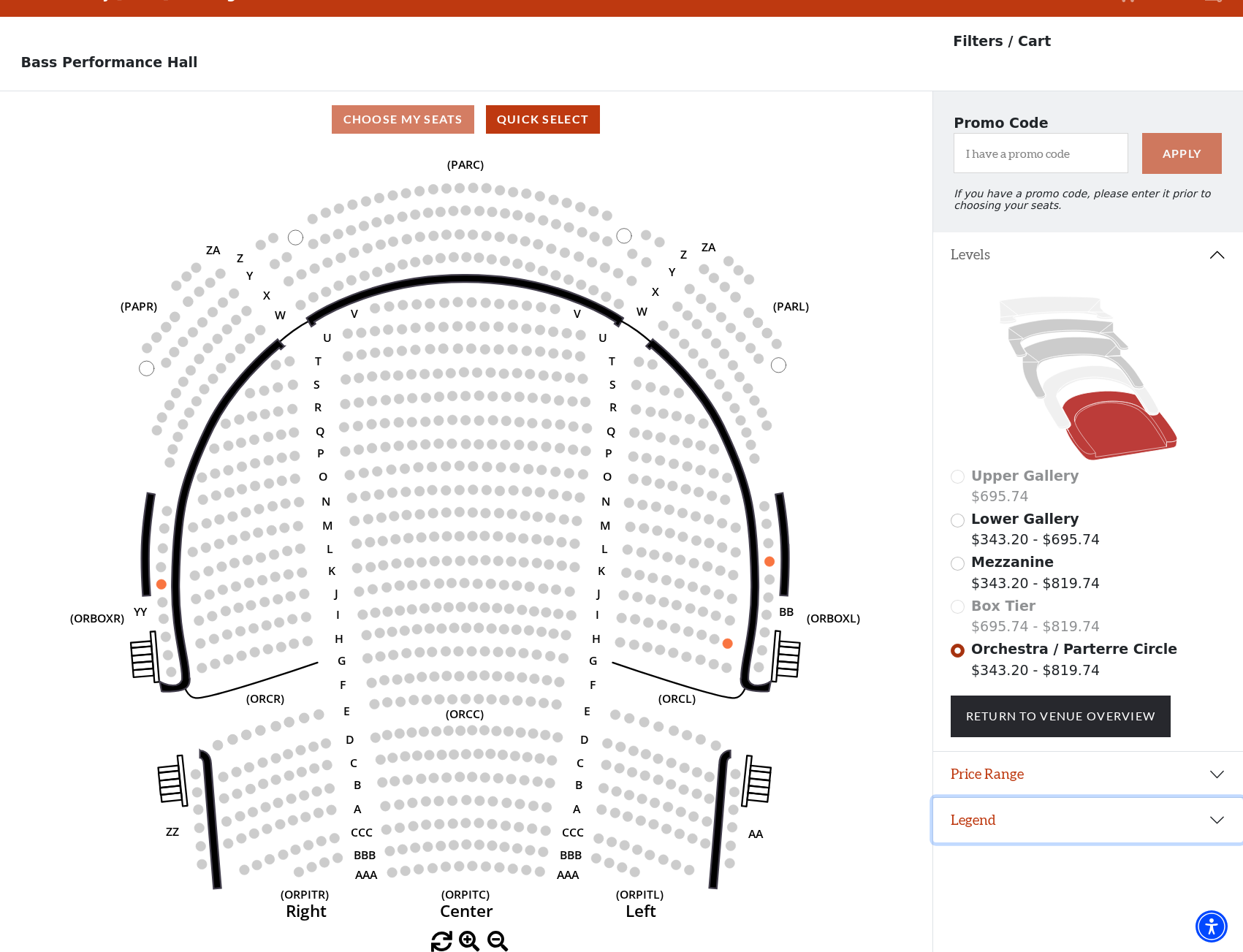
click at [1217, 821] on button "Legend" at bounding box center [1088, 820] width 309 height 45
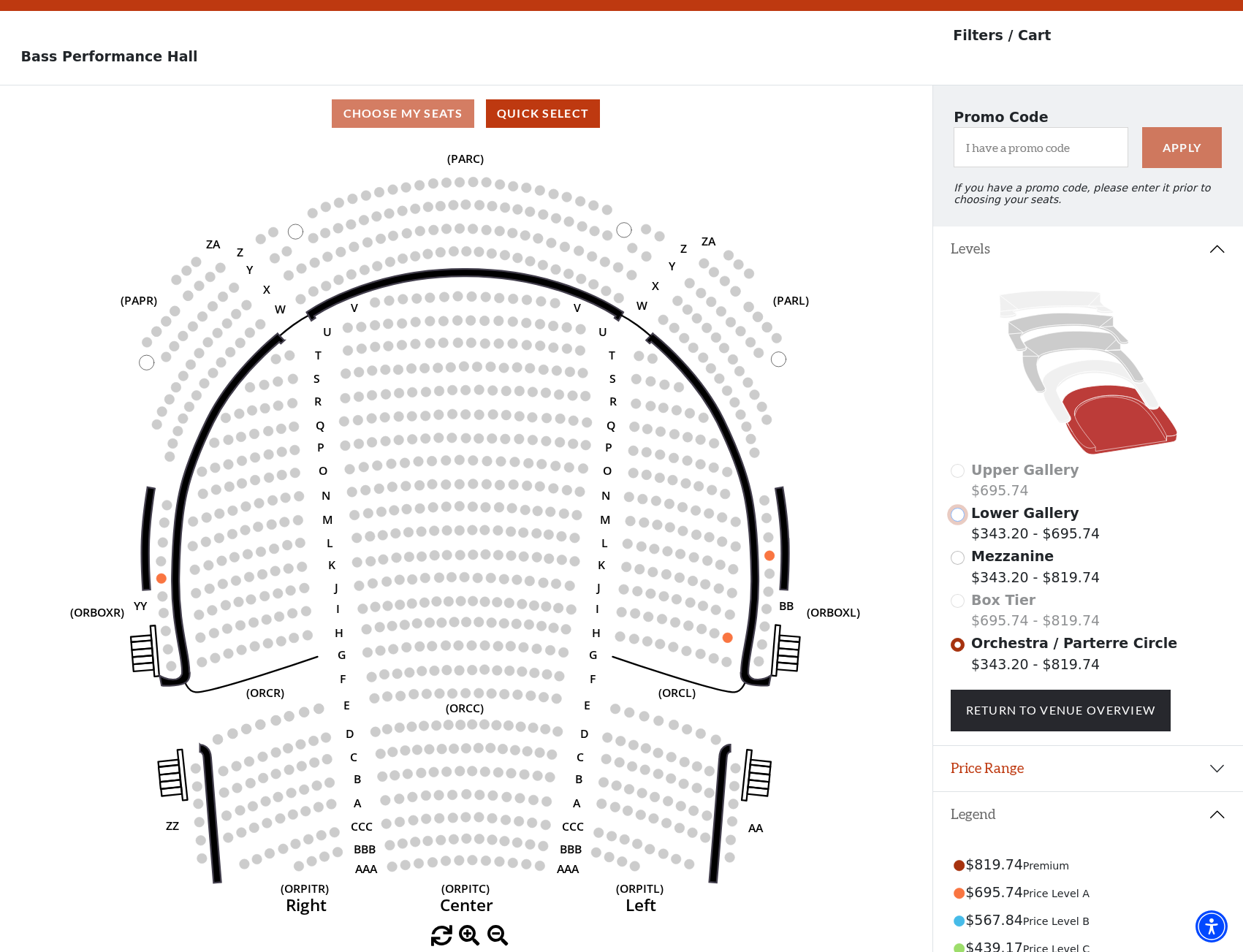
click at [961, 521] on input "Lower Gallery$343.20 - $695.74\a" at bounding box center [958, 515] width 14 height 14
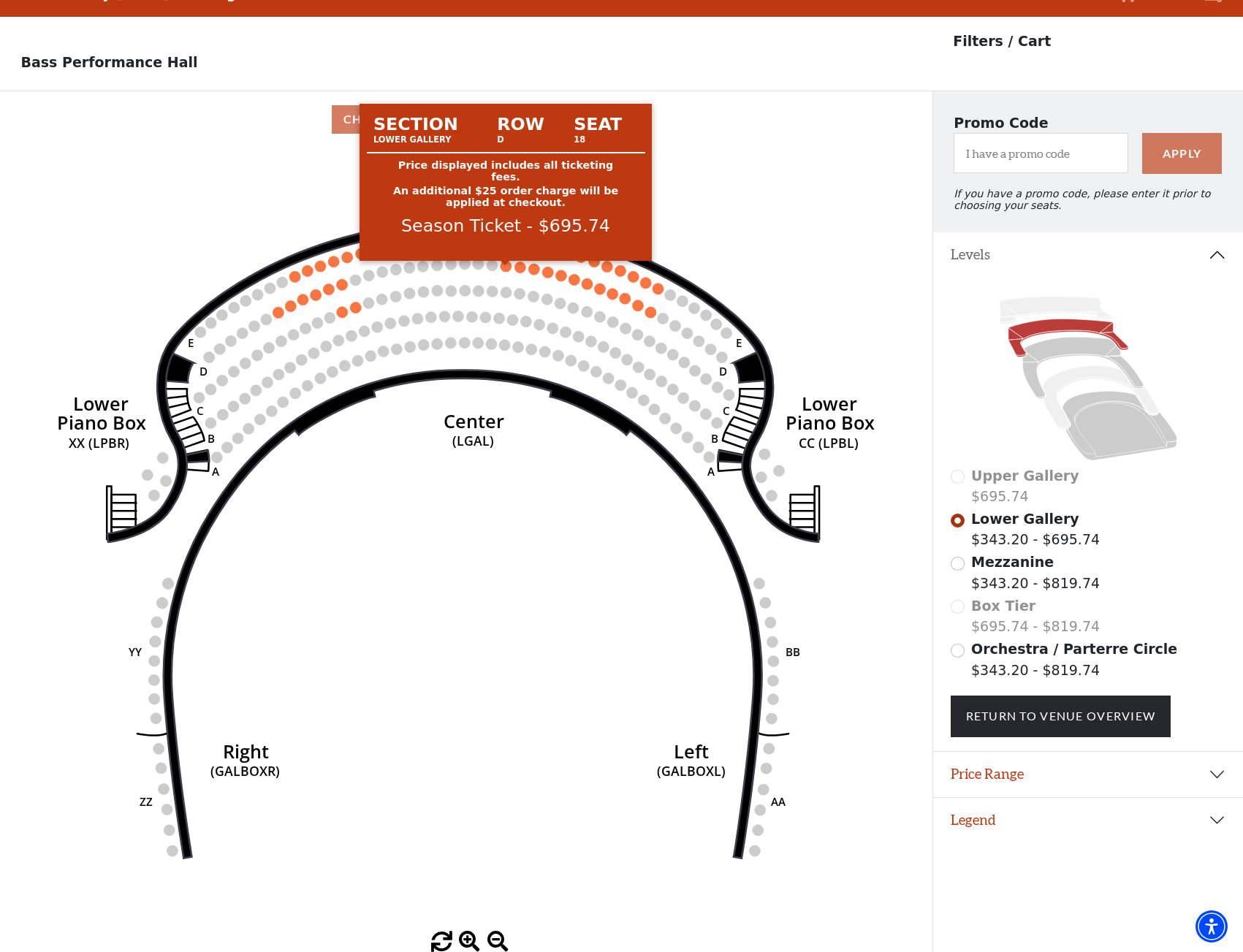
click at [507, 265] on circle at bounding box center [506, 267] width 11 height 11
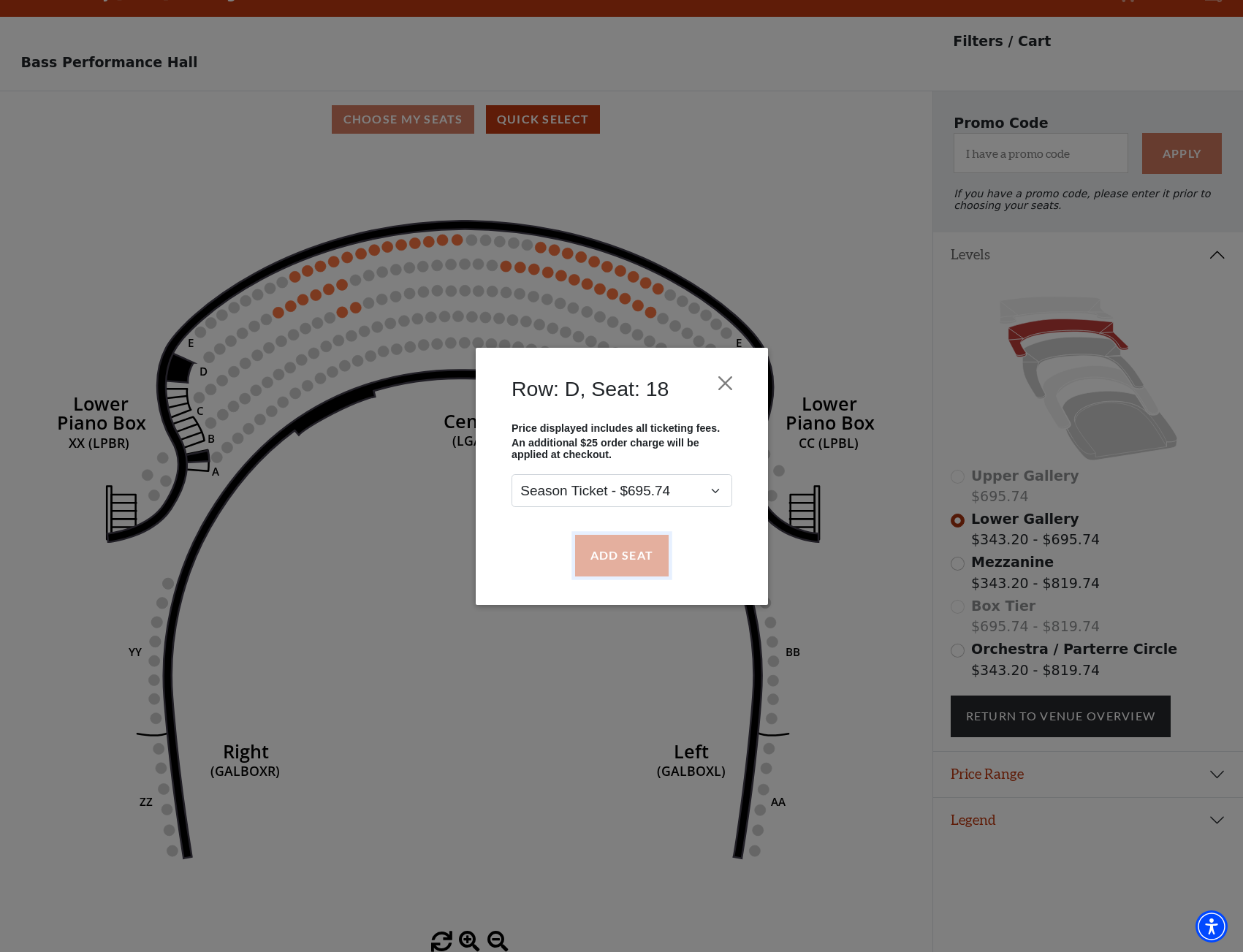
click at [630, 554] on button "Add Seat" at bounding box center [621, 555] width 94 height 41
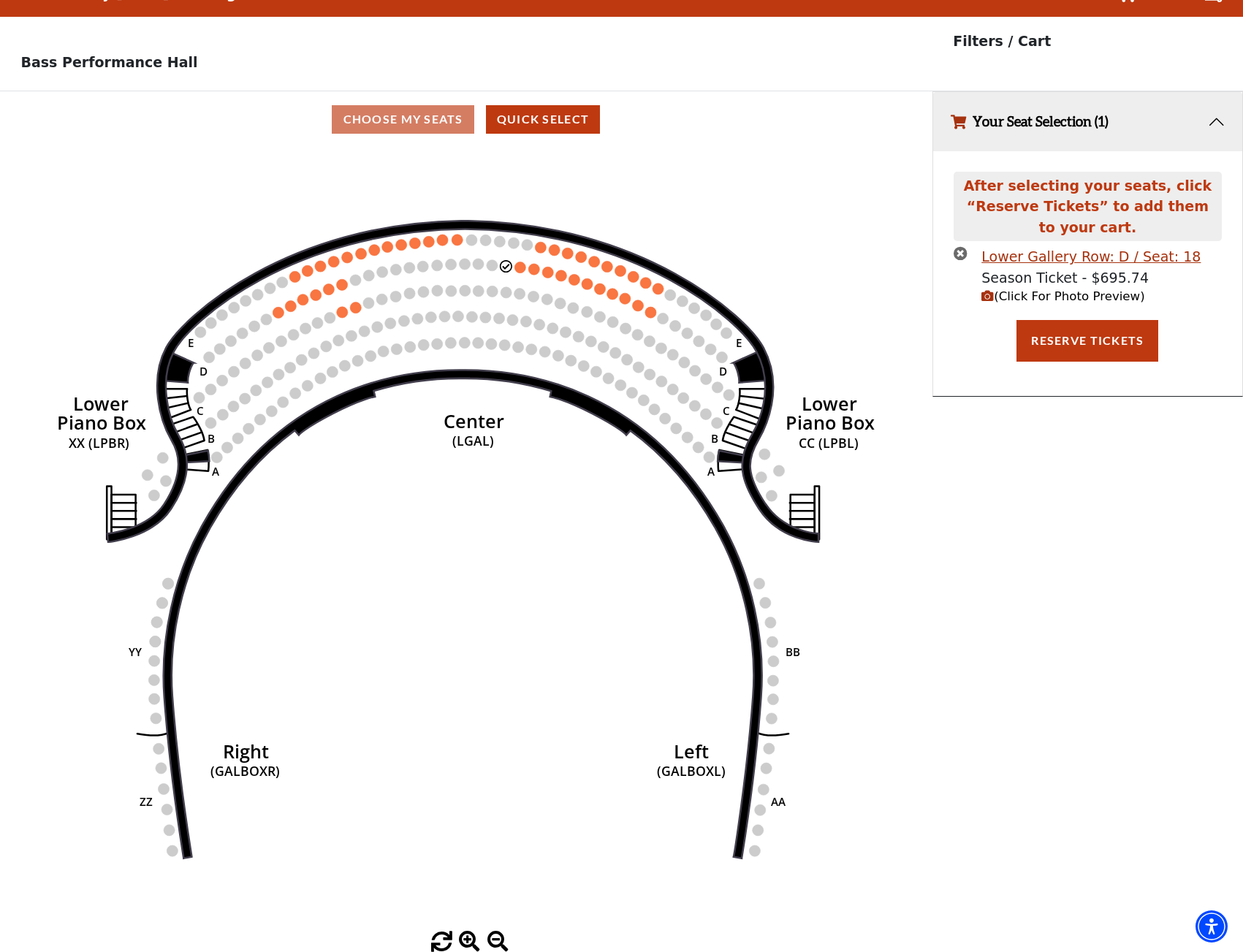
scroll to position [0, 0]
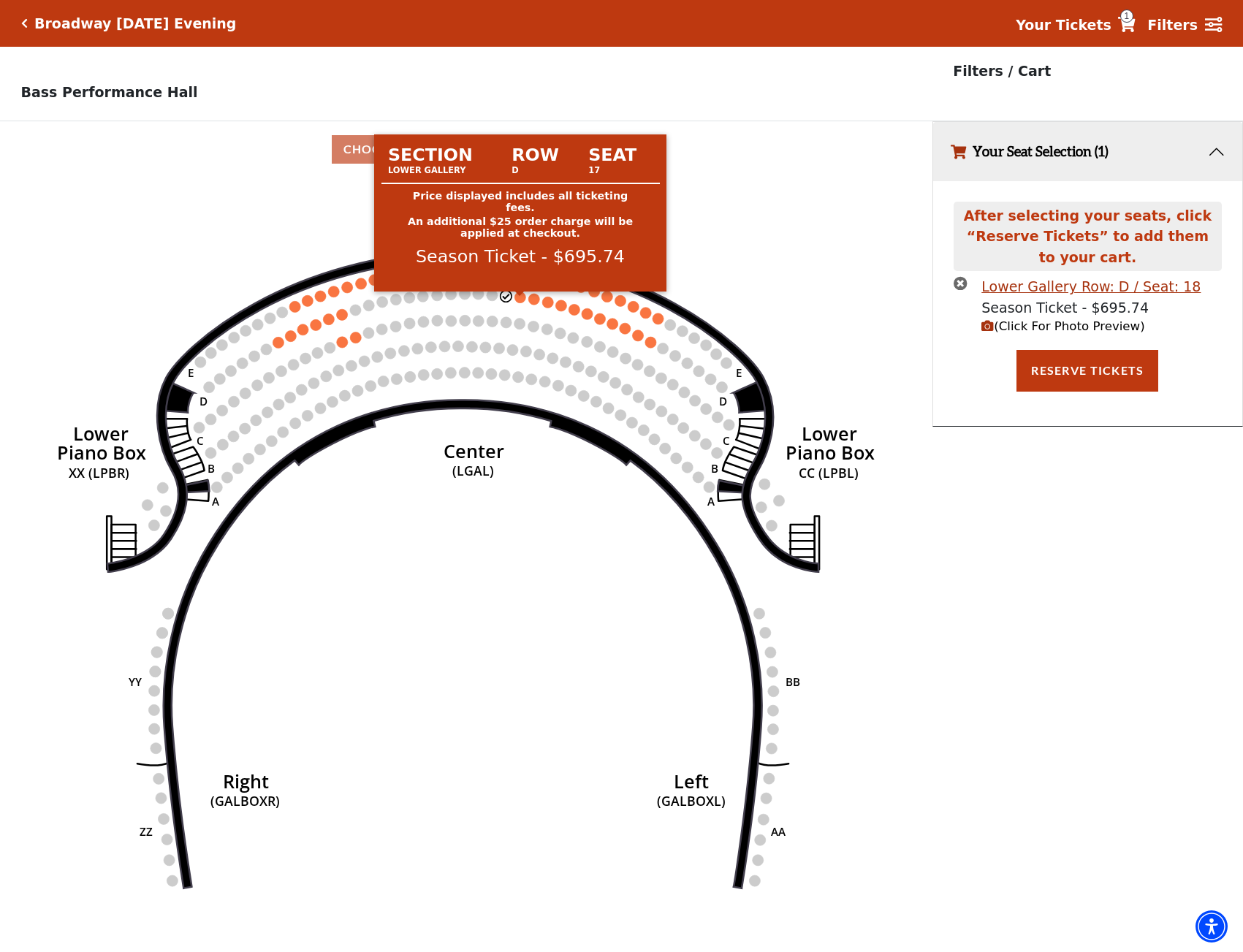
click at [521, 302] on circle at bounding box center [520, 297] width 11 height 11
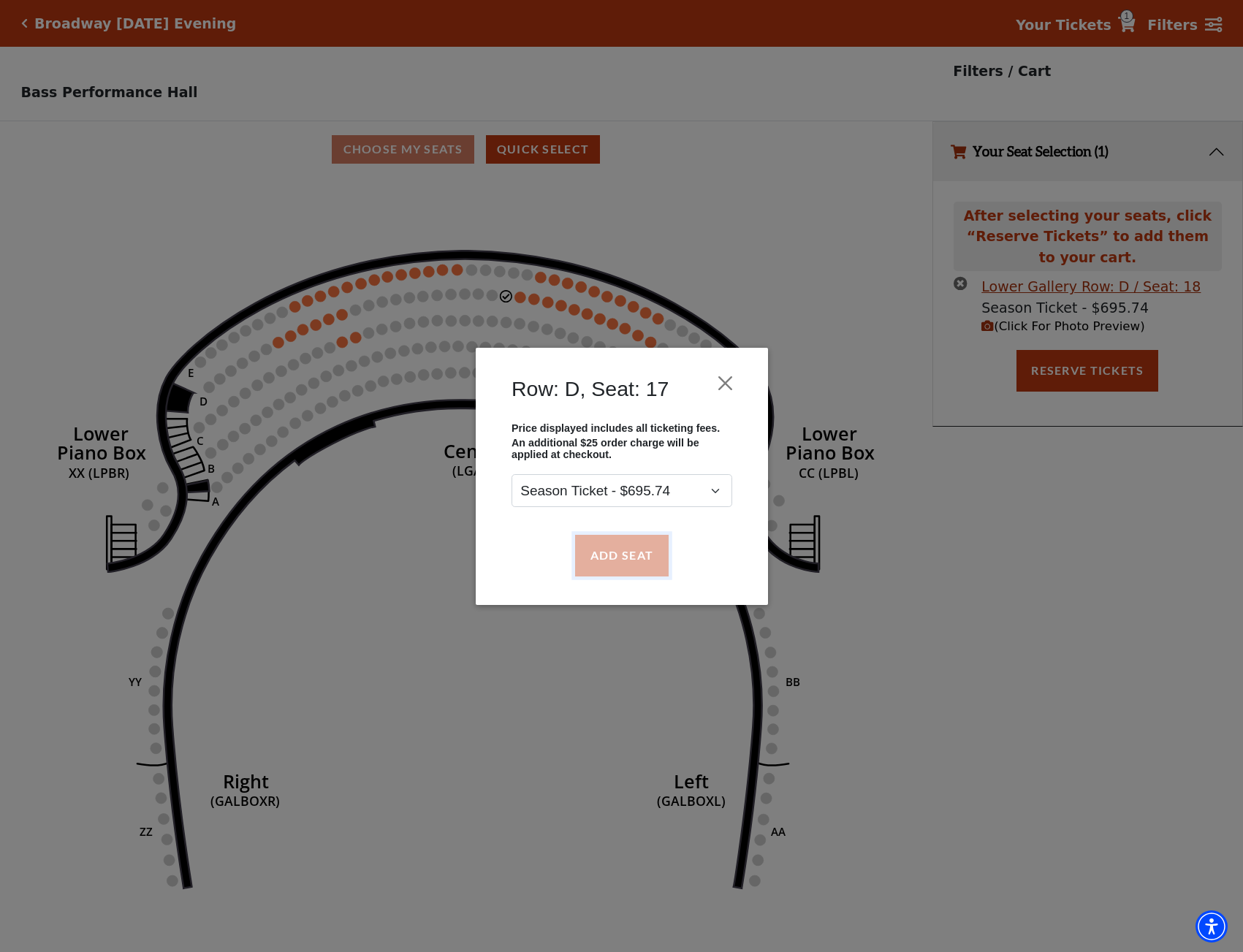
click at [623, 557] on button "Add Seat" at bounding box center [621, 555] width 94 height 41
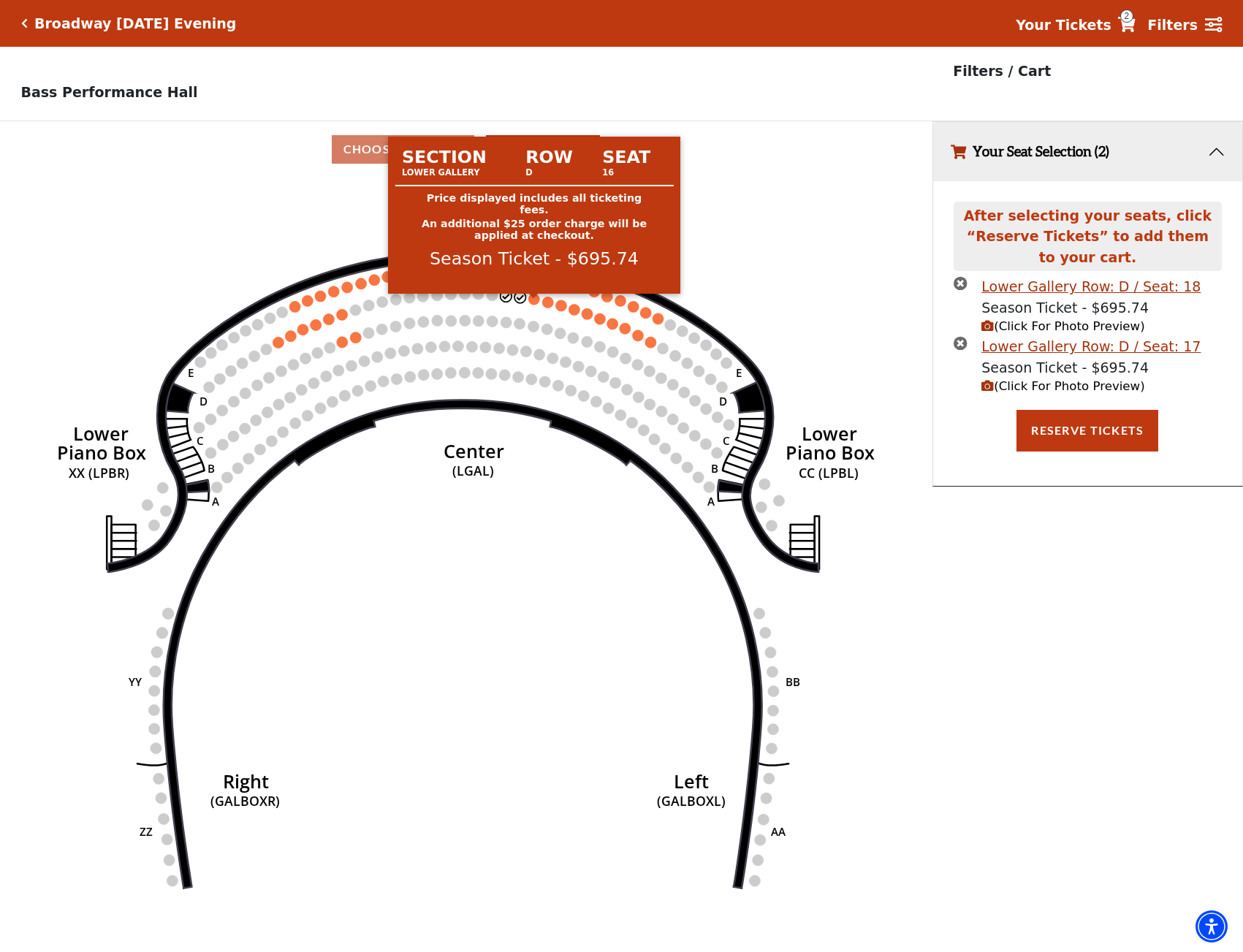
click at [533, 304] on circle at bounding box center [533, 299] width 11 height 11
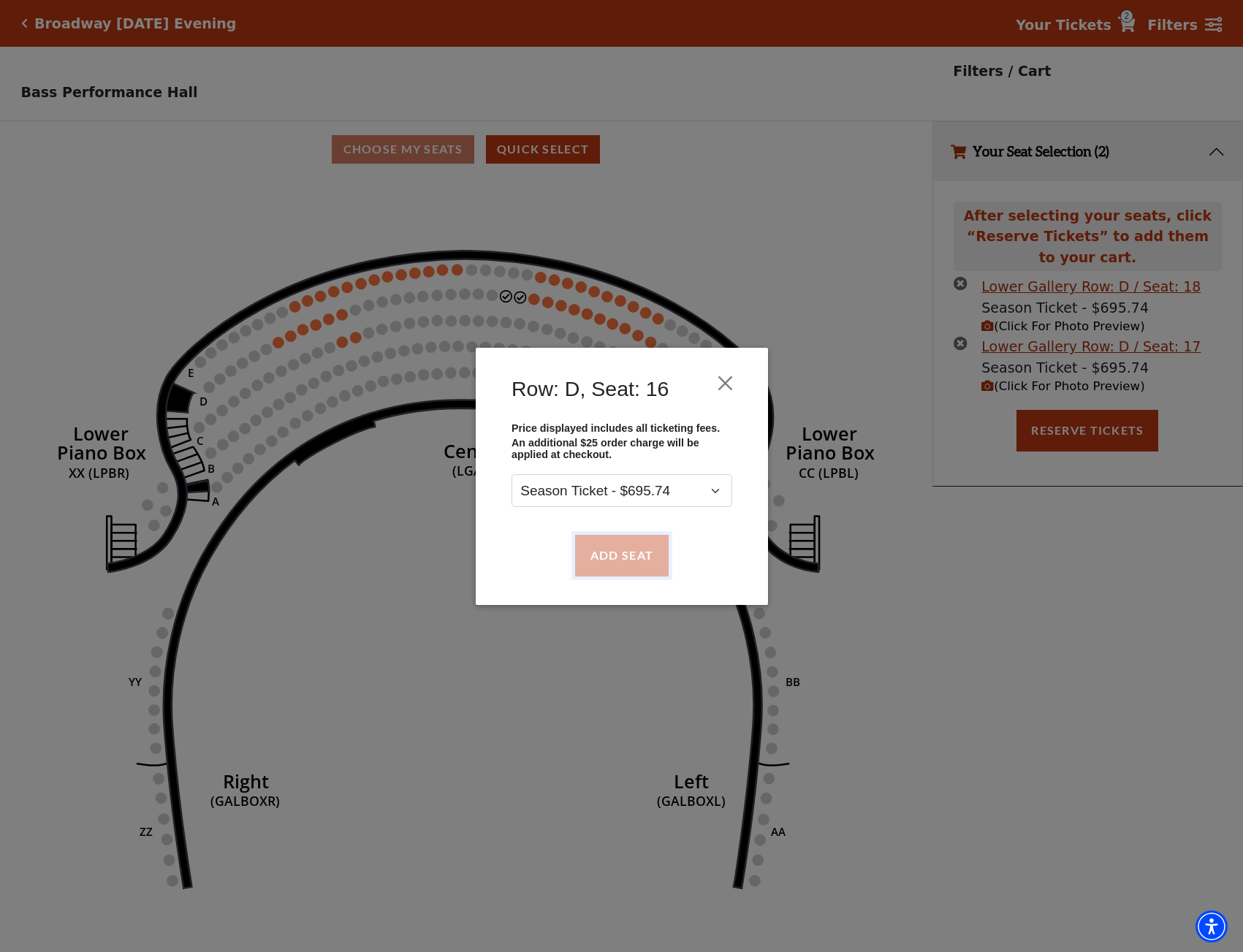
click at [632, 560] on button "Add Seat" at bounding box center [621, 555] width 94 height 41
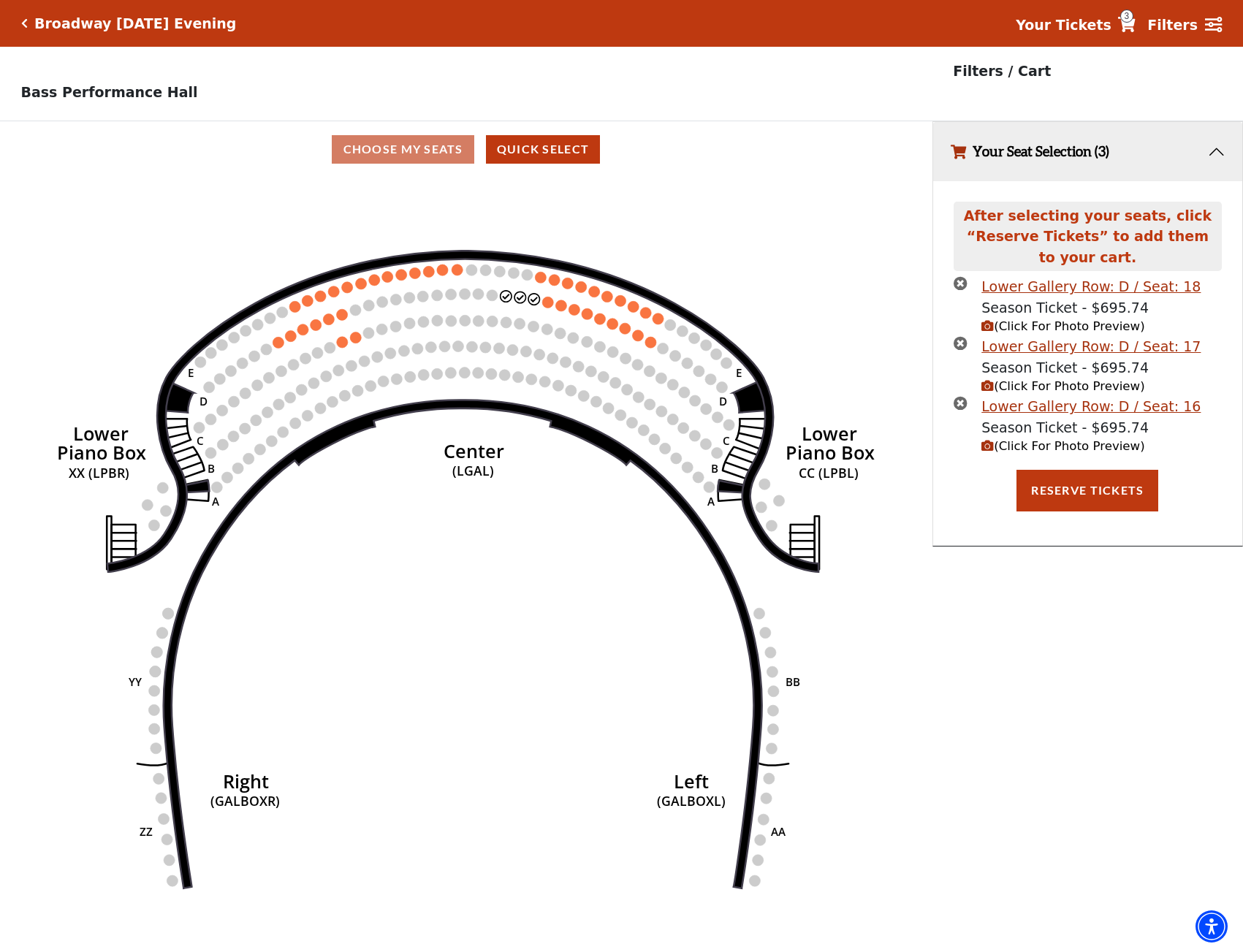
click at [1037, 453] on span "(Click For Photo Preview)" at bounding box center [1063, 447] width 163 height 14
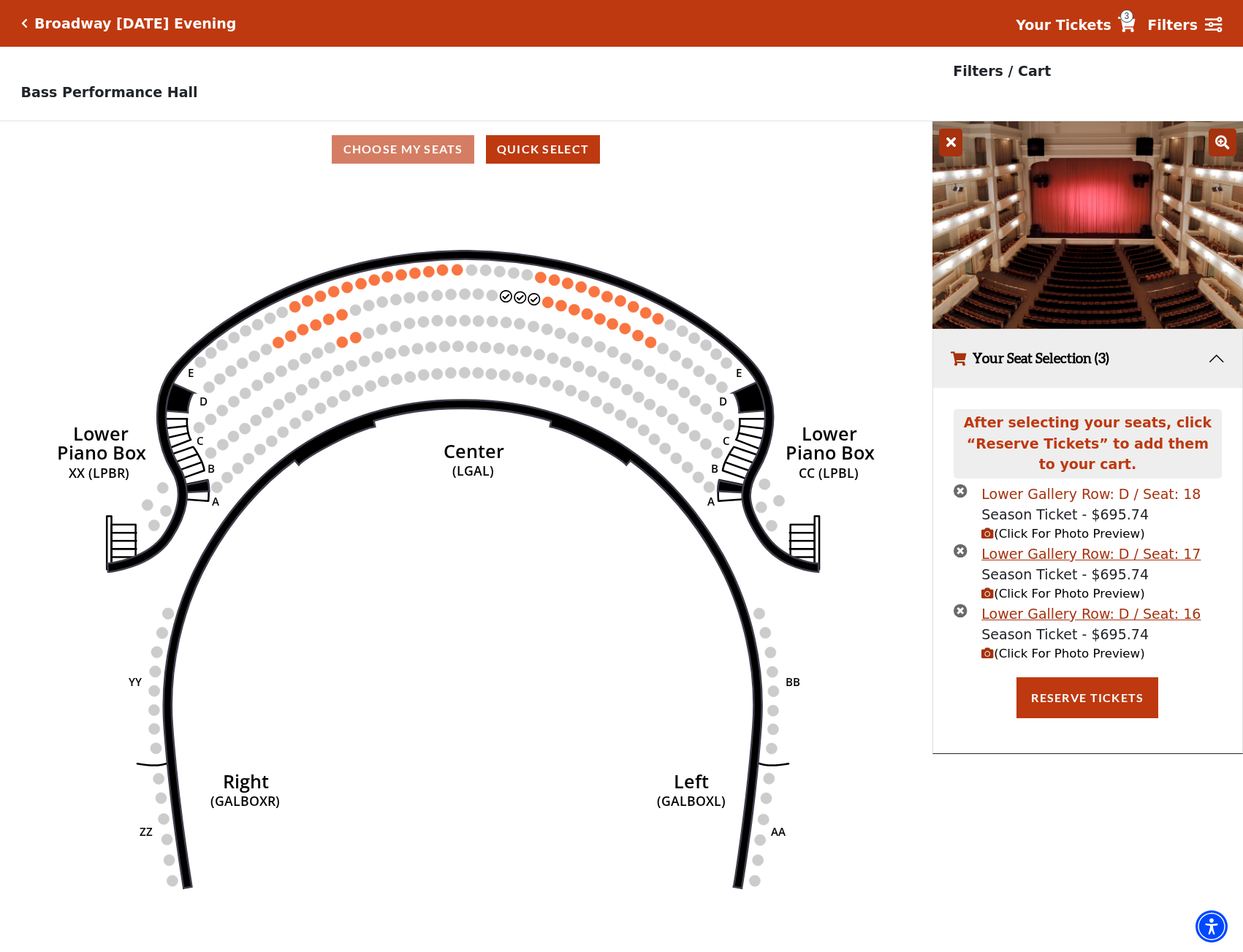
click at [1046, 500] on div "Lower Gallery Row: D / Seat: 18" at bounding box center [1091, 495] width 219 height 21
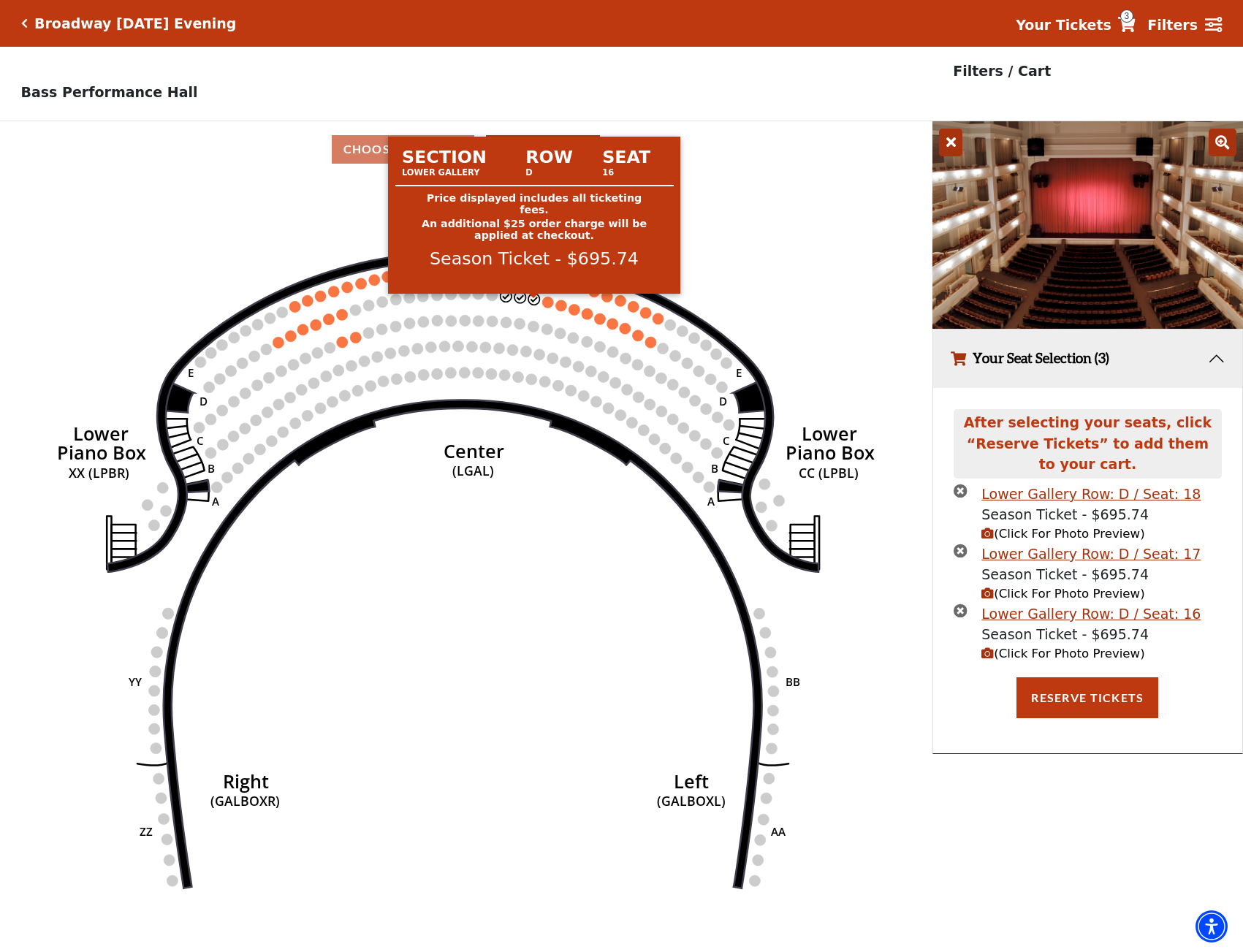
click at [536, 303] on circle at bounding box center [533, 299] width 11 height 11
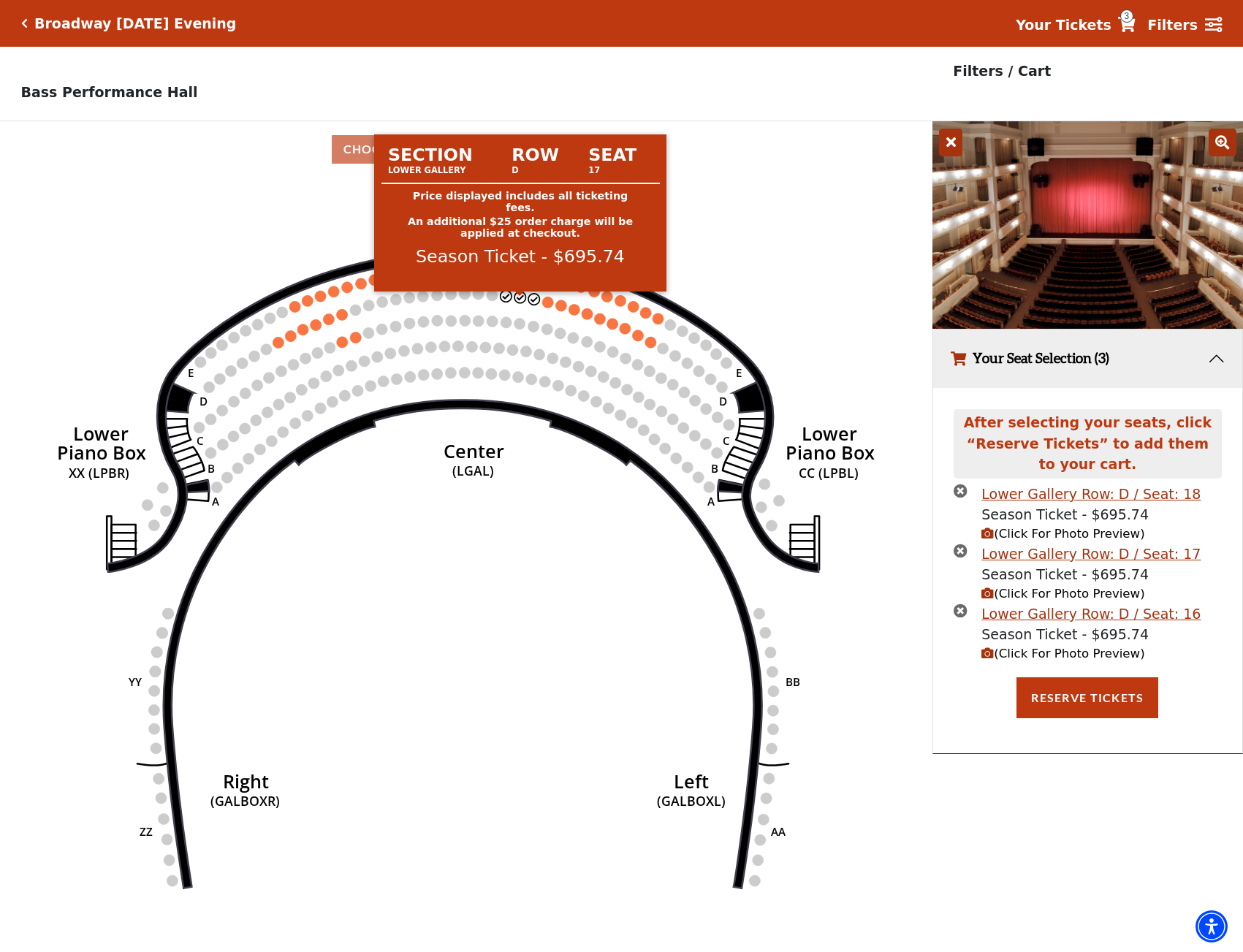
click at [516, 302] on circle at bounding box center [520, 297] width 11 height 11
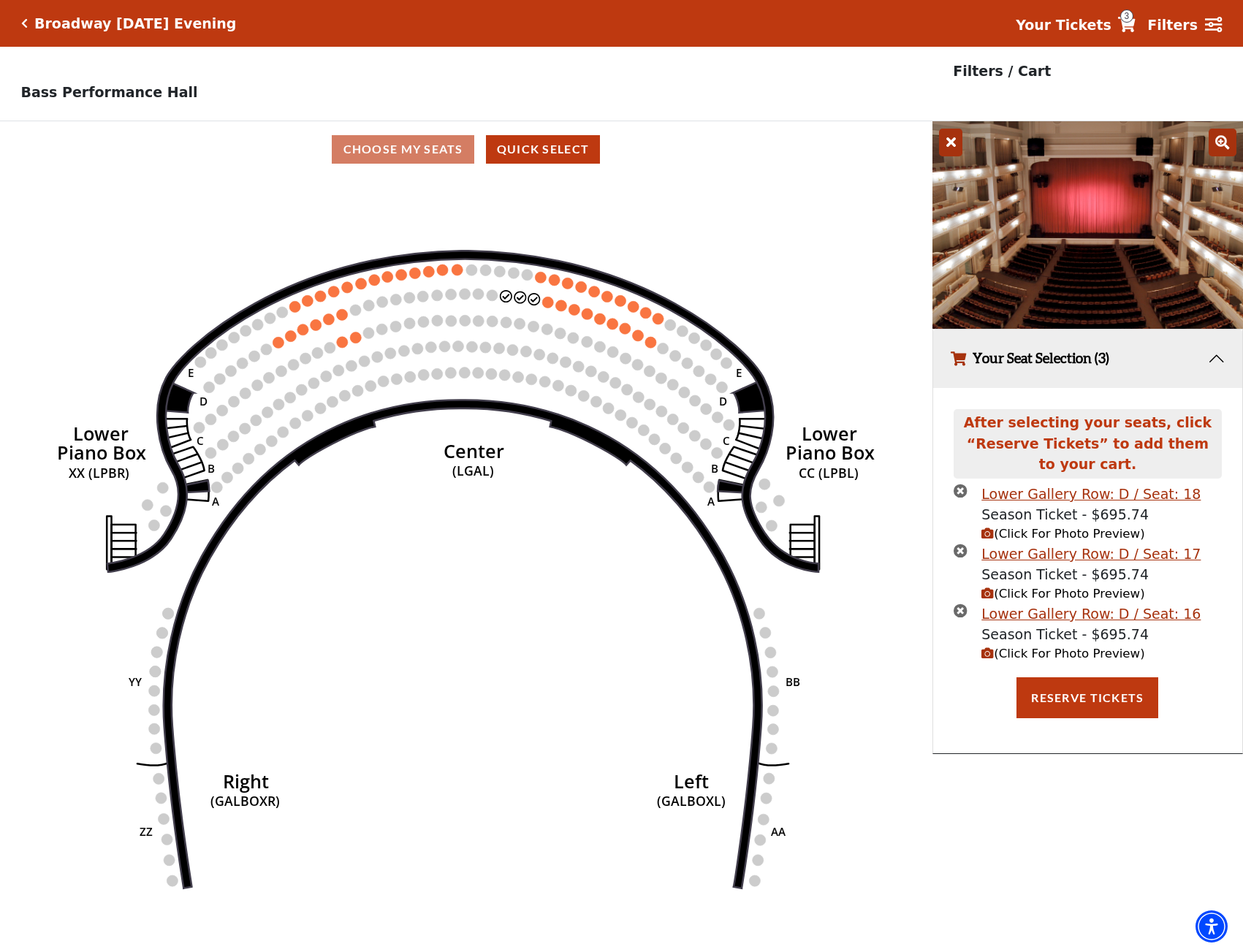
click at [1216, 358] on button "Your Seat Selection (3)" at bounding box center [1088, 359] width 309 height 59
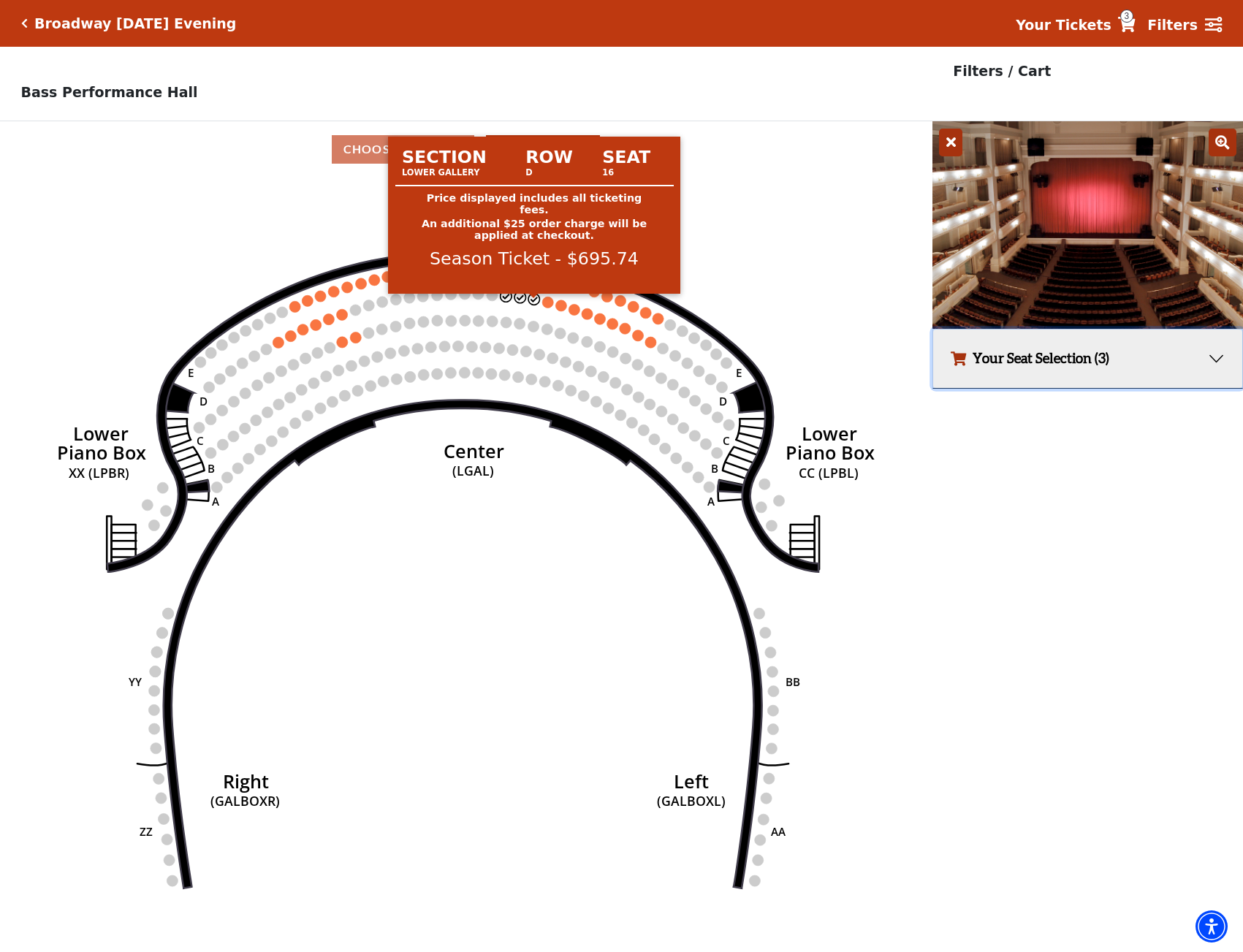
click at [532, 303] on circle at bounding box center [533, 299] width 11 height 11
